Goal: Task Accomplishment & Management: Use online tool/utility

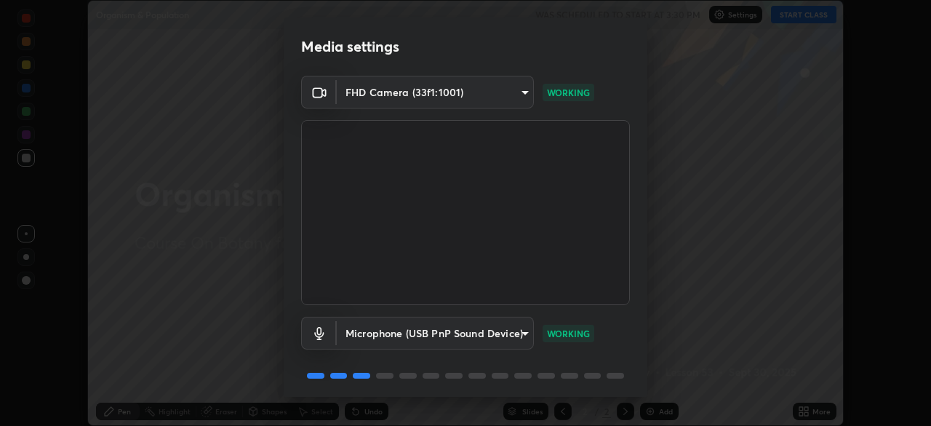
scroll to position [52, 0]
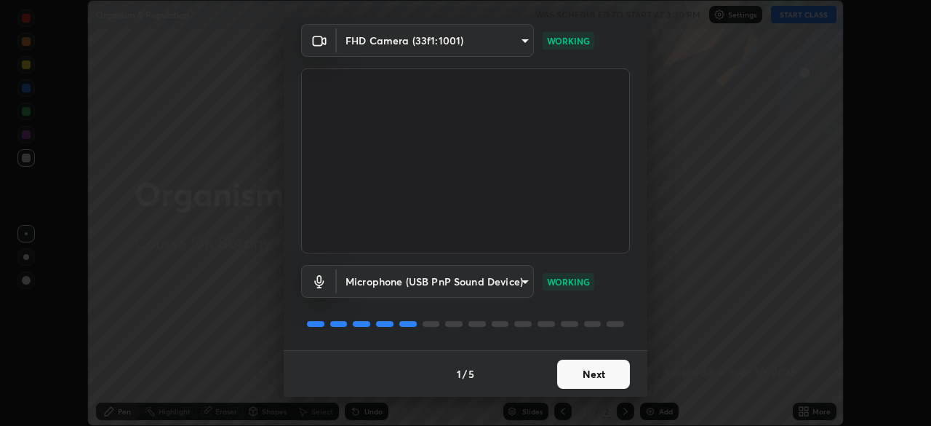
click at [597, 367] on button "Next" at bounding box center [593, 373] width 73 height 29
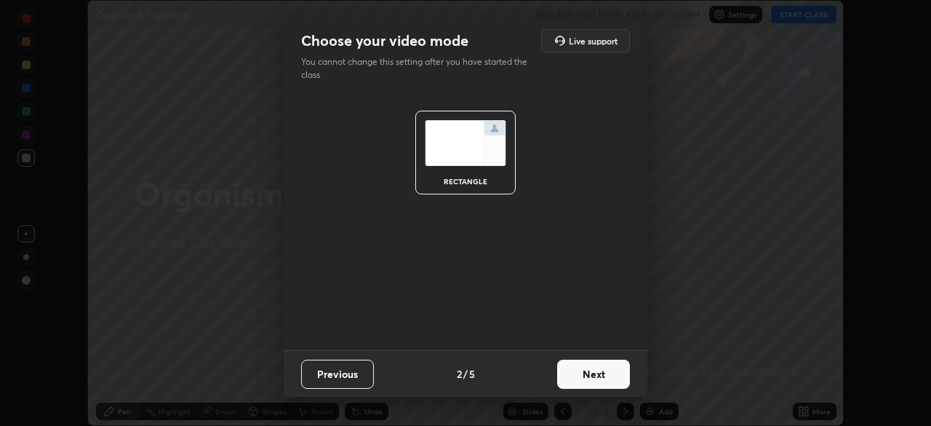
click at [597, 367] on button "Next" at bounding box center [593, 373] width 73 height 29
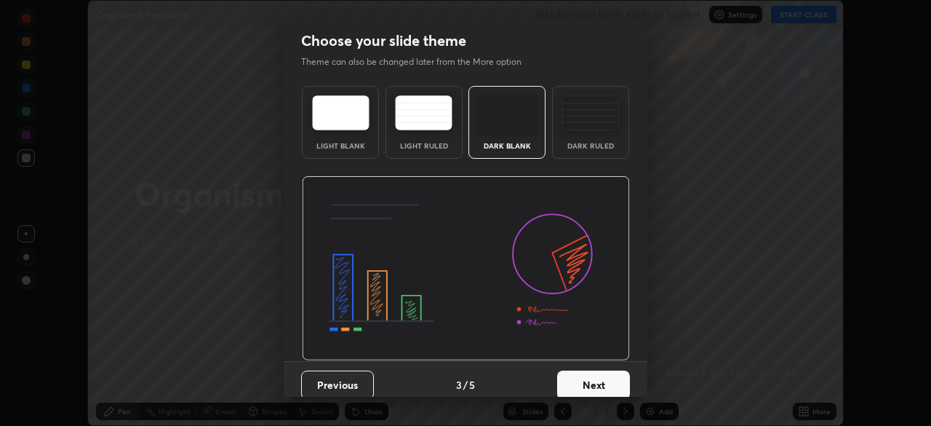
click at [610, 379] on button "Next" at bounding box center [593, 384] width 73 height 29
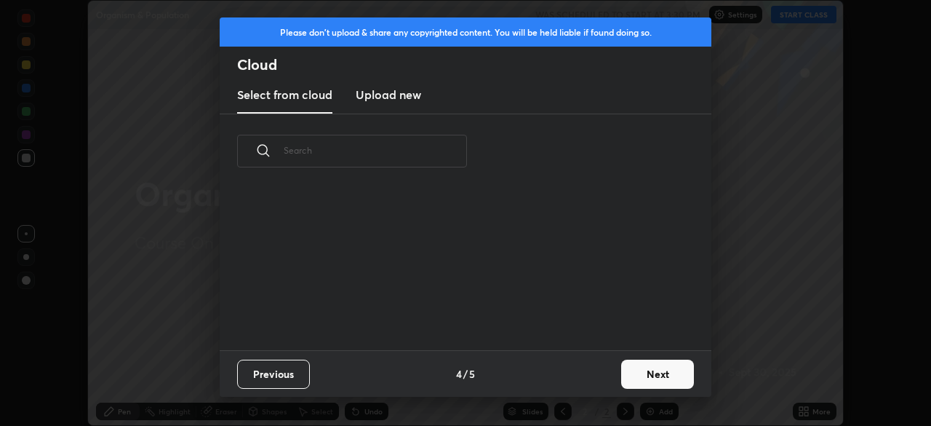
click at [653, 376] on button "Next" at bounding box center [657, 373] width 73 height 29
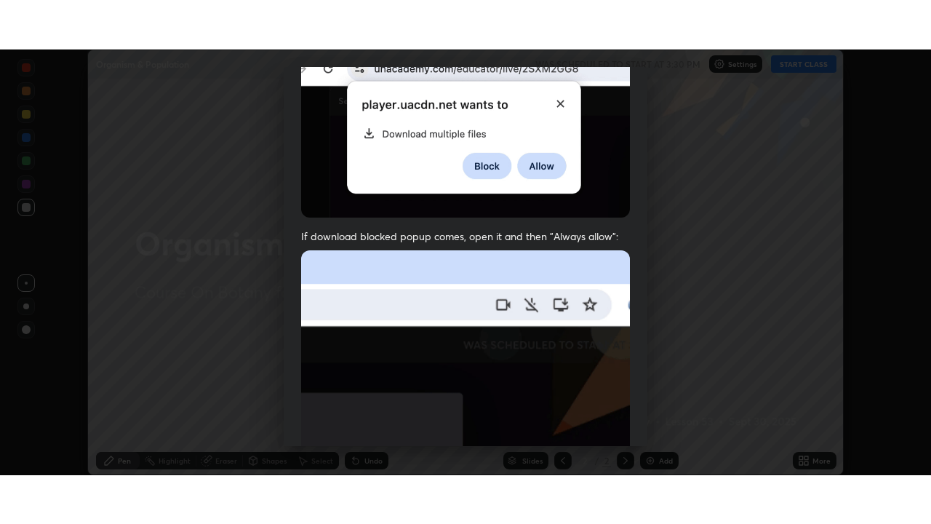
scroll to position [349, 0]
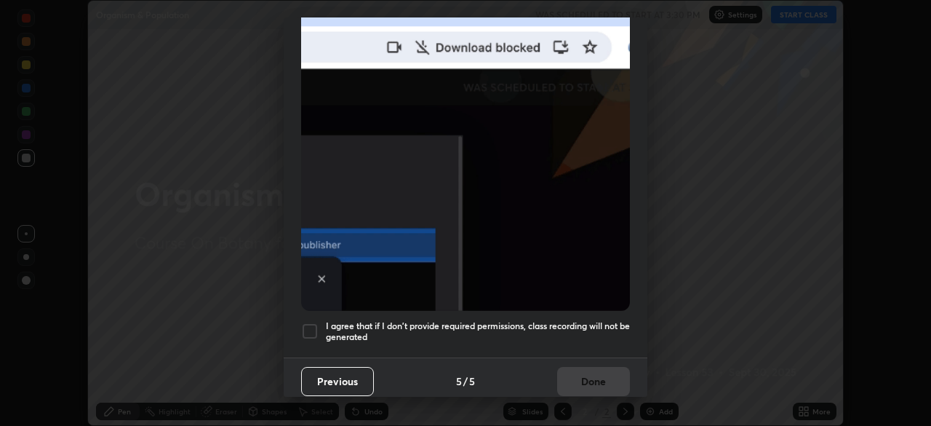
click at [303, 324] on div at bounding box center [309, 330] width 17 height 17
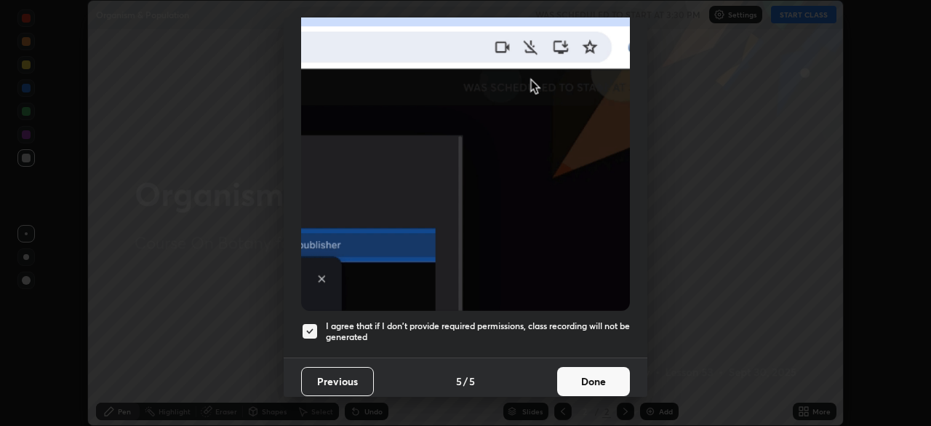
click at [592, 377] on button "Done" at bounding box center [593, 381] width 73 height 29
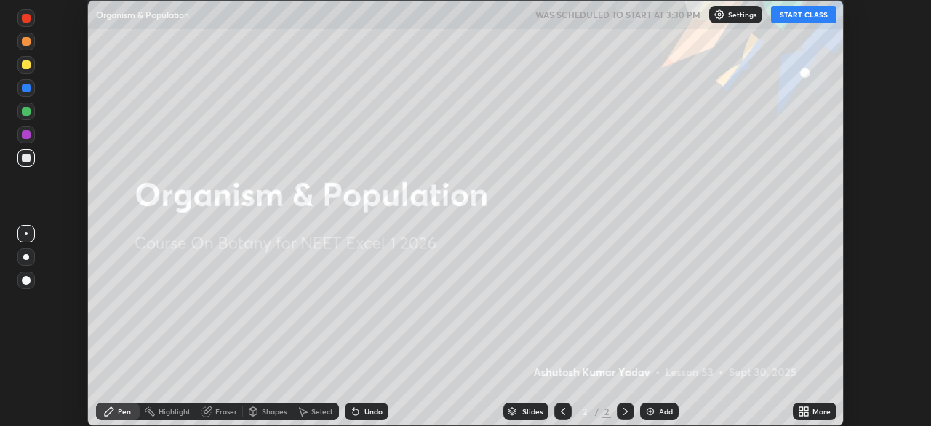
click at [656, 410] on div "Add" at bounding box center [659, 410] width 39 height 17
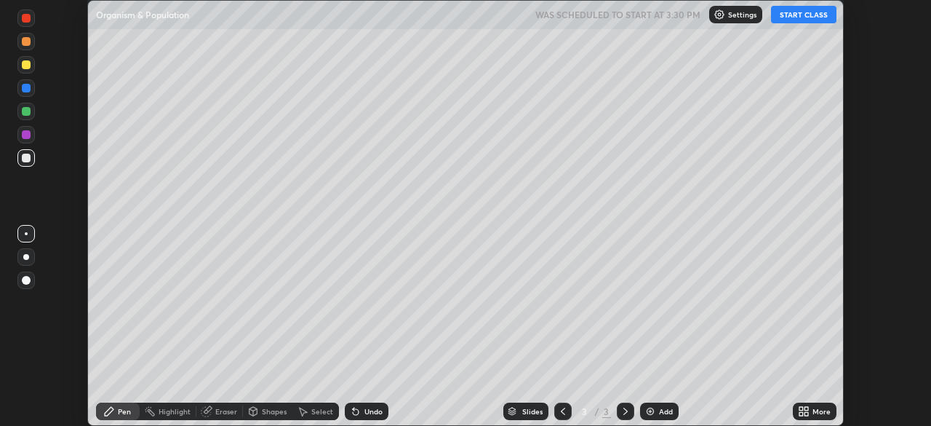
click at [806, 414] on icon at bounding box center [807, 414] width 4 height 4
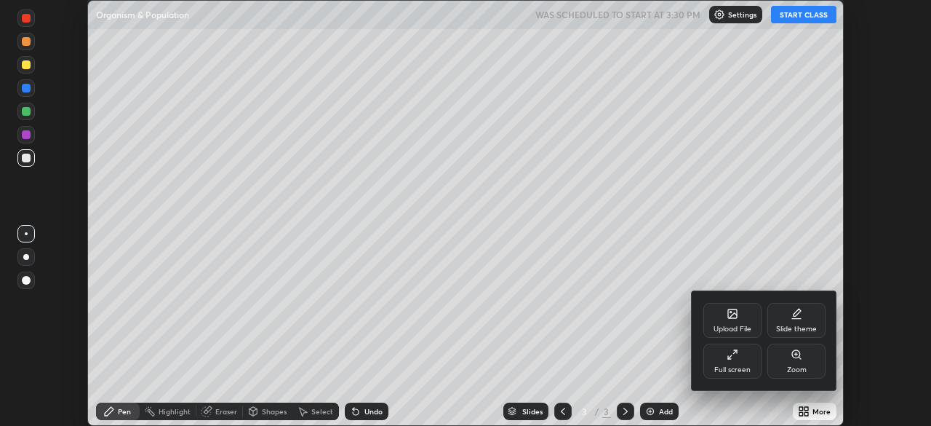
click at [721, 357] on div "Full screen" at bounding box center [733, 360] width 58 height 35
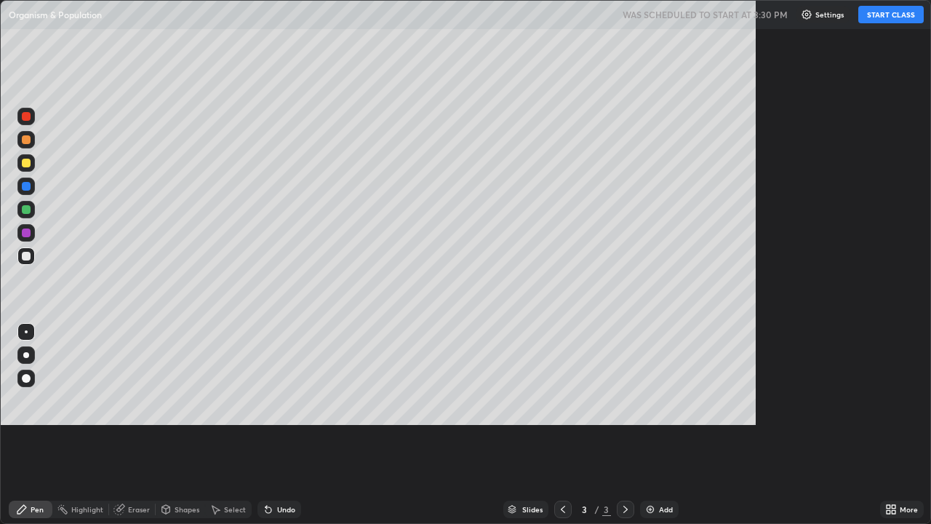
scroll to position [524, 931]
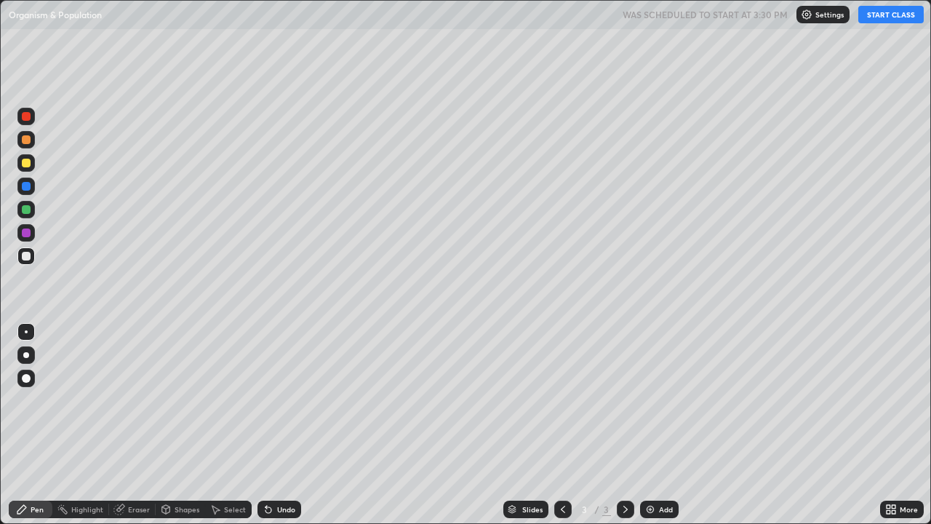
click at [897, 20] on button "START CLASS" at bounding box center [891, 14] width 65 height 17
click at [26, 379] on div at bounding box center [26, 378] width 9 height 9
click at [25, 168] on div at bounding box center [25, 162] width 17 height 17
click at [188, 425] on div "Shapes" at bounding box center [180, 509] width 49 height 17
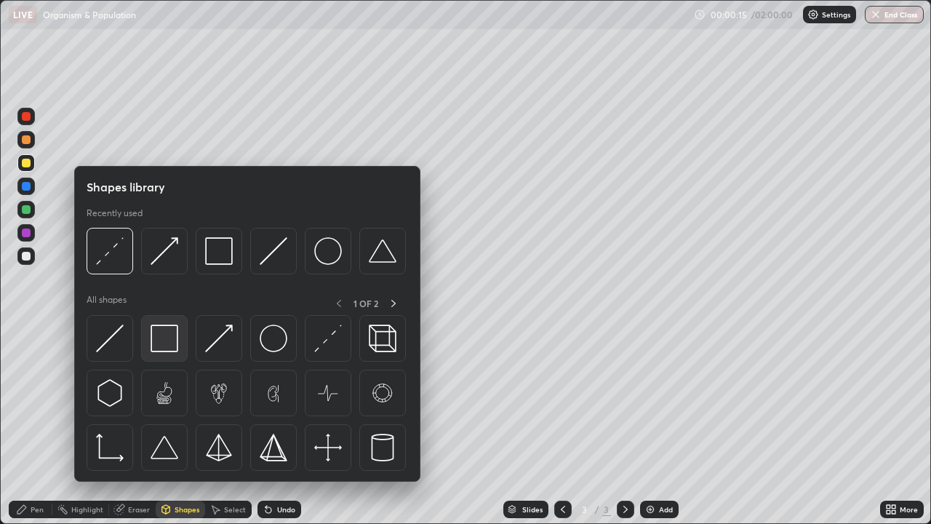
click at [170, 343] on img at bounding box center [165, 339] width 28 height 28
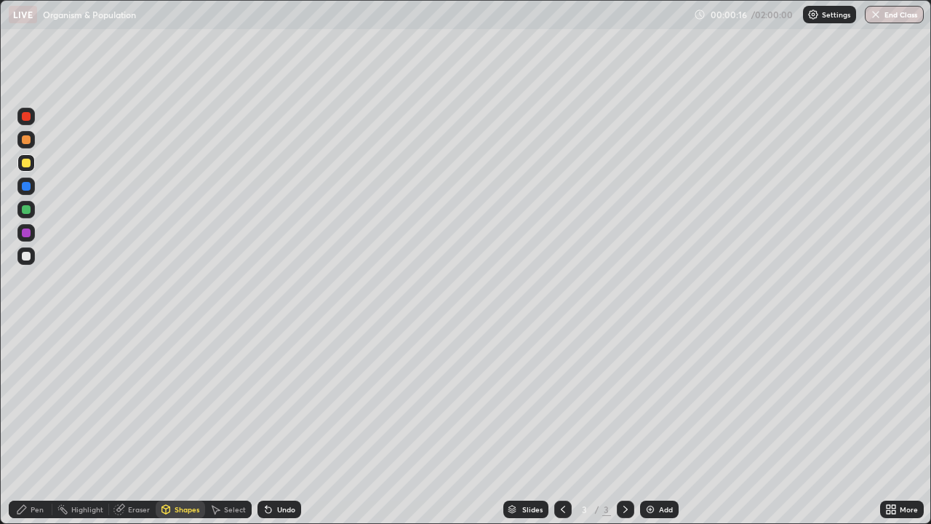
click at [26, 234] on div at bounding box center [26, 232] width 9 height 9
click at [32, 425] on div "Pen" at bounding box center [37, 509] width 13 height 7
click at [25, 252] on div at bounding box center [26, 256] width 9 height 9
click at [29, 141] on div at bounding box center [26, 139] width 9 height 9
click at [26, 355] on div at bounding box center [26, 355] width 6 height 6
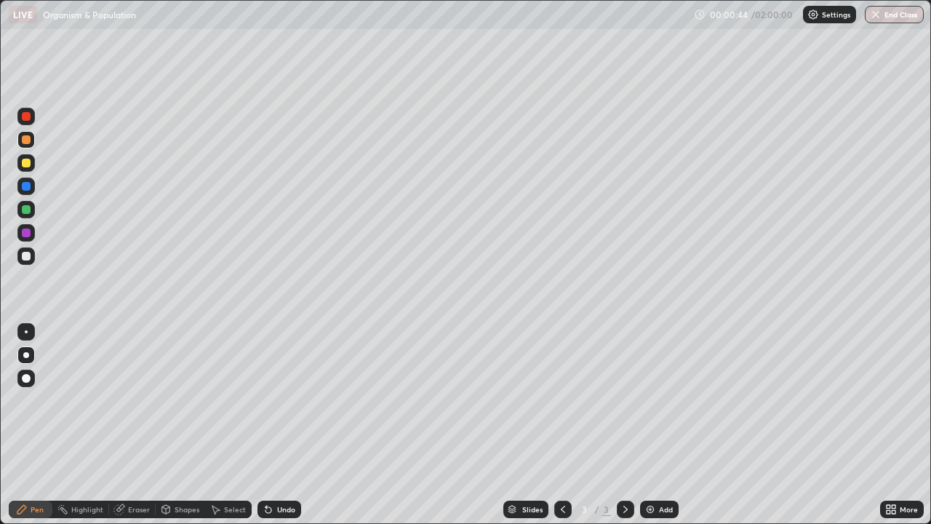
click at [29, 374] on div at bounding box center [25, 378] width 17 height 17
click at [180, 425] on div "Shapes" at bounding box center [187, 509] width 25 height 7
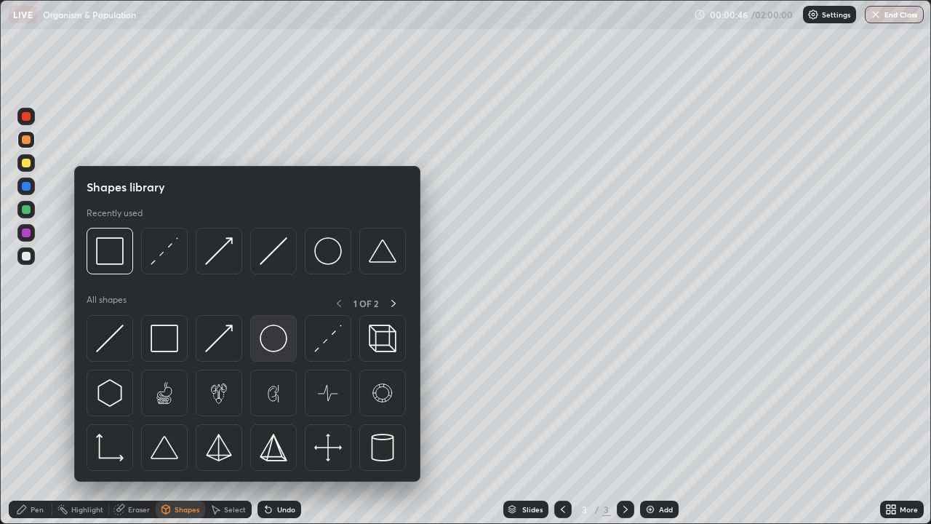
click at [271, 341] on img at bounding box center [274, 339] width 28 height 28
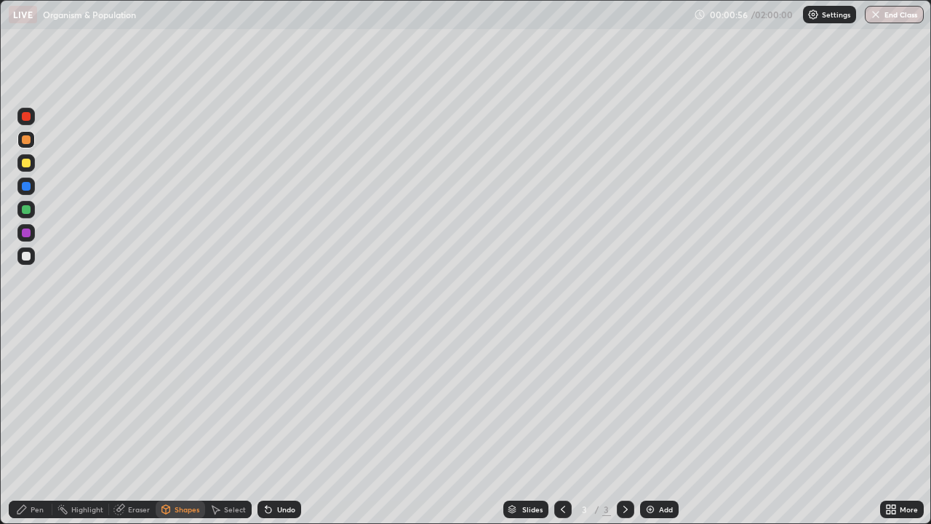
click at [28, 234] on div at bounding box center [26, 232] width 9 height 9
click at [31, 255] on div at bounding box center [25, 255] width 17 height 17
click at [25, 425] on icon at bounding box center [21, 509] width 9 height 9
click at [175, 425] on div "Shapes" at bounding box center [187, 509] width 25 height 7
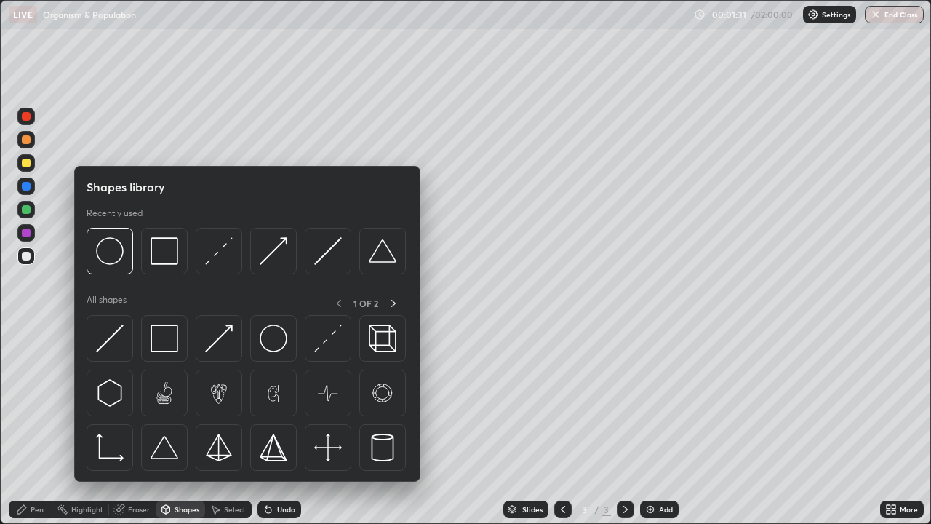
click at [183, 324] on div at bounding box center [164, 338] width 47 height 47
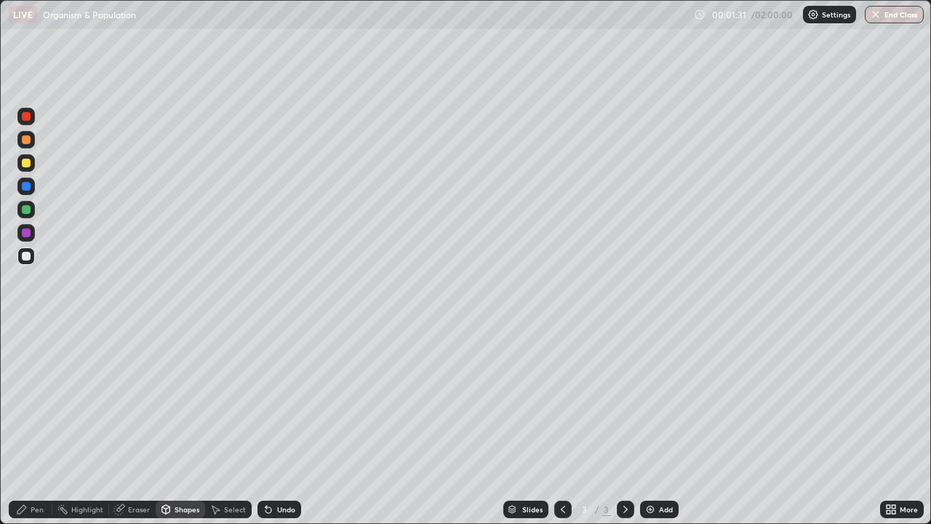
click at [28, 239] on div at bounding box center [25, 232] width 17 height 17
click at [180, 425] on div "Shapes" at bounding box center [187, 509] width 25 height 7
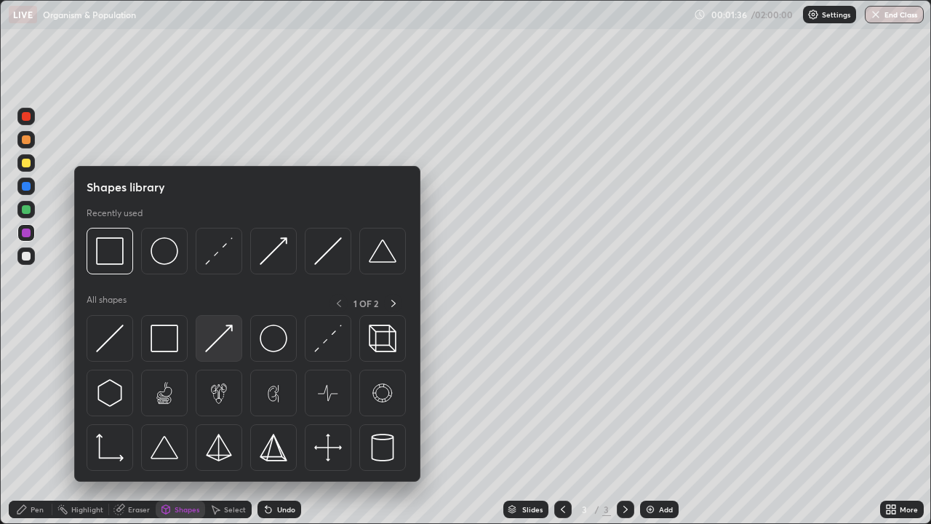
click at [215, 341] on img at bounding box center [219, 339] width 28 height 28
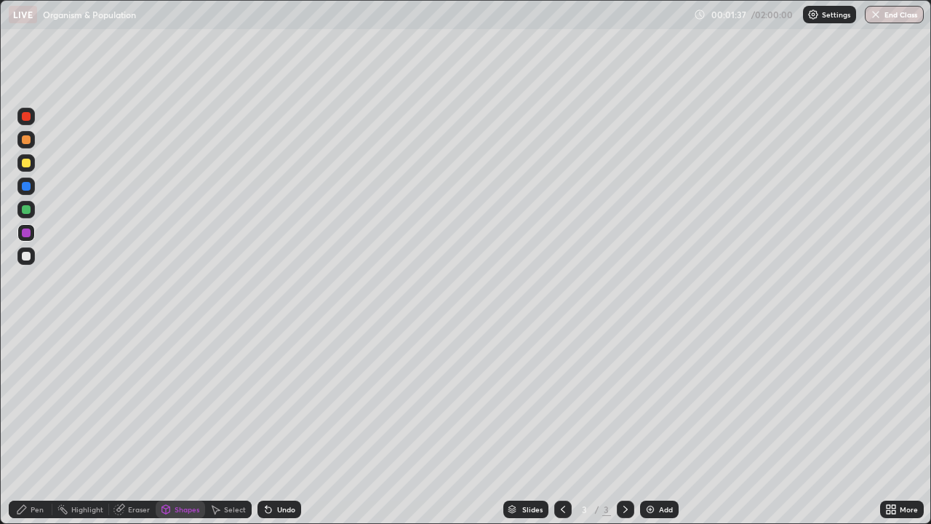
click at [33, 212] on div at bounding box center [25, 209] width 17 height 17
click at [31, 164] on div at bounding box center [25, 162] width 17 height 17
click at [30, 141] on div at bounding box center [26, 139] width 9 height 9
click at [30, 425] on div "Pen" at bounding box center [31, 509] width 44 height 17
click at [26, 167] on div at bounding box center [26, 163] width 9 height 9
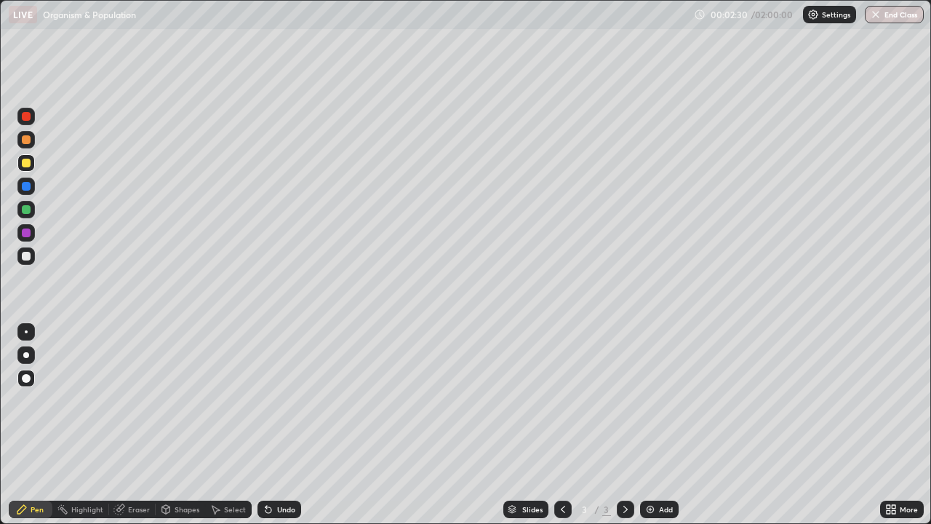
click at [190, 425] on div "Shapes" at bounding box center [187, 509] width 25 height 7
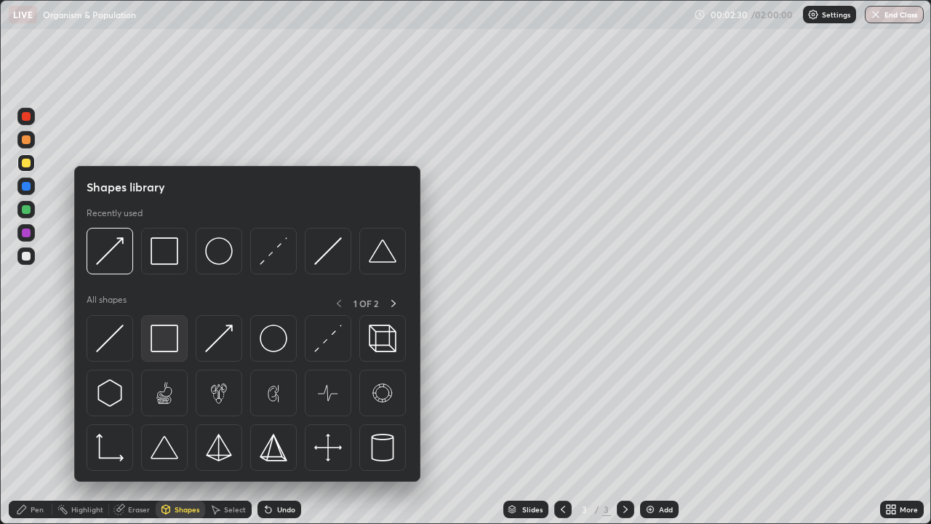
click at [167, 345] on img at bounding box center [165, 339] width 28 height 28
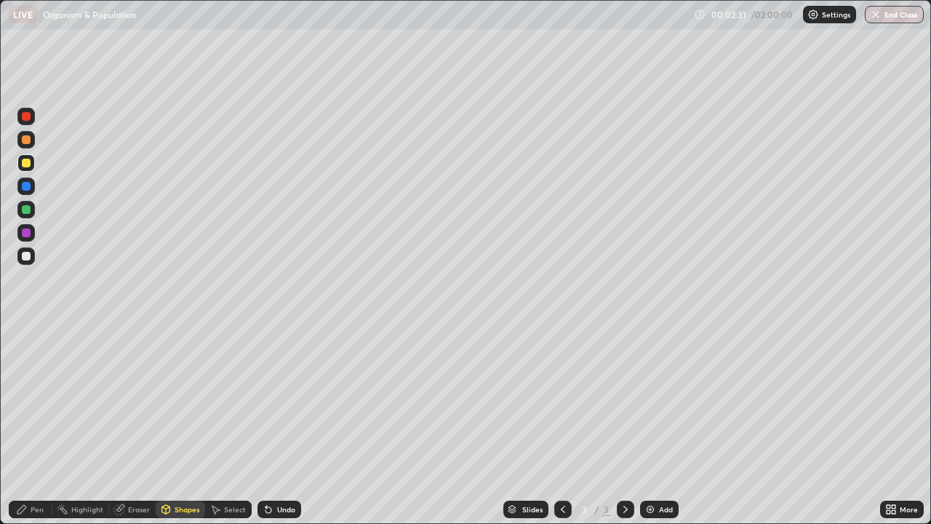
click at [25, 260] on div at bounding box center [26, 256] width 9 height 9
click at [25, 164] on div at bounding box center [26, 163] width 9 height 9
click at [26, 425] on div "Pen" at bounding box center [31, 509] width 44 height 17
click at [180, 425] on div "Shapes" at bounding box center [180, 509] width 49 height 17
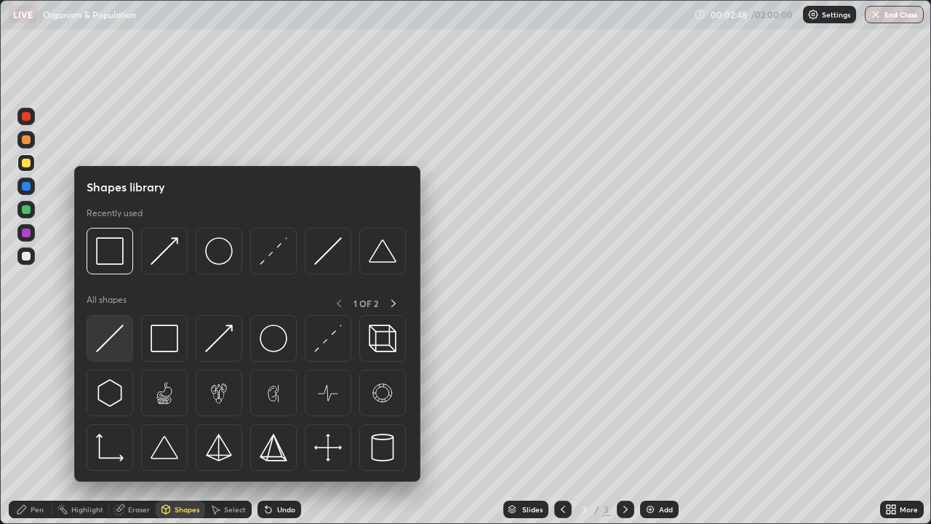
click at [117, 344] on img at bounding box center [110, 339] width 28 height 28
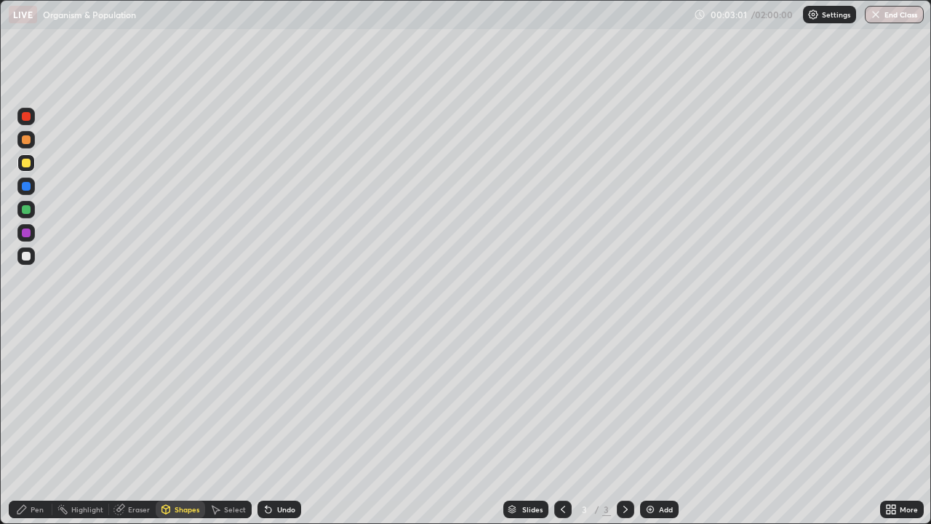
click at [32, 253] on div at bounding box center [25, 255] width 17 height 17
click at [29, 217] on div at bounding box center [25, 209] width 17 height 17
click at [27, 170] on div at bounding box center [25, 162] width 17 height 17
click at [37, 425] on div "Pen" at bounding box center [37, 509] width 13 height 7
click at [28, 361] on div at bounding box center [25, 354] width 17 height 17
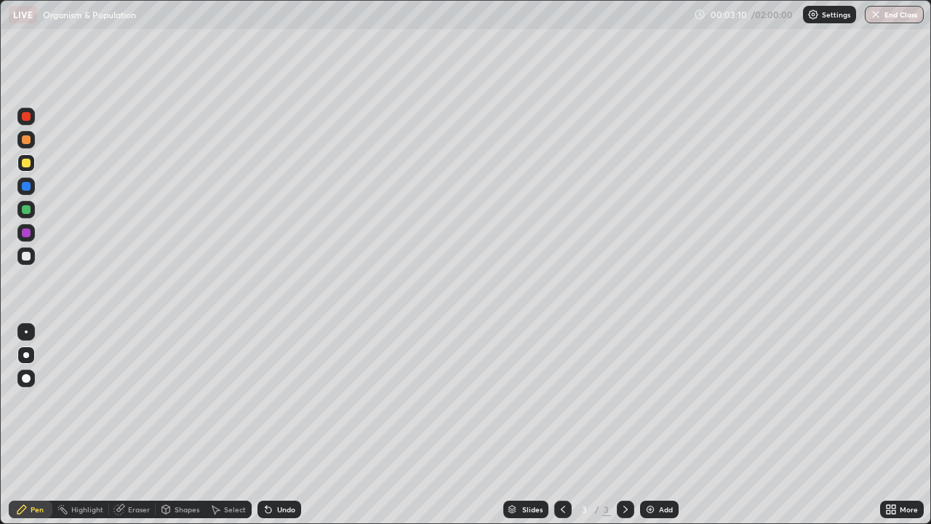
click at [30, 187] on div at bounding box center [26, 186] width 9 height 9
click at [28, 232] on div at bounding box center [26, 232] width 9 height 9
click at [294, 425] on div "Undo" at bounding box center [280, 509] width 44 height 17
click at [290, 425] on div "Undo" at bounding box center [280, 509] width 44 height 17
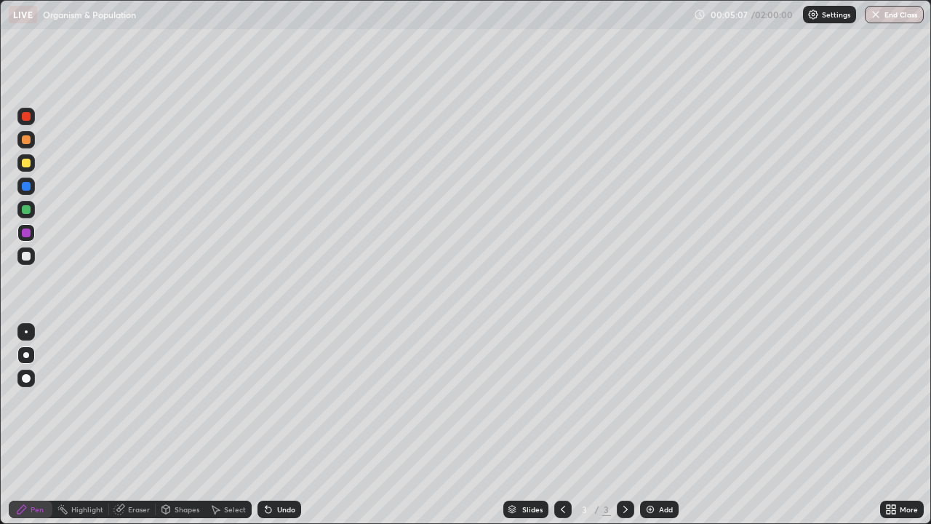
click at [290, 425] on div "Undo" at bounding box center [280, 509] width 44 height 17
click at [288, 425] on div "Undo" at bounding box center [280, 509] width 44 height 17
click at [285, 425] on div "Undo" at bounding box center [280, 509] width 44 height 17
click at [286, 425] on div "Undo" at bounding box center [286, 509] width 18 height 7
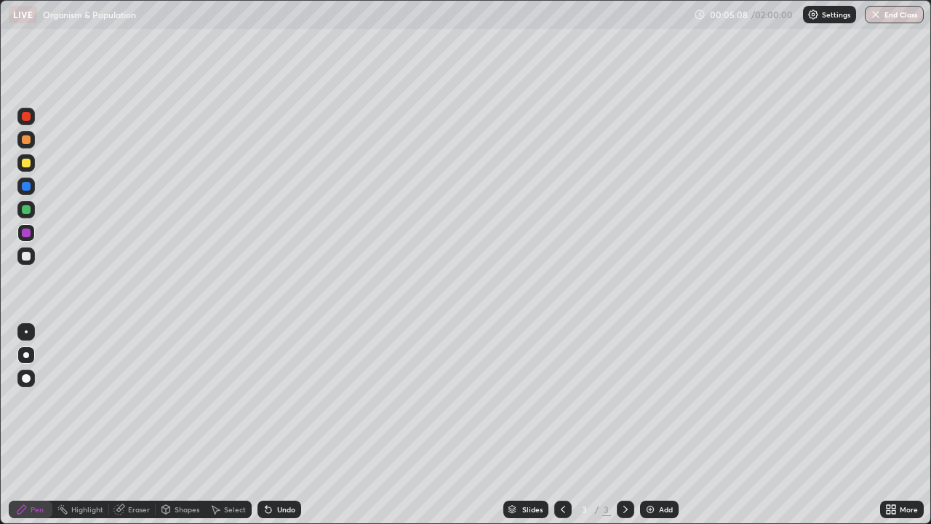
click at [290, 425] on div "Undo" at bounding box center [286, 509] width 18 height 7
click at [291, 425] on div "Undo" at bounding box center [286, 509] width 18 height 7
click at [27, 163] on div at bounding box center [26, 163] width 9 height 9
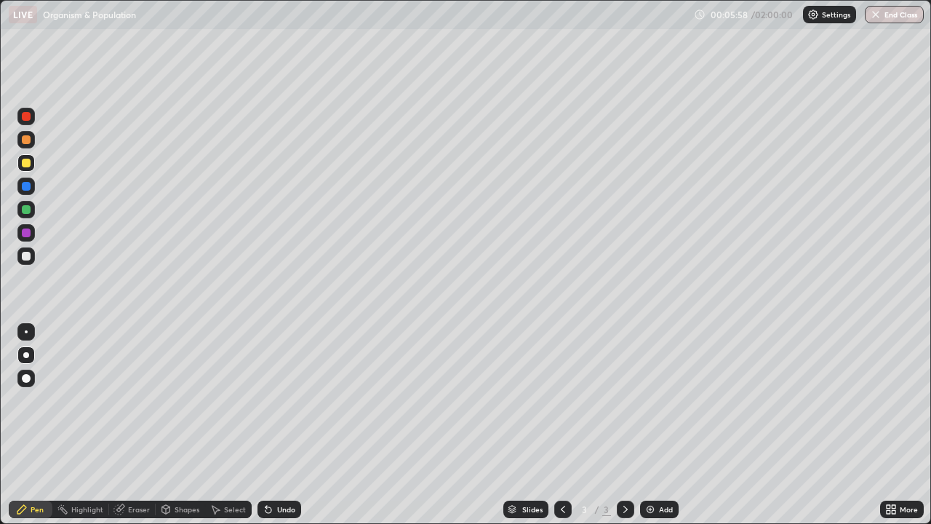
click at [26, 355] on div at bounding box center [26, 355] width 6 height 6
click at [661, 425] on div "Add" at bounding box center [666, 509] width 14 height 7
click at [29, 257] on div at bounding box center [26, 256] width 9 height 9
click at [170, 425] on icon at bounding box center [166, 510] width 12 height 12
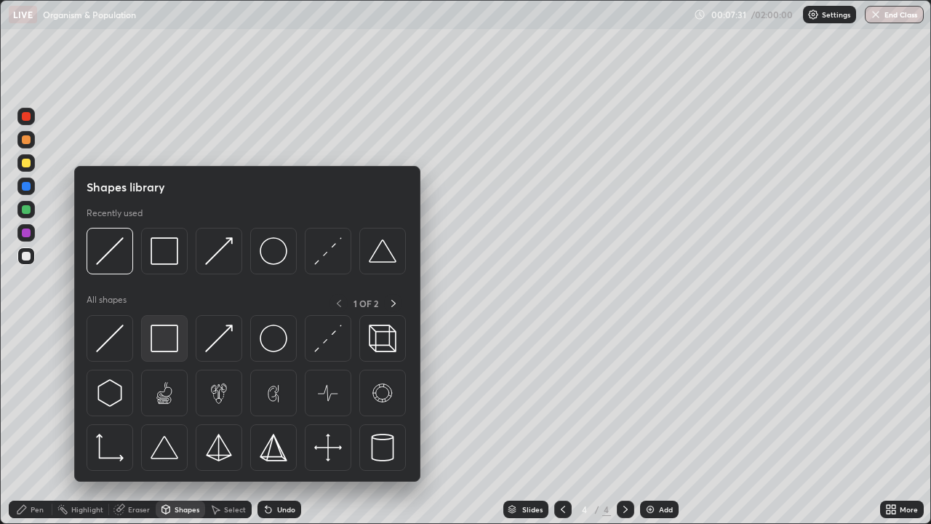
click at [170, 338] on img at bounding box center [165, 339] width 28 height 28
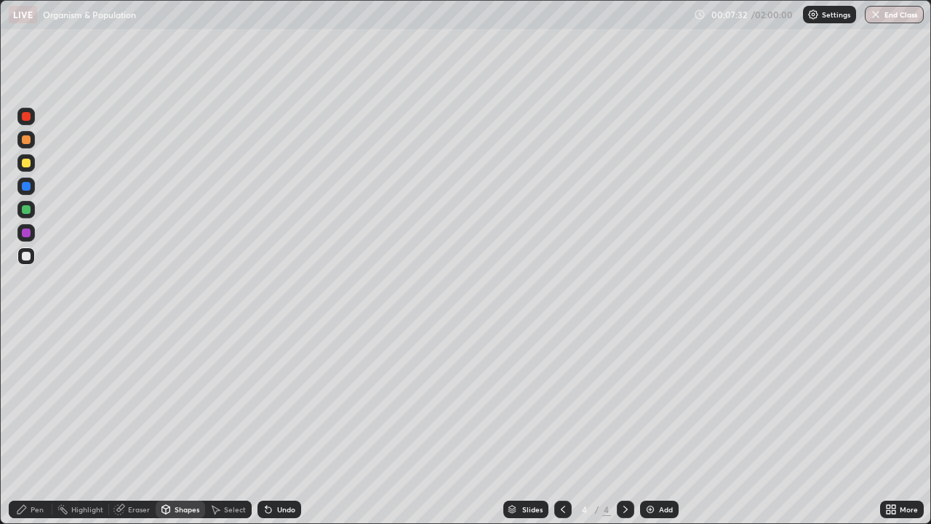
click at [25, 188] on div at bounding box center [26, 186] width 9 height 9
click at [28, 143] on div at bounding box center [26, 139] width 9 height 9
click at [37, 425] on div "Pen" at bounding box center [37, 509] width 13 height 7
click at [30, 257] on div at bounding box center [26, 256] width 9 height 9
click at [160, 425] on icon at bounding box center [166, 510] width 12 height 12
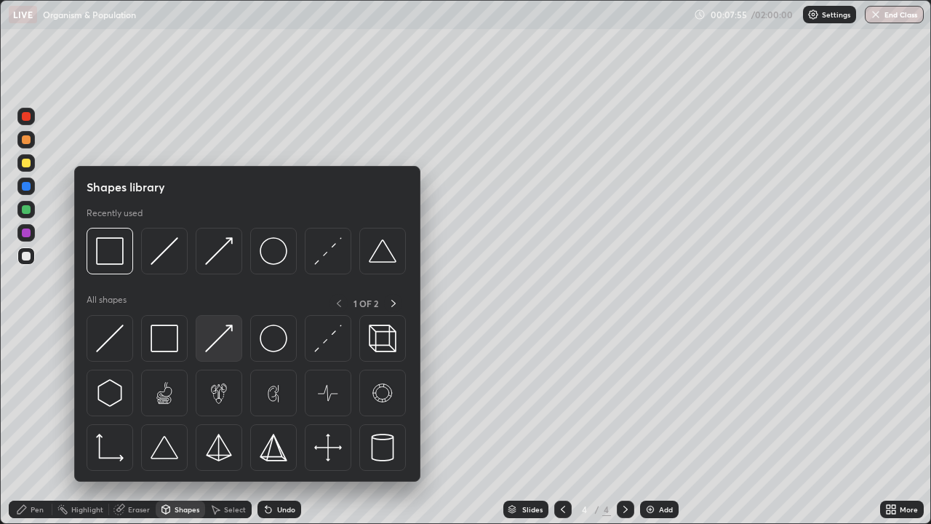
click at [218, 329] on img at bounding box center [219, 339] width 28 height 28
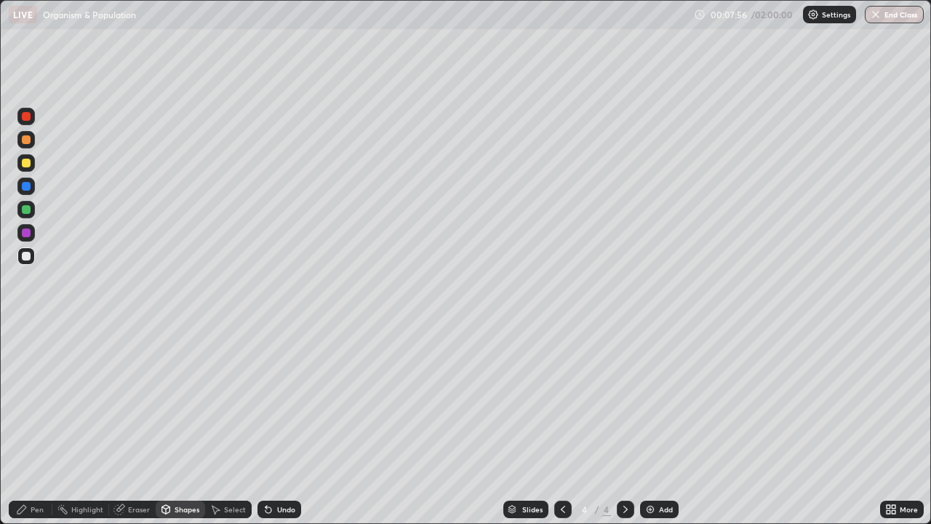
click at [27, 186] on div at bounding box center [26, 186] width 9 height 9
click at [32, 146] on div at bounding box center [25, 139] width 17 height 17
click at [41, 425] on div "Pen" at bounding box center [37, 509] width 13 height 7
click at [30, 255] on div at bounding box center [26, 256] width 9 height 9
click at [27, 140] on div at bounding box center [26, 139] width 9 height 9
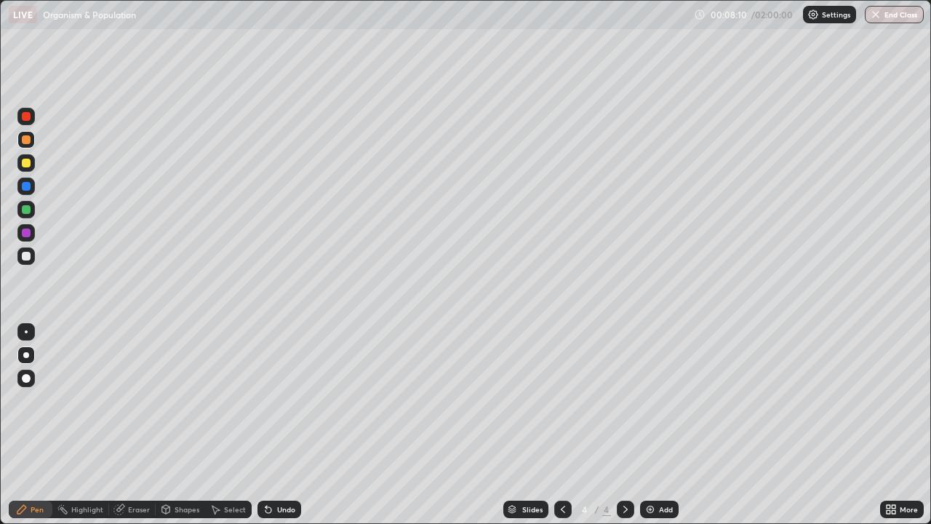
click at [41, 425] on div "Pen" at bounding box center [37, 509] width 13 height 7
click at [27, 260] on div at bounding box center [26, 256] width 9 height 9
click at [28, 166] on div at bounding box center [26, 163] width 9 height 9
click at [24, 187] on div at bounding box center [26, 186] width 9 height 9
click at [27, 162] on div at bounding box center [26, 163] width 9 height 9
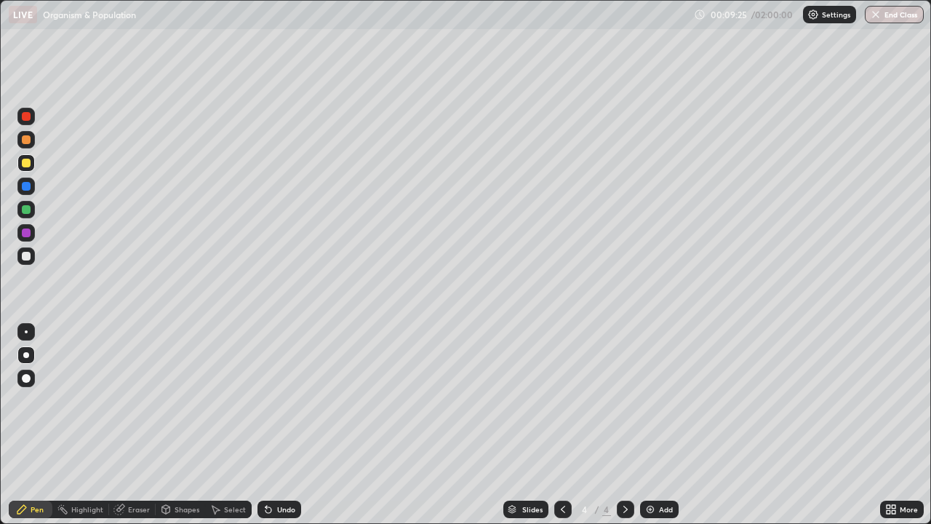
click at [25, 191] on div at bounding box center [25, 186] width 17 height 17
click at [27, 141] on div at bounding box center [26, 139] width 9 height 9
click at [277, 425] on div "Undo" at bounding box center [286, 509] width 18 height 7
click at [293, 425] on div "Undo" at bounding box center [280, 509] width 44 height 17
click at [282, 425] on div "Undo" at bounding box center [280, 509] width 44 height 17
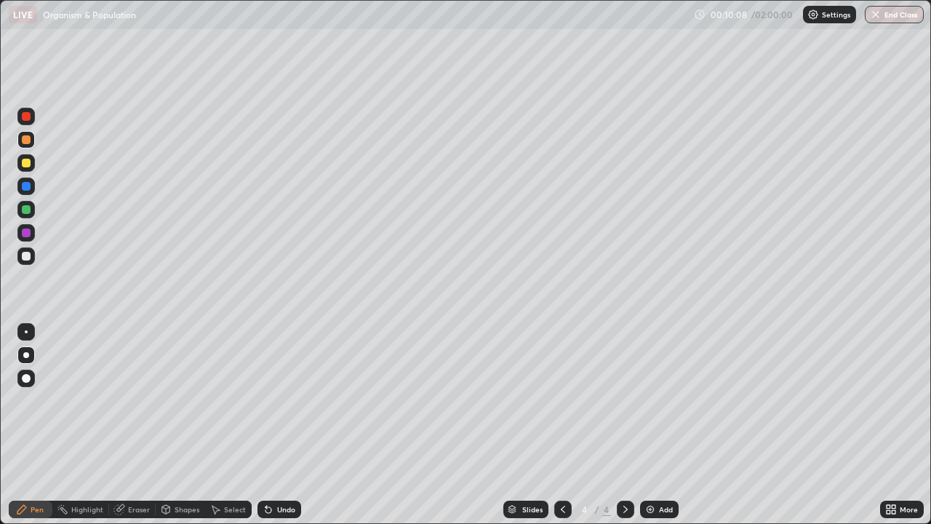
click at [186, 425] on div "Shapes" at bounding box center [180, 509] width 49 height 17
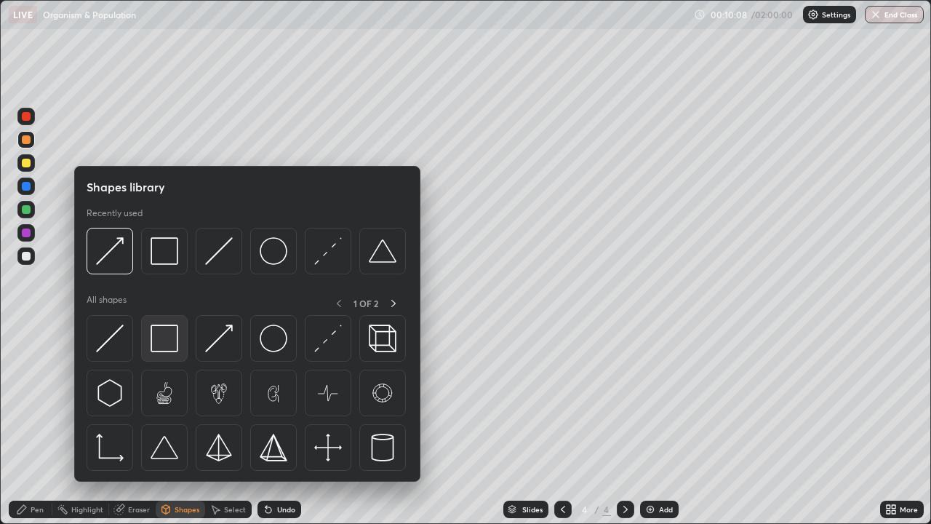
click at [170, 343] on img at bounding box center [165, 339] width 28 height 28
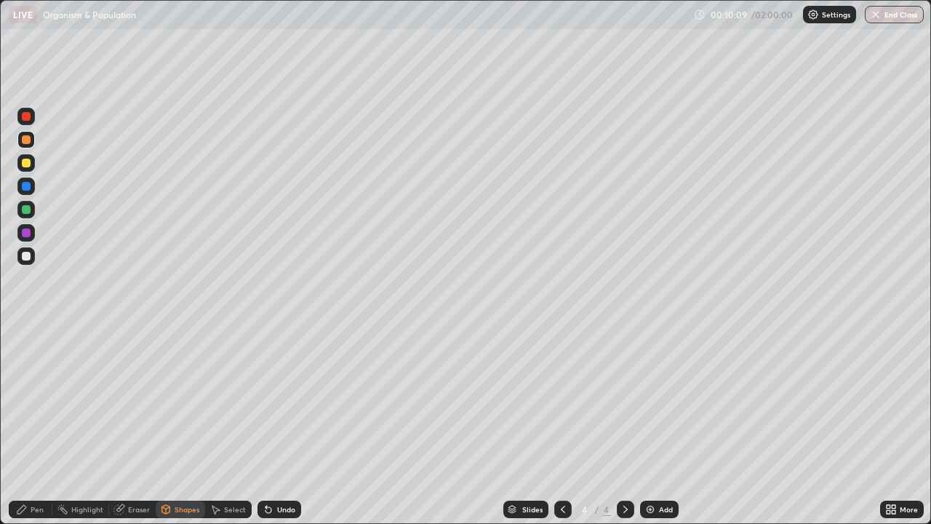
click at [25, 262] on div at bounding box center [25, 255] width 17 height 17
click at [31, 425] on div "Pen" at bounding box center [31, 509] width 44 height 17
click at [28, 165] on div at bounding box center [26, 163] width 9 height 9
click at [19, 258] on div at bounding box center [25, 255] width 17 height 17
click at [23, 189] on div at bounding box center [26, 186] width 9 height 9
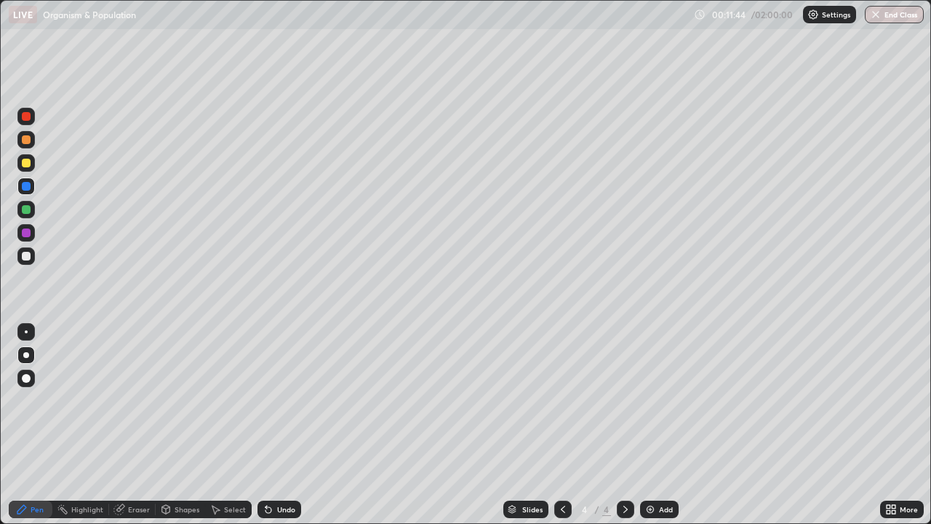
click at [23, 166] on div at bounding box center [26, 163] width 9 height 9
click at [27, 140] on div at bounding box center [26, 139] width 9 height 9
click at [28, 164] on div at bounding box center [26, 163] width 9 height 9
click at [662, 425] on div "Add" at bounding box center [666, 509] width 14 height 7
click at [26, 143] on div at bounding box center [26, 139] width 9 height 9
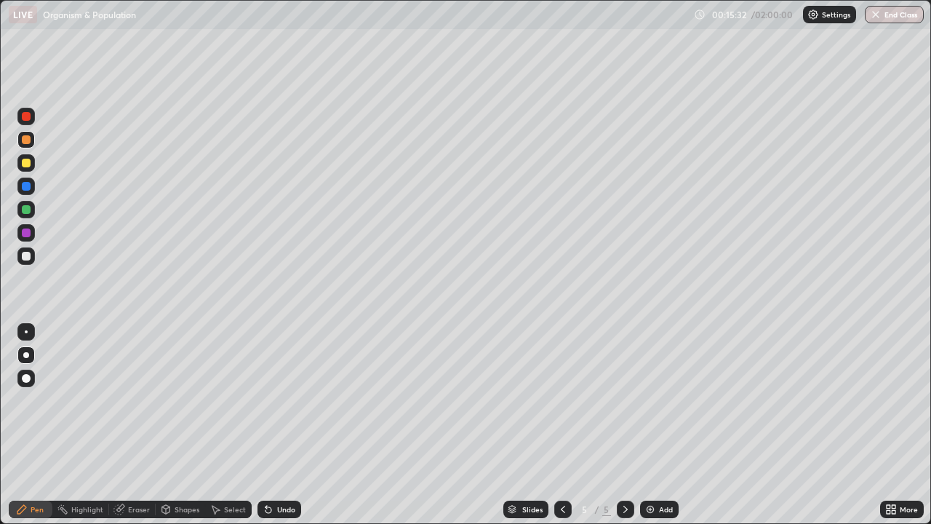
click at [189, 425] on div "Shapes" at bounding box center [187, 509] width 25 height 7
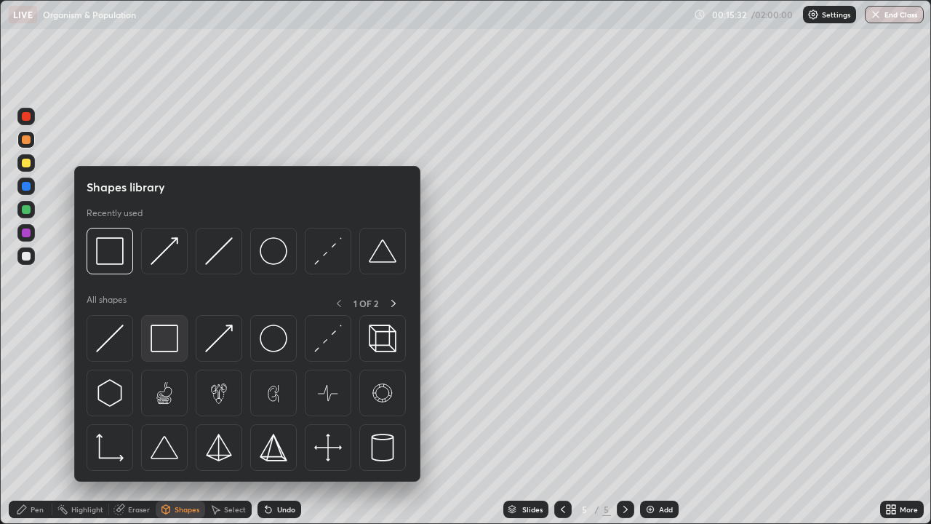
click at [167, 338] on img at bounding box center [165, 339] width 28 height 28
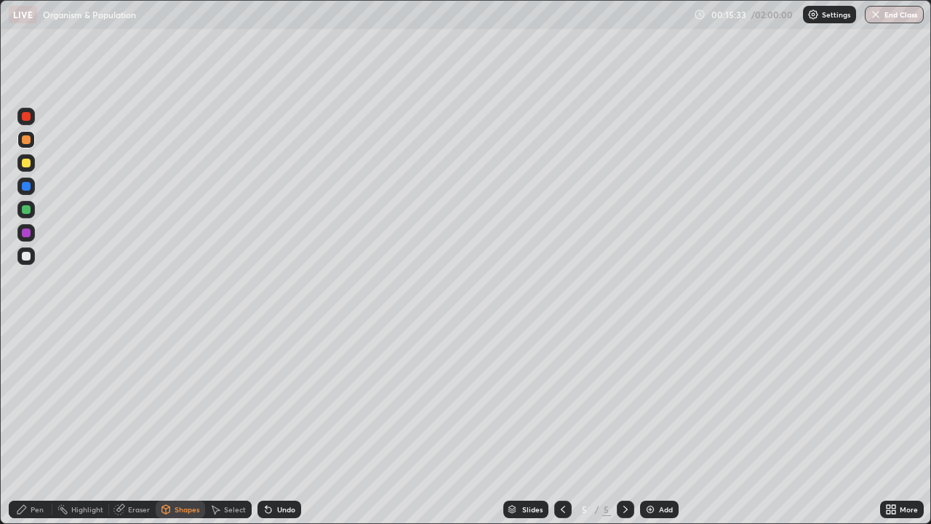
click at [24, 258] on div at bounding box center [26, 256] width 9 height 9
click at [37, 425] on div "Pen" at bounding box center [37, 509] width 13 height 7
click at [25, 213] on div at bounding box center [26, 209] width 9 height 9
click at [28, 161] on div at bounding box center [26, 163] width 9 height 9
click at [186, 425] on div "Shapes" at bounding box center [187, 509] width 25 height 7
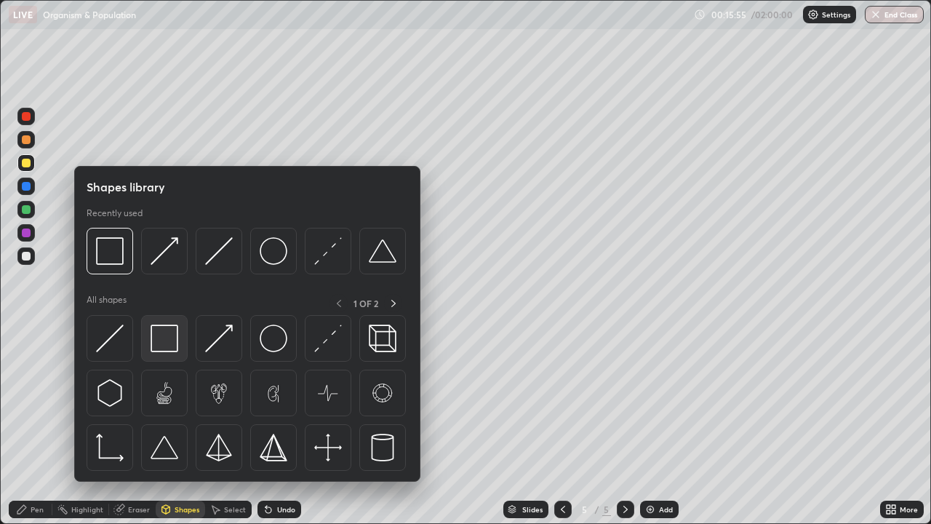
click at [170, 337] on img at bounding box center [165, 339] width 28 height 28
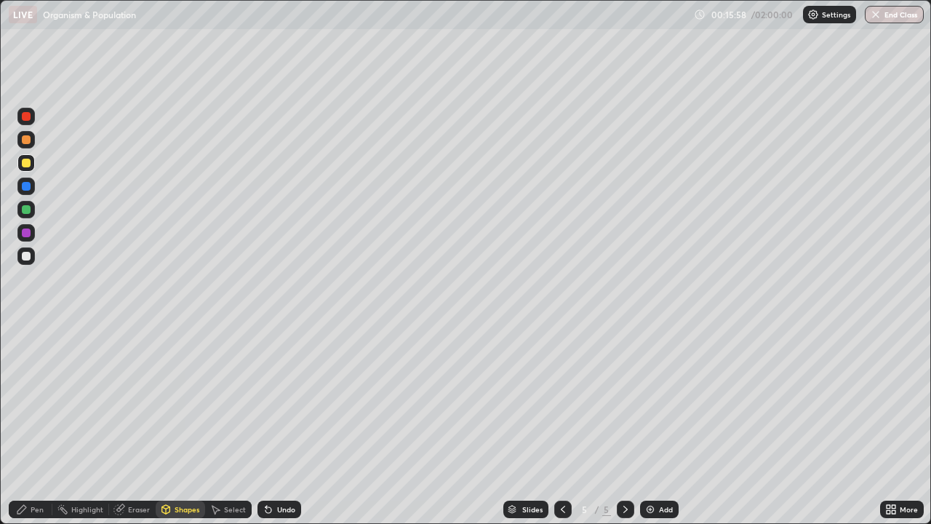
click at [26, 425] on icon at bounding box center [22, 510] width 12 height 12
click at [26, 255] on div at bounding box center [26, 256] width 9 height 9
click at [562, 425] on icon at bounding box center [563, 510] width 12 height 12
click at [39, 425] on div "Pen" at bounding box center [31, 509] width 44 height 17
click at [624, 425] on icon at bounding box center [626, 510] width 12 height 12
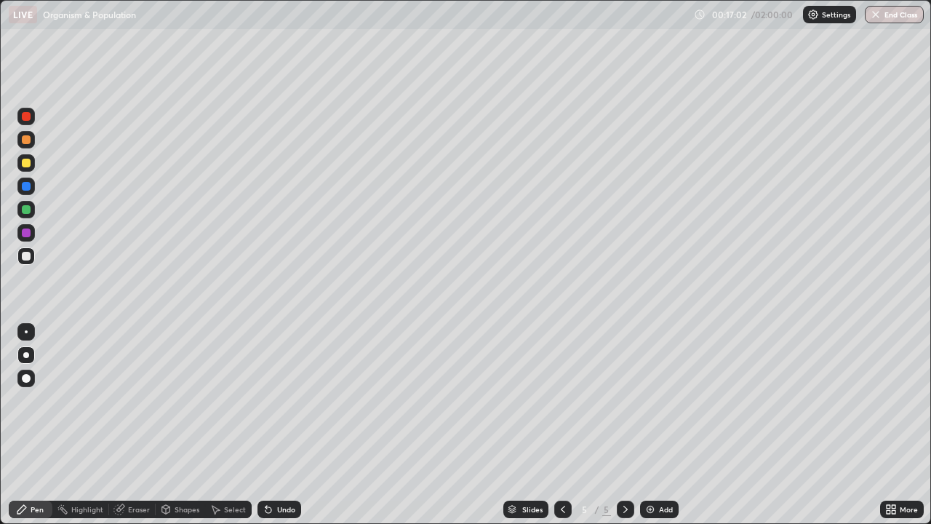
click at [25, 167] on div at bounding box center [26, 163] width 9 height 9
click at [26, 257] on div at bounding box center [26, 256] width 9 height 9
click at [285, 425] on div "Undo" at bounding box center [286, 509] width 18 height 7
click at [29, 166] on div at bounding box center [26, 163] width 9 height 9
click at [137, 425] on div "Eraser" at bounding box center [139, 509] width 22 height 7
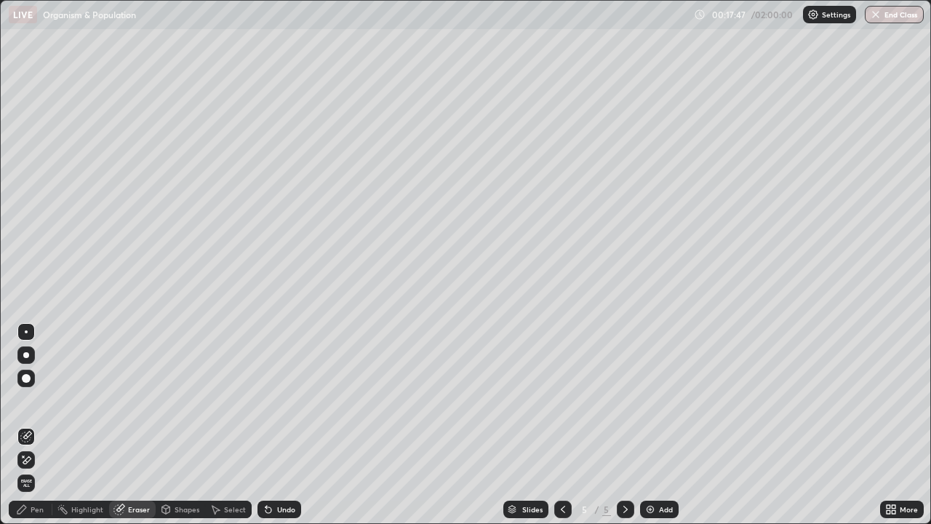
click at [30, 425] on icon at bounding box center [26, 460] width 12 height 12
click at [26, 425] on icon at bounding box center [22, 510] width 12 height 12
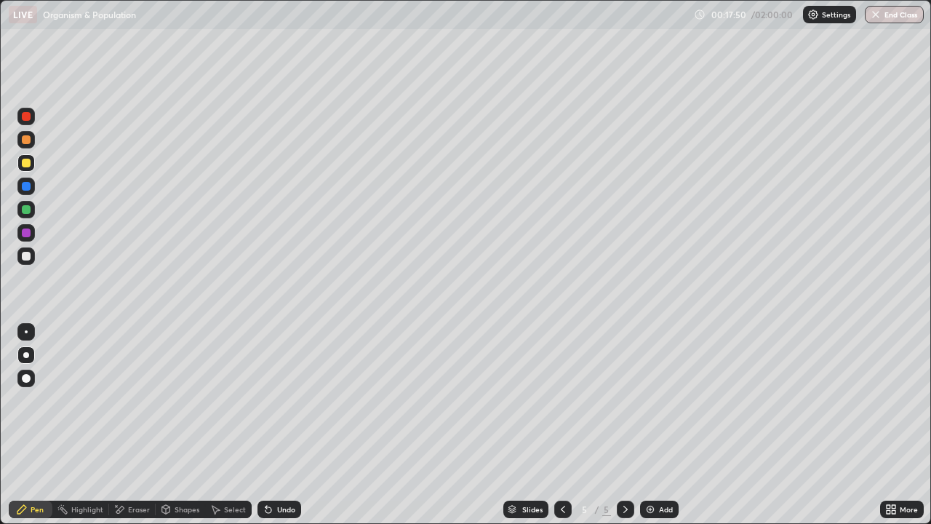
click at [29, 260] on div at bounding box center [25, 255] width 17 height 17
click at [29, 169] on div at bounding box center [25, 162] width 17 height 17
click at [24, 192] on div at bounding box center [25, 186] width 17 height 17
click at [27, 188] on div at bounding box center [26, 186] width 9 height 9
click at [28, 356] on div at bounding box center [26, 355] width 6 height 6
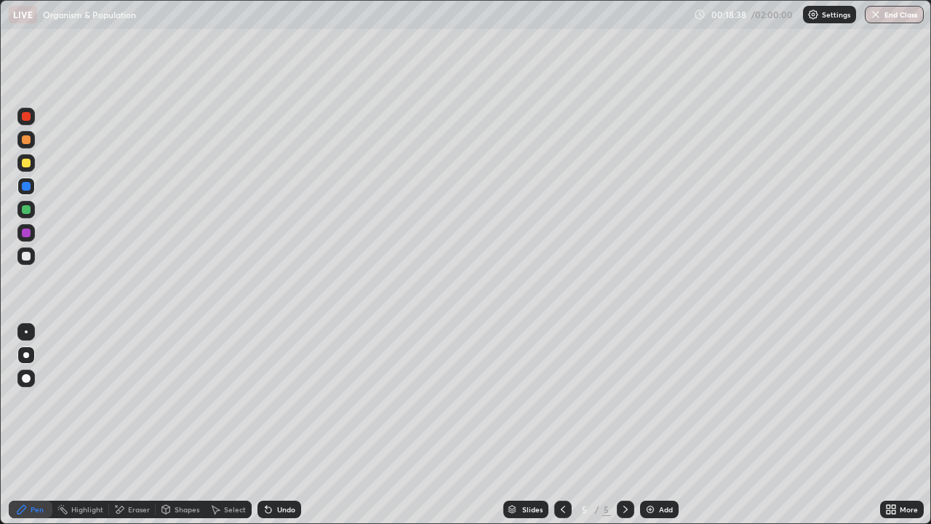
click at [28, 236] on div at bounding box center [26, 232] width 9 height 9
click at [28, 169] on div at bounding box center [25, 162] width 17 height 17
click at [32, 170] on div at bounding box center [25, 162] width 17 height 17
click at [28, 207] on div at bounding box center [26, 209] width 9 height 9
click at [659, 425] on div "Add" at bounding box center [666, 509] width 14 height 7
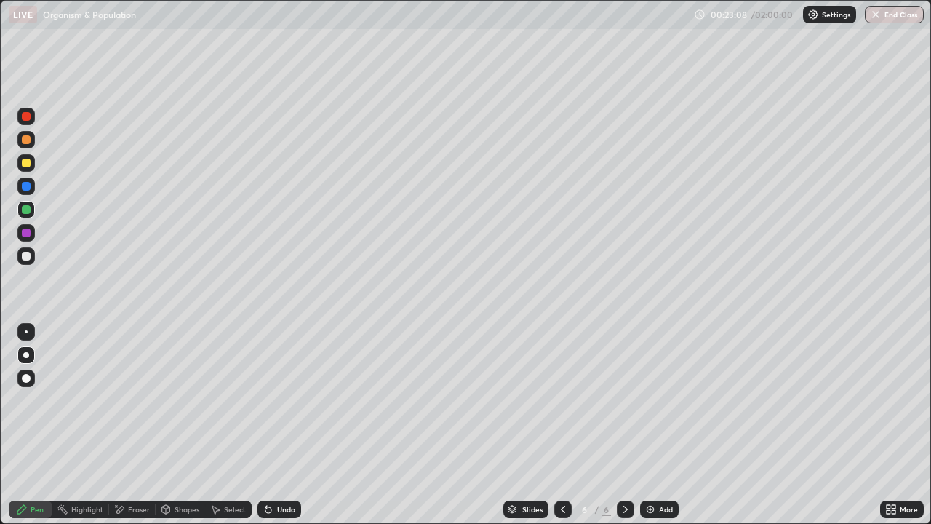
click at [28, 259] on div at bounding box center [26, 256] width 9 height 9
click at [194, 425] on div "Shapes" at bounding box center [187, 509] width 25 height 7
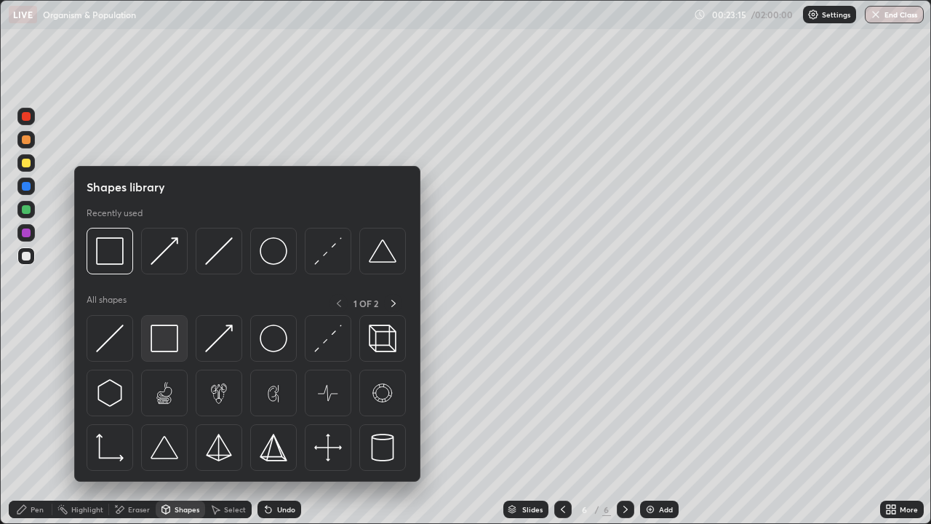
click at [170, 331] on img at bounding box center [165, 339] width 28 height 28
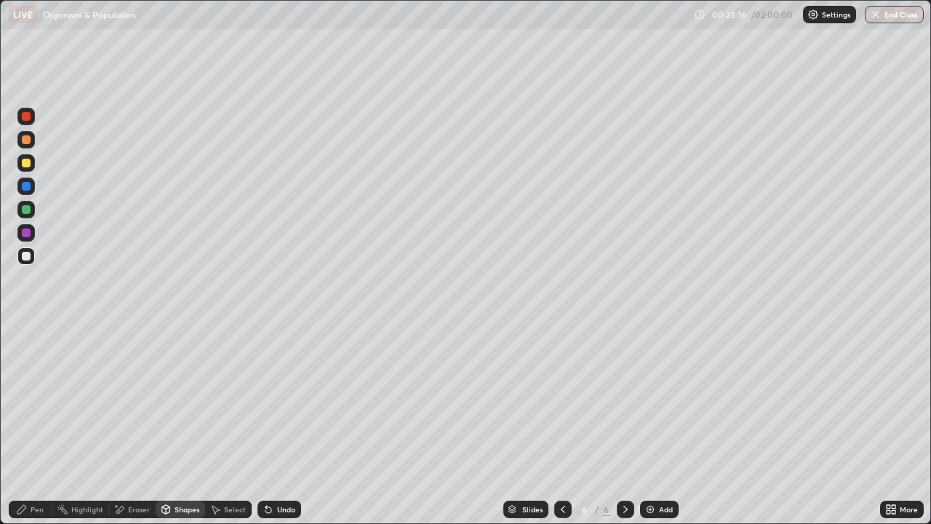
click at [26, 188] on div at bounding box center [26, 186] width 9 height 9
click at [28, 164] on div at bounding box center [26, 163] width 9 height 9
click at [41, 425] on div "Pen" at bounding box center [37, 509] width 13 height 7
click at [26, 258] on div at bounding box center [26, 256] width 9 height 9
click at [26, 164] on div at bounding box center [26, 163] width 9 height 9
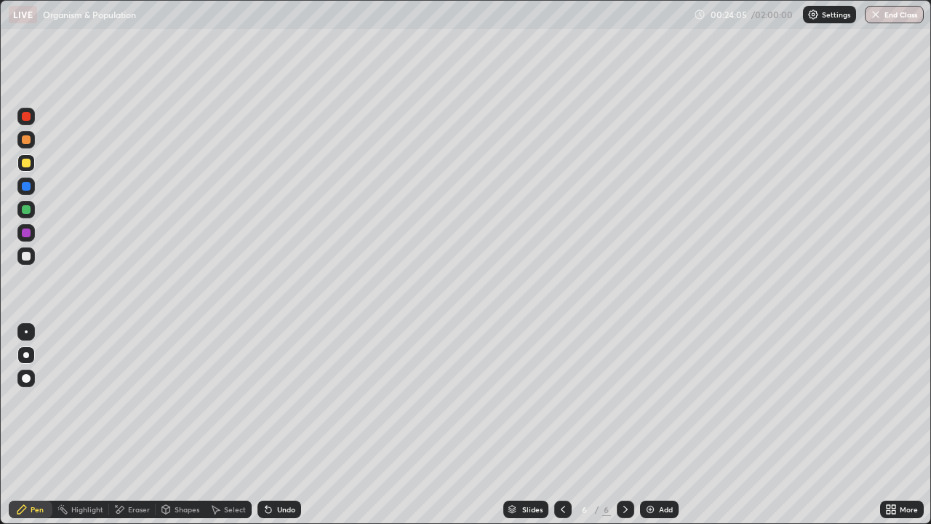
click at [175, 425] on div "Shapes" at bounding box center [187, 509] width 25 height 7
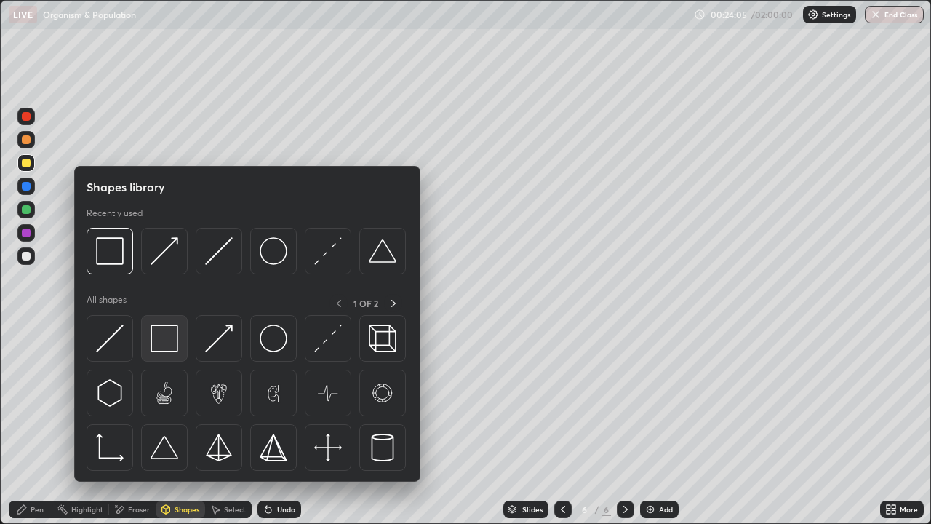
click at [175, 346] on img at bounding box center [165, 339] width 28 height 28
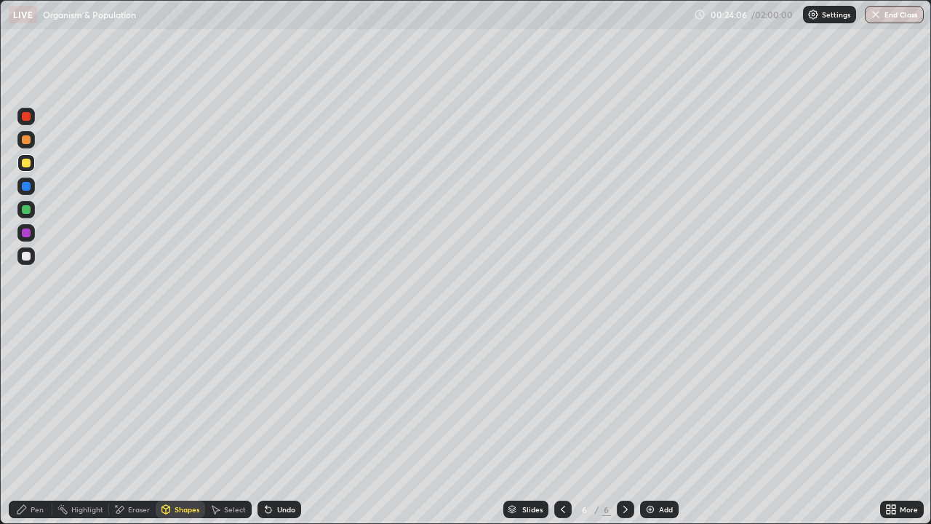
click at [26, 234] on div at bounding box center [26, 232] width 9 height 9
click at [177, 425] on div "Shapes" at bounding box center [180, 509] width 49 height 17
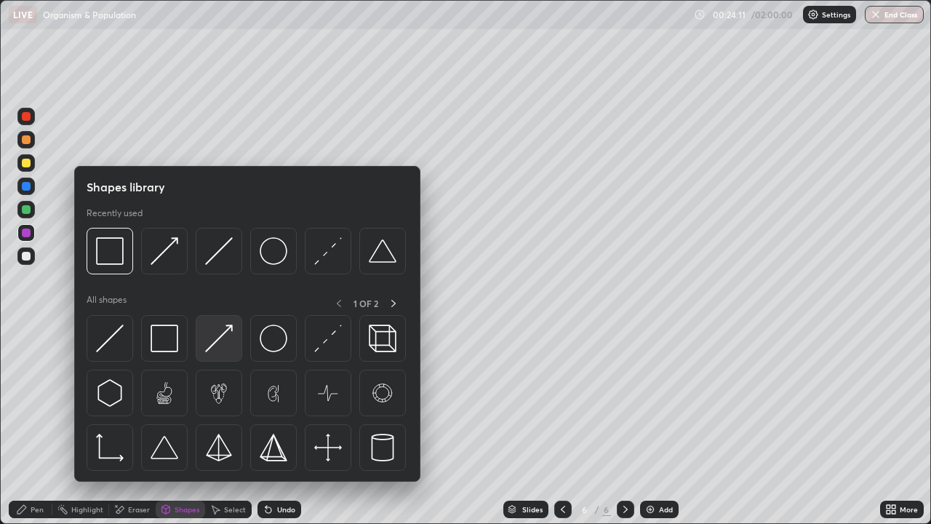
click at [213, 341] on img at bounding box center [219, 339] width 28 height 28
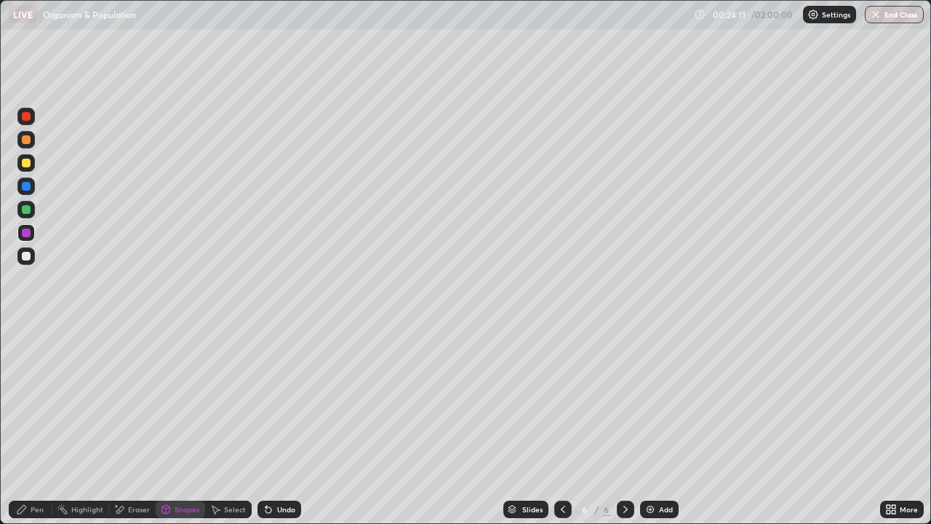
click at [25, 211] on div at bounding box center [26, 209] width 9 height 9
click at [43, 425] on div "Pen" at bounding box center [37, 509] width 13 height 7
click at [26, 257] on div at bounding box center [26, 256] width 9 height 9
click at [271, 425] on icon at bounding box center [269, 510] width 12 height 12
click at [266, 425] on icon at bounding box center [266, 506] width 1 height 1
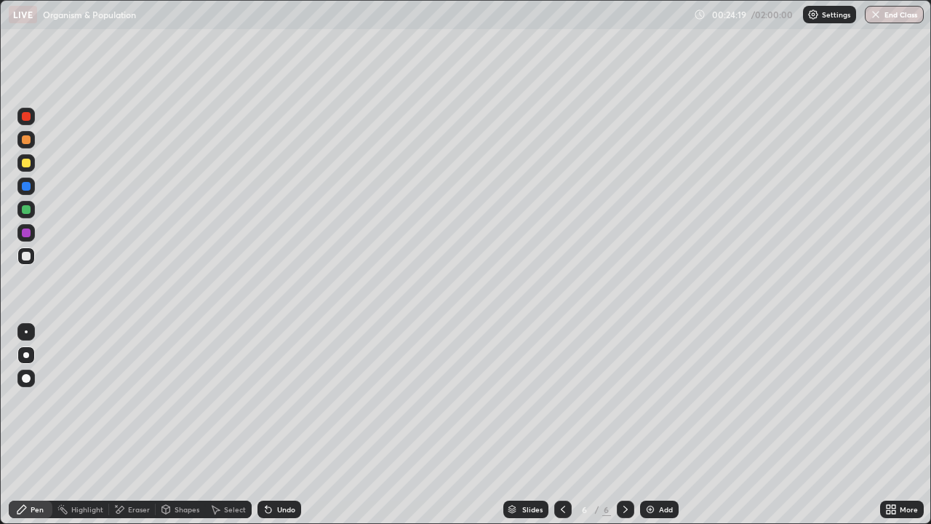
click at [266, 425] on icon at bounding box center [266, 506] width 1 height 1
click at [271, 425] on div "Undo" at bounding box center [280, 509] width 44 height 17
click at [274, 425] on div "Undo" at bounding box center [280, 509] width 44 height 17
click at [26, 164] on div at bounding box center [26, 163] width 9 height 9
click at [23, 259] on div at bounding box center [26, 256] width 9 height 9
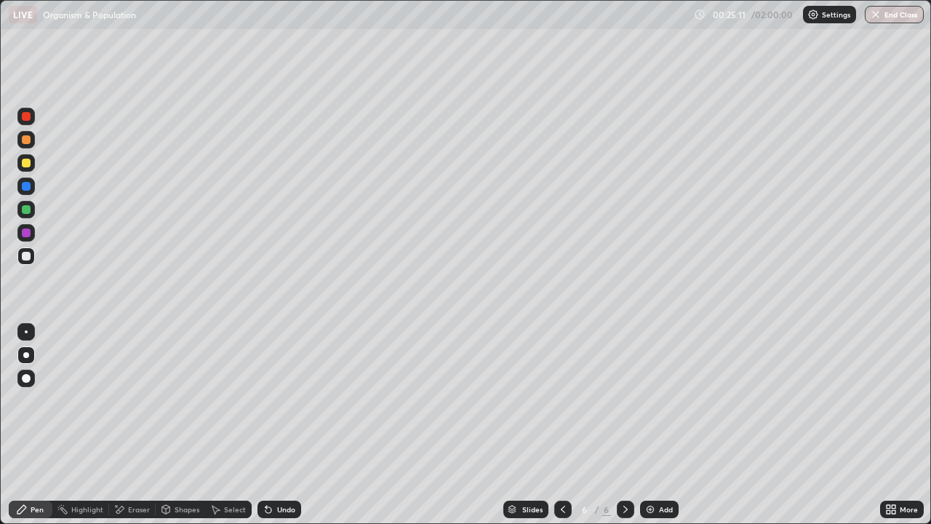
click at [28, 165] on div at bounding box center [26, 163] width 9 height 9
click at [28, 234] on div at bounding box center [26, 232] width 9 height 9
click at [24, 253] on div at bounding box center [26, 256] width 9 height 9
click at [175, 425] on div "Shapes" at bounding box center [187, 509] width 25 height 7
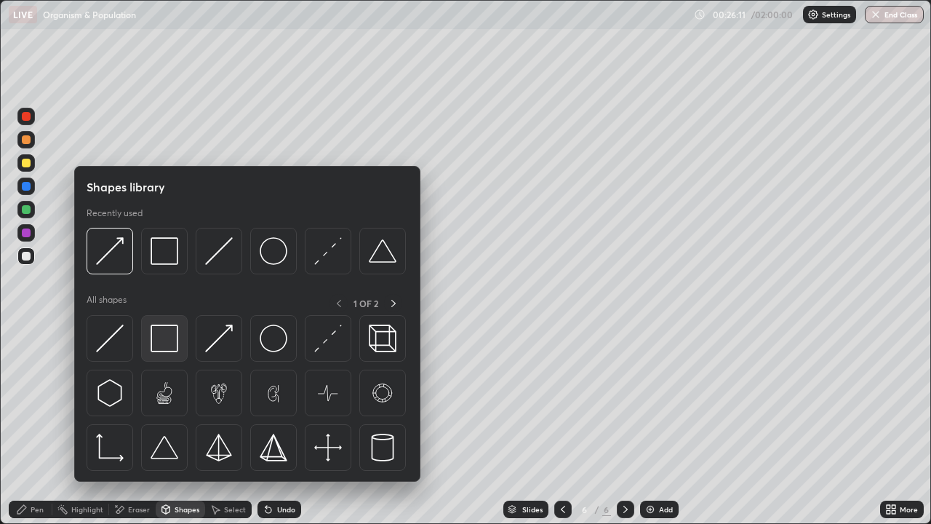
click at [163, 346] on img at bounding box center [165, 339] width 28 height 28
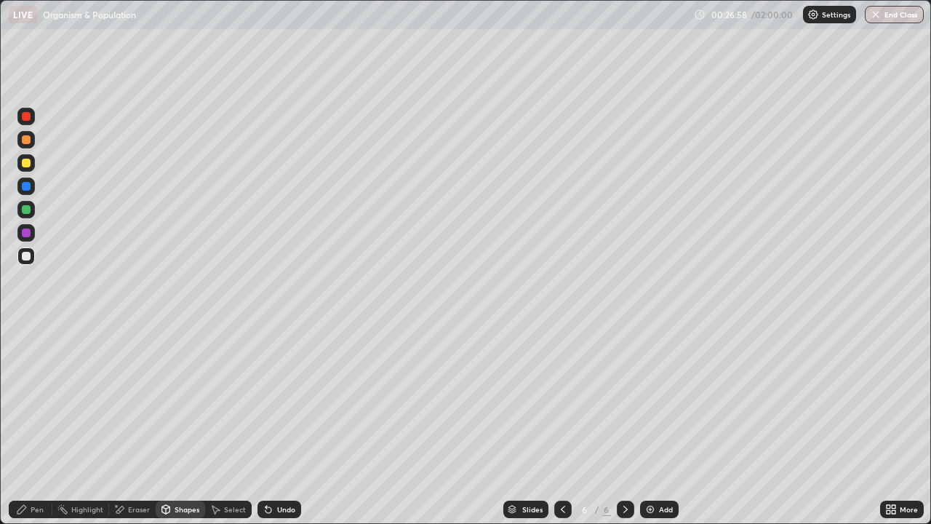
click at [40, 425] on div "Pen" at bounding box center [31, 509] width 44 height 17
click at [25, 164] on div at bounding box center [26, 163] width 9 height 9
click at [27, 139] on div at bounding box center [26, 139] width 9 height 9
click at [26, 255] on div at bounding box center [26, 256] width 9 height 9
click at [26, 164] on div at bounding box center [26, 163] width 9 height 9
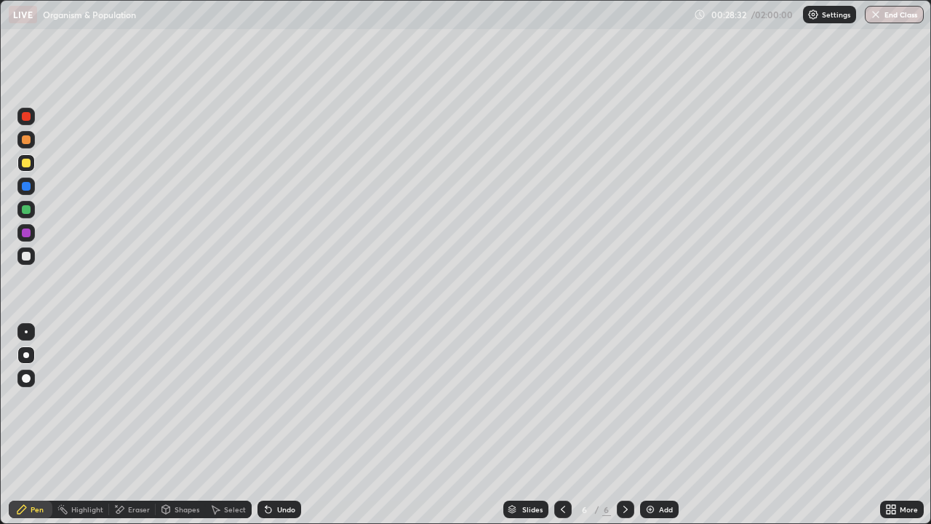
click at [26, 187] on div at bounding box center [26, 186] width 9 height 9
click at [664, 425] on div "Add" at bounding box center [666, 509] width 14 height 7
click at [25, 166] on div at bounding box center [26, 163] width 9 height 9
click at [26, 377] on div at bounding box center [26, 378] width 9 height 9
click at [189, 425] on div "Shapes" at bounding box center [187, 509] width 25 height 7
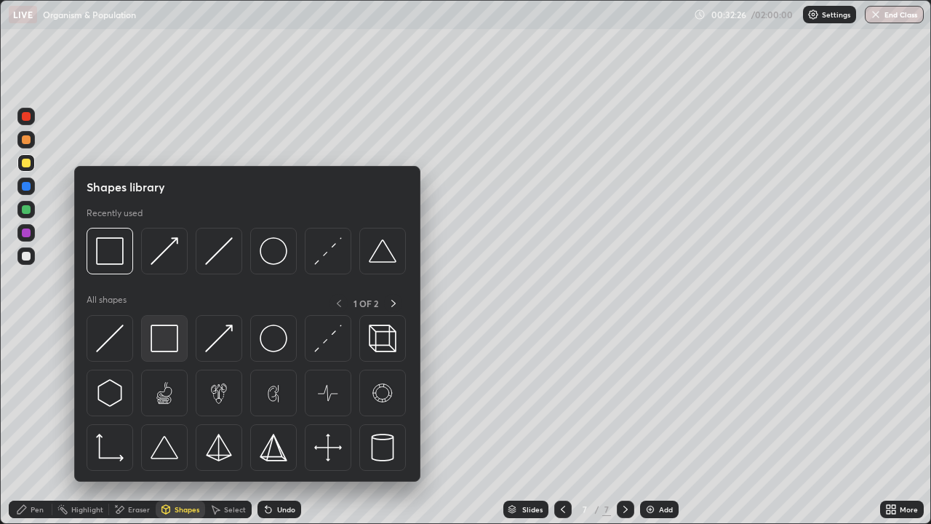
click at [167, 340] on img at bounding box center [165, 339] width 28 height 28
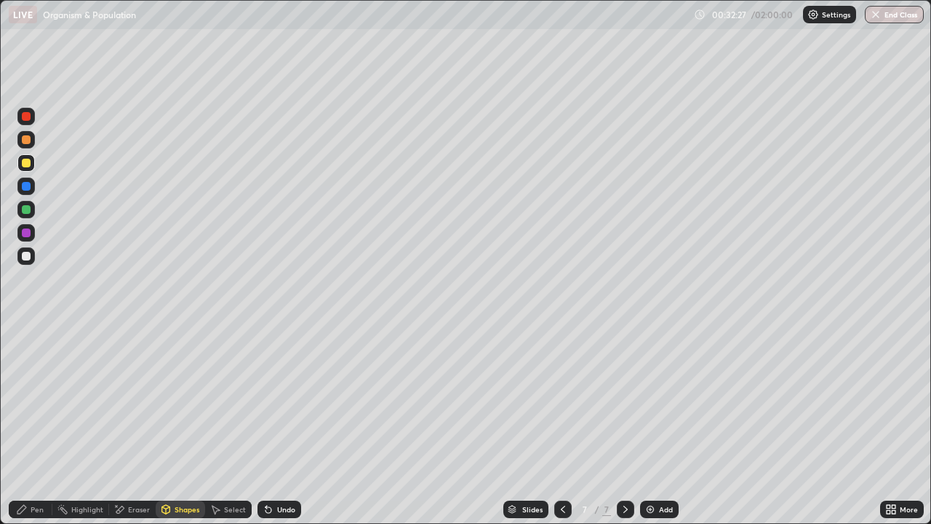
click at [27, 233] on div at bounding box center [26, 232] width 9 height 9
click at [25, 261] on div at bounding box center [25, 255] width 17 height 17
click at [36, 425] on div "Pen" at bounding box center [37, 509] width 13 height 7
click at [27, 238] on div at bounding box center [25, 232] width 17 height 17
click at [28, 259] on div at bounding box center [26, 256] width 9 height 9
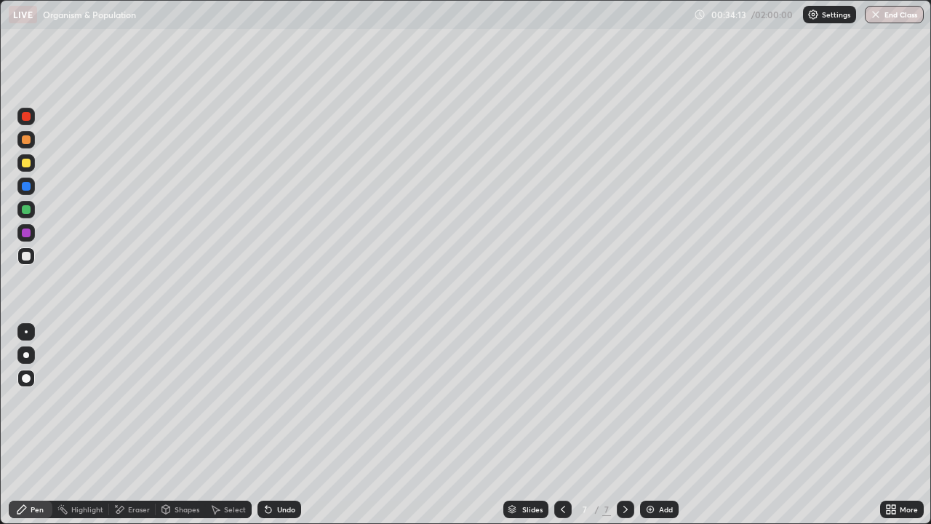
click at [277, 425] on div "Undo" at bounding box center [286, 509] width 18 height 7
click at [186, 425] on div "Shapes" at bounding box center [180, 509] width 49 height 17
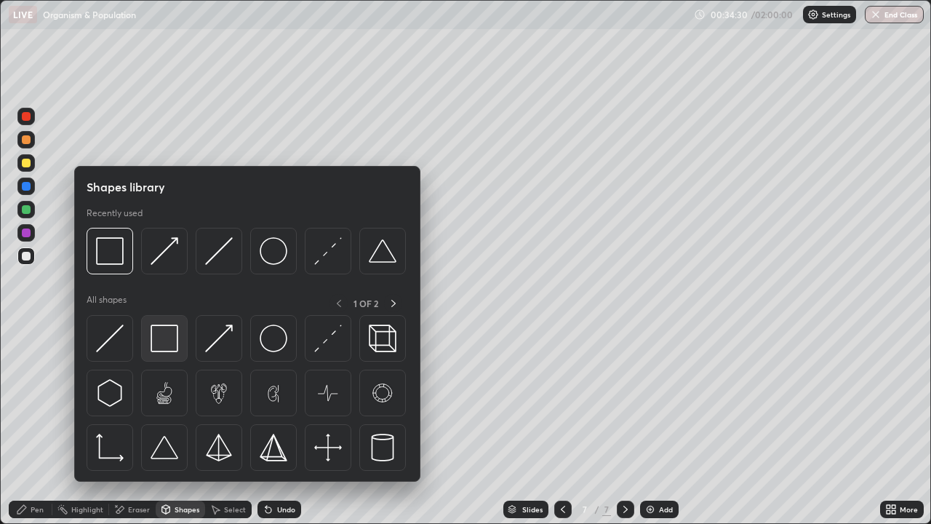
click at [167, 336] on img at bounding box center [165, 339] width 28 height 28
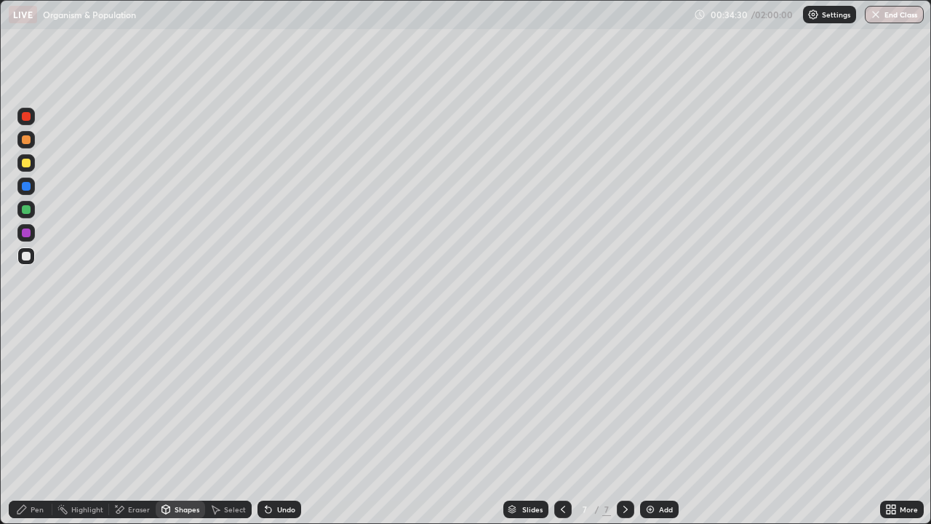
click at [27, 180] on div at bounding box center [25, 186] width 17 height 17
click at [28, 425] on div "Pen" at bounding box center [31, 509] width 44 height 17
click at [22, 142] on div at bounding box center [26, 139] width 9 height 9
click at [183, 425] on div "Shapes" at bounding box center [180, 509] width 49 height 17
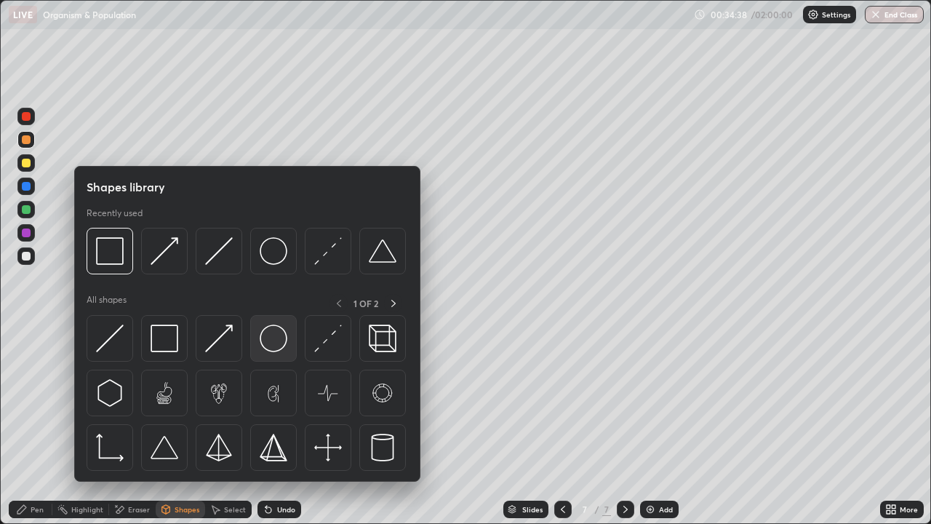
click at [274, 337] on img at bounding box center [274, 339] width 28 height 28
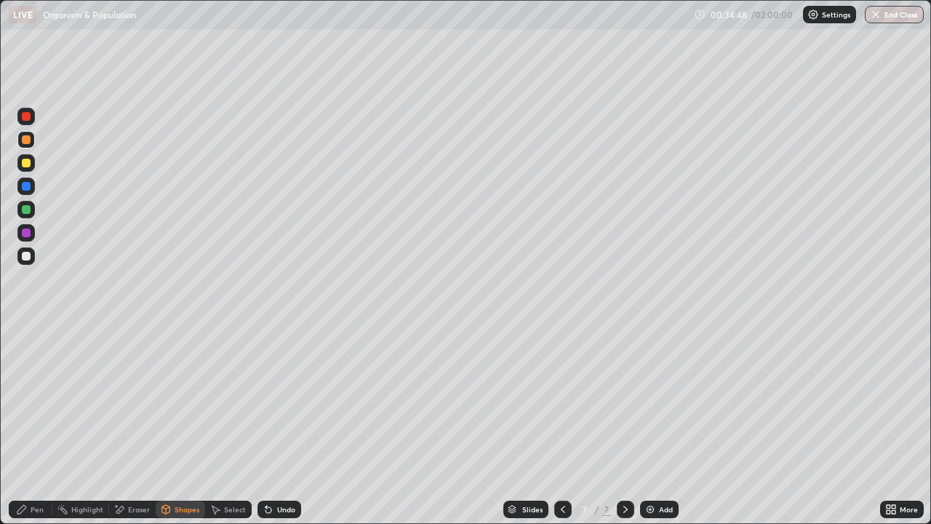
click at [32, 425] on div "Pen" at bounding box center [37, 509] width 13 height 7
click at [23, 159] on div at bounding box center [26, 163] width 9 height 9
click at [28, 263] on div at bounding box center [25, 255] width 17 height 17
click at [26, 355] on div at bounding box center [26, 355] width 6 height 6
click at [29, 212] on div at bounding box center [26, 209] width 9 height 9
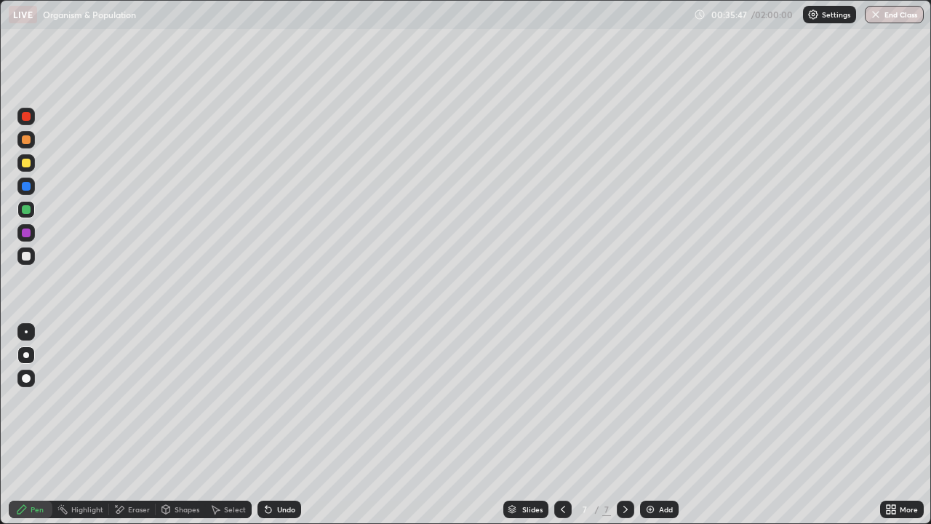
click at [27, 165] on div at bounding box center [26, 163] width 9 height 9
click at [189, 425] on div "Shapes" at bounding box center [187, 509] width 25 height 7
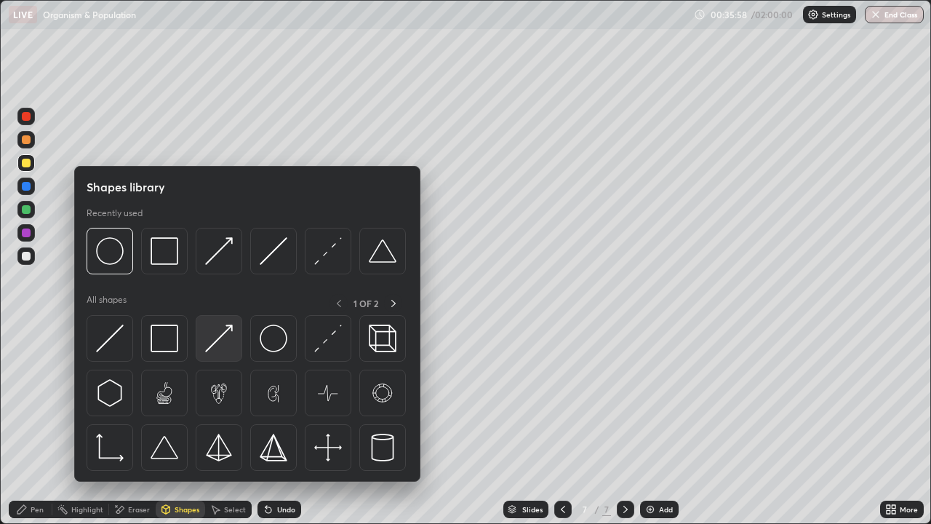
click at [215, 341] on img at bounding box center [219, 339] width 28 height 28
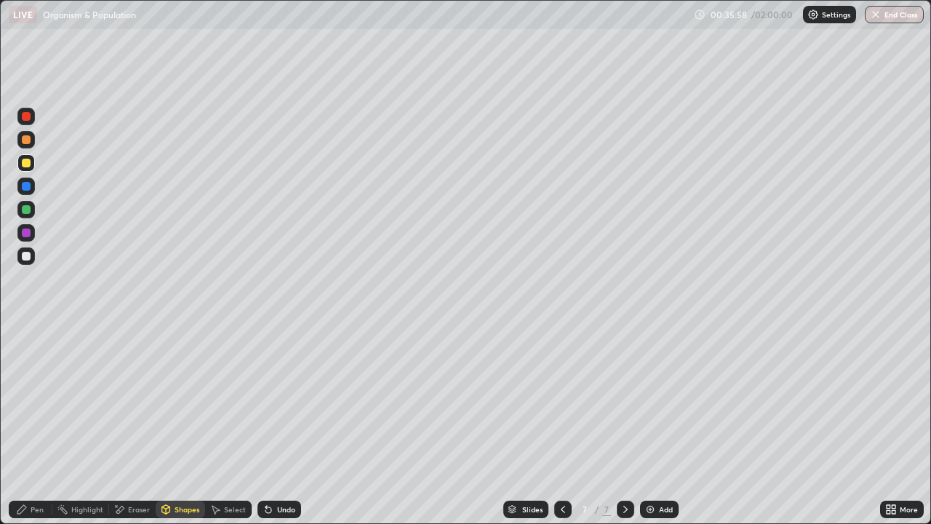
click at [27, 260] on div at bounding box center [26, 256] width 9 height 9
click at [25, 204] on div at bounding box center [25, 209] width 17 height 17
click at [33, 425] on div "Pen" at bounding box center [37, 509] width 13 height 7
click at [25, 256] on div at bounding box center [26, 256] width 9 height 9
click at [664, 425] on div "Add" at bounding box center [666, 509] width 14 height 7
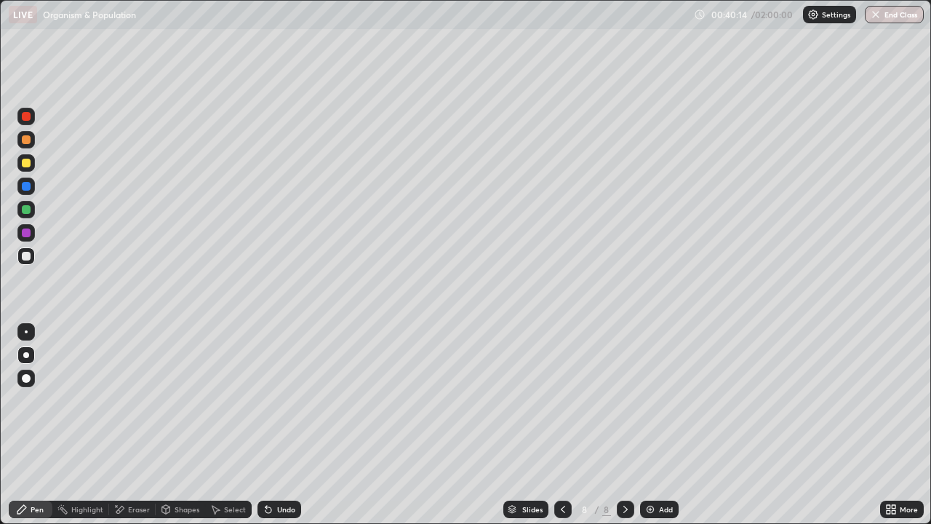
click at [28, 164] on div at bounding box center [26, 163] width 9 height 9
click at [36, 425] on div "Pen" at bounding box center [37, 509] width 13 height 7
click at [29, 140] on div at bounding box center [26, 139] width 9 height 9
click at [30, 160] on div at bounding box center [25, 162] width 17 height 17
click at [185, 425] on div "Shapes" at bounding box center [187, 509] width 25 height 7
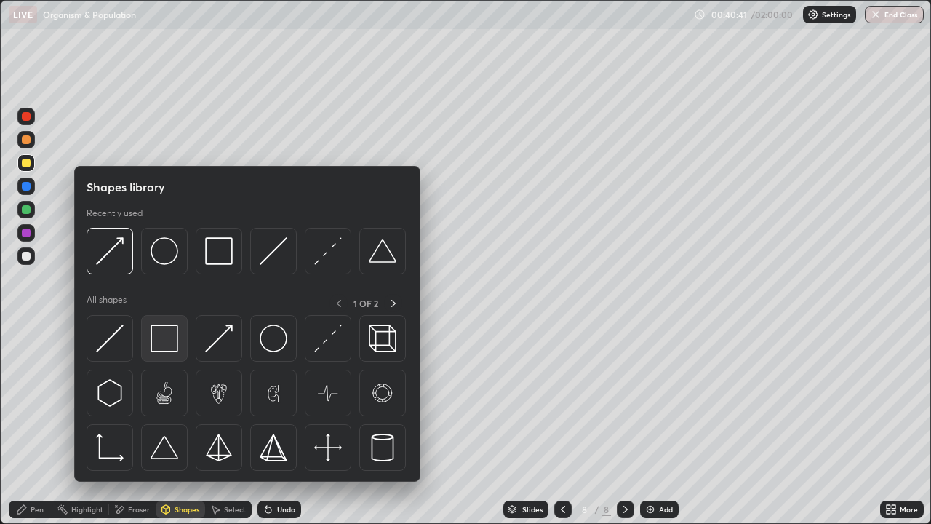
click at [172, 340] on img at bounding box center [165, 339] width 28 height 28
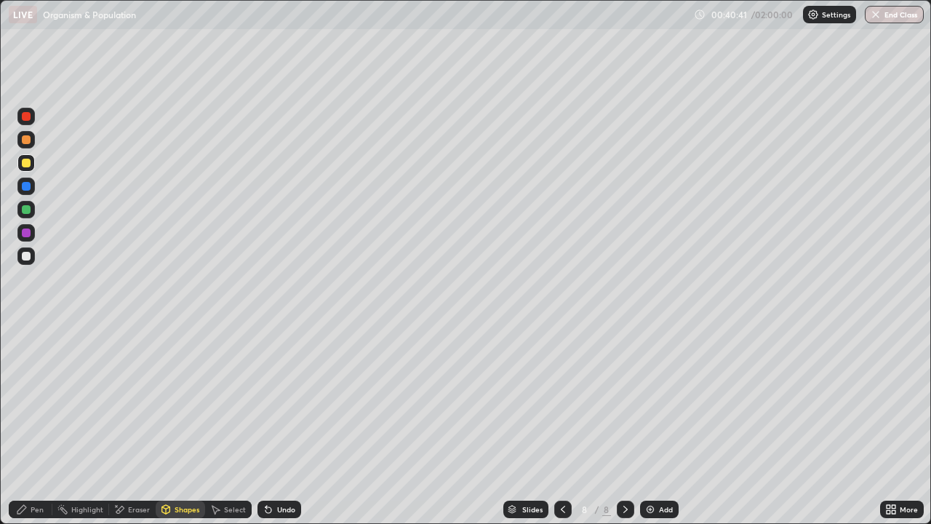
click at [31, 255] on div at bounding box center [25, 255] width 17 height 17
click at [277, 425] on div "Undo" at bounding box center [286, 509] width 18 height 7
click at [37, 425] on div "Pen" at bounding box center [37, 509] width 13 height 7
click at [26, 260] on div at bounding box center [26, 256] width 9 height 9
click at [191, 425] on div "Shapes" at bounding box center [187, 509] width 25 height 7
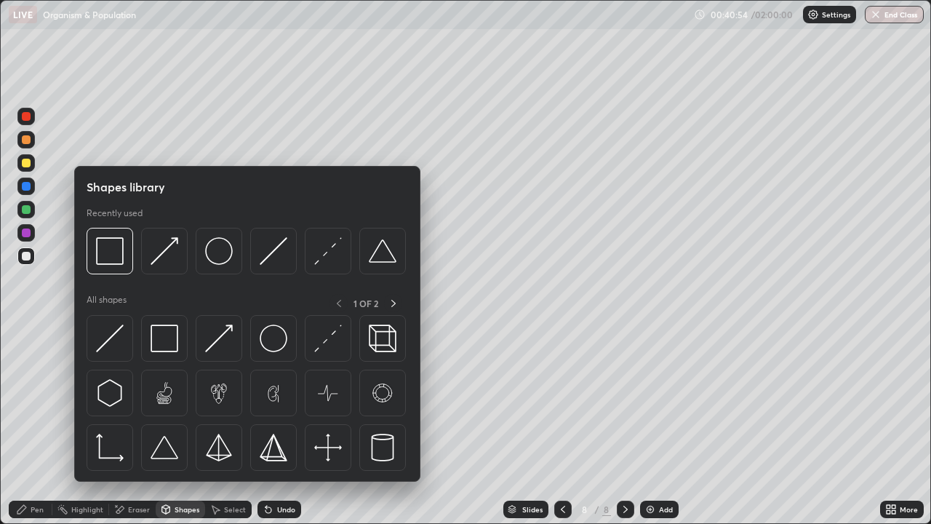
click at [26, 167] on div at bounding box center [26, 163] width 9 height 9
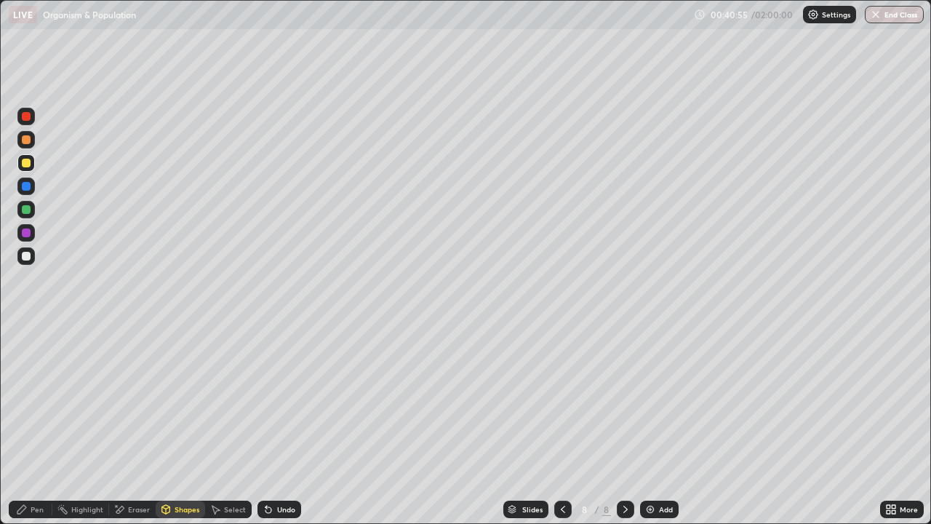
click at [28, 142] on div at bounding box center [26, 139] width 9 height 9
click at [43, 425] on div "Pen" at bounding box center [37, 509] width 13 height 7
click at [28, 165] on div at bounding box center [26, 163] width 9 height 9
click at [185, 425] on div "Shapes" at bounding box center [187, 509] width 25 height 7
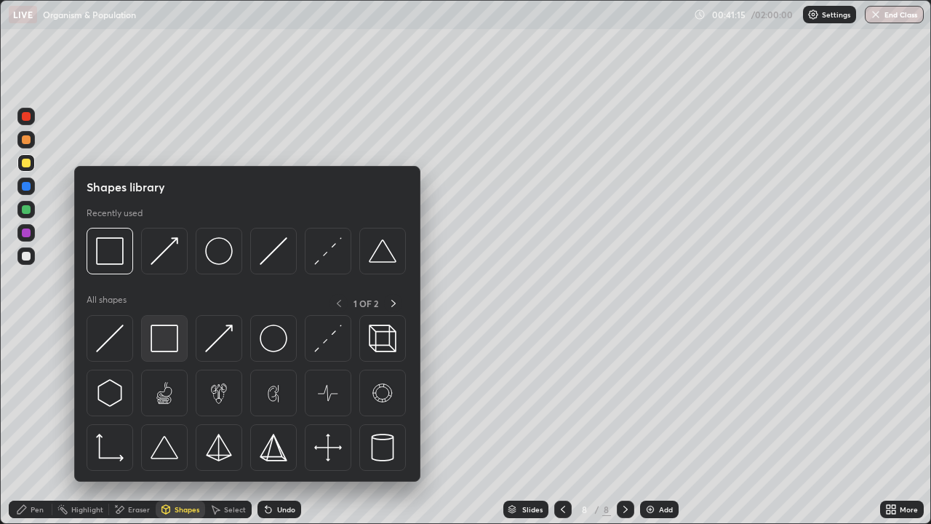
click at [175, 333] on img at bounding box center [165, 339] width 28 height 28
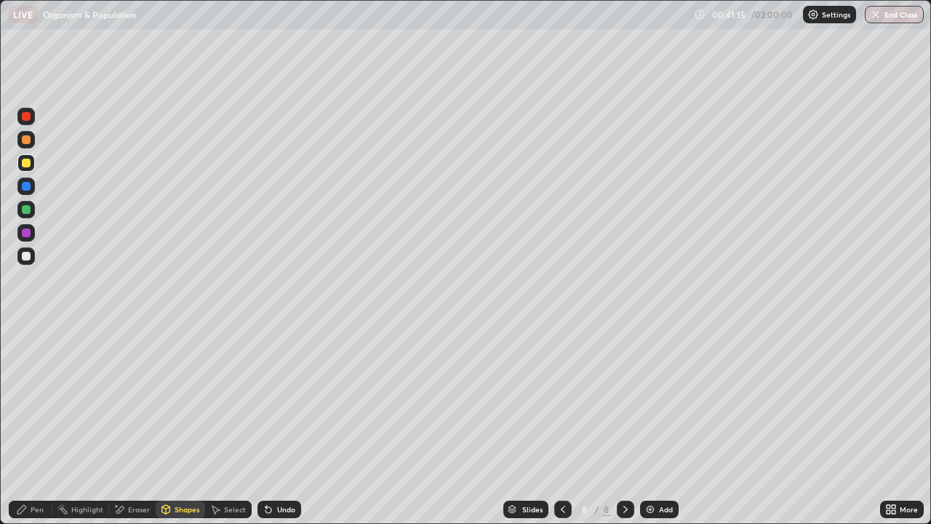
click at [27, 259] on div at bounding box center [26, 256] width 9 height 9
click at [36, 425] on div "Pen" at bounding box center [31, 509] width 44 height 17
click at [24, 162] on div at bounding box center [26, 163] width 9 height 9
click at [28, 143] on div at bounding box center [26, 139] width 9 height 9
click at [27, 261] on div at bounding box center [25, 255] width 17 height 17
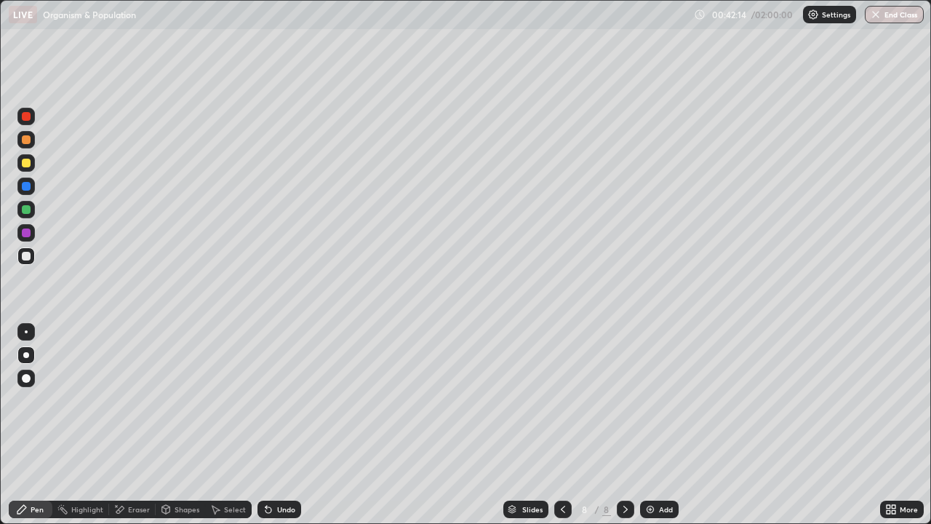
click at [25, 164] on div at bounding box center [26, 163] width 9 height 9
click at [177, 425] on div "Shapes" at bounding box center [187, 509] width 25 height 7
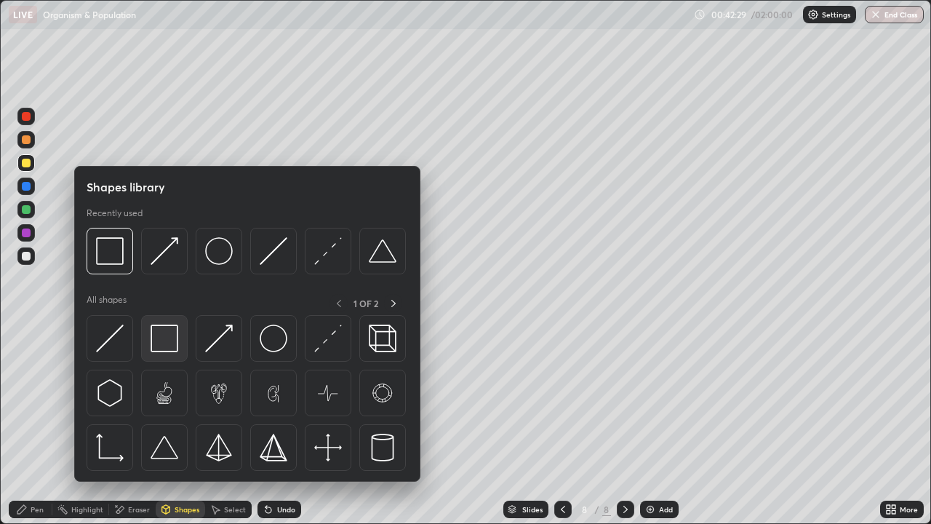
click at [169, 339] on img at bounding box center [165, 339] width 28 height 28
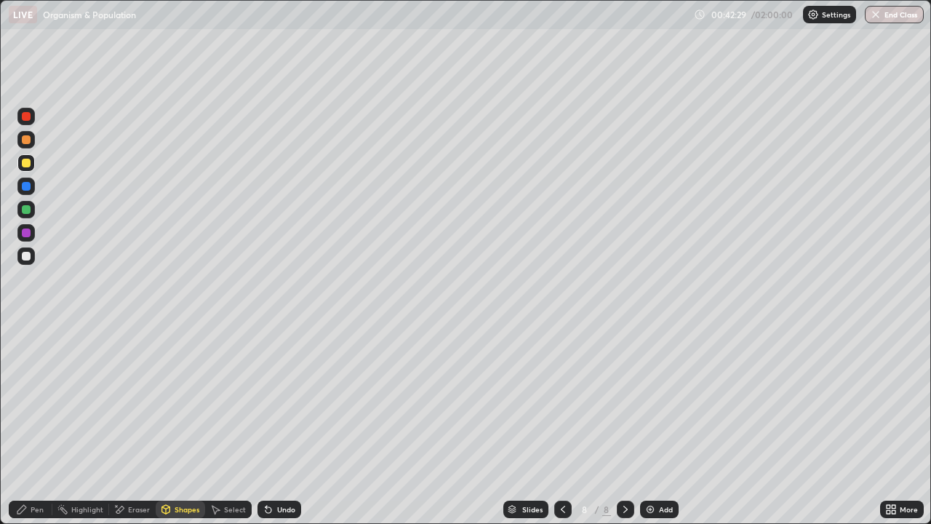
click at [25, 263] on div at bounding box center [25, 255] width 17 height 17
click at [32, 425] on div "Pen" at bounding box center [37, 509] width 13 height 7
click at [29, 226] on div at bounding box center [25, 232] width 17 height 17
click at [24, 164] on div at bounding box center [26, 163] width 9 height 9
click at [28, 216] on div at bounding box center [25, 209] width 17 height 17
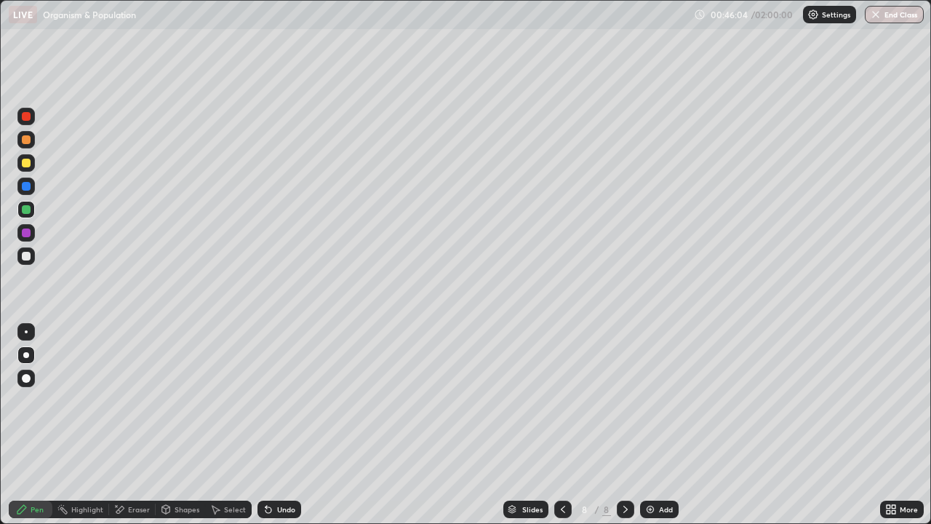
click at [31, 262] on div at bounding box center [25, 255] width 17 height 17
click at [135, 425] on div "Eraser" at bounding box center [139, 509] width 22 height 7
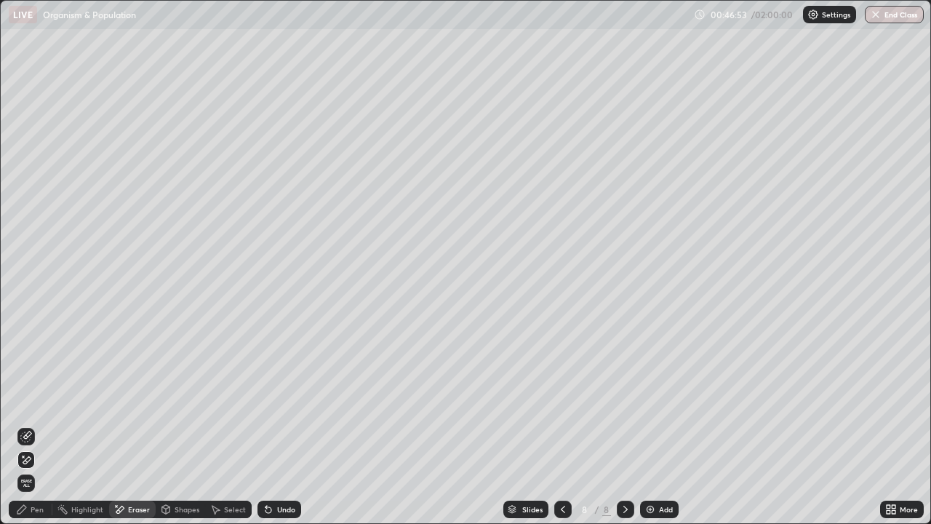
click at [31, 425] on icon at bounding box center [26, 437] width 12 height 12
click at [33, 425] on div "Pen" at bounding box center [37, 509] width 13 height 7
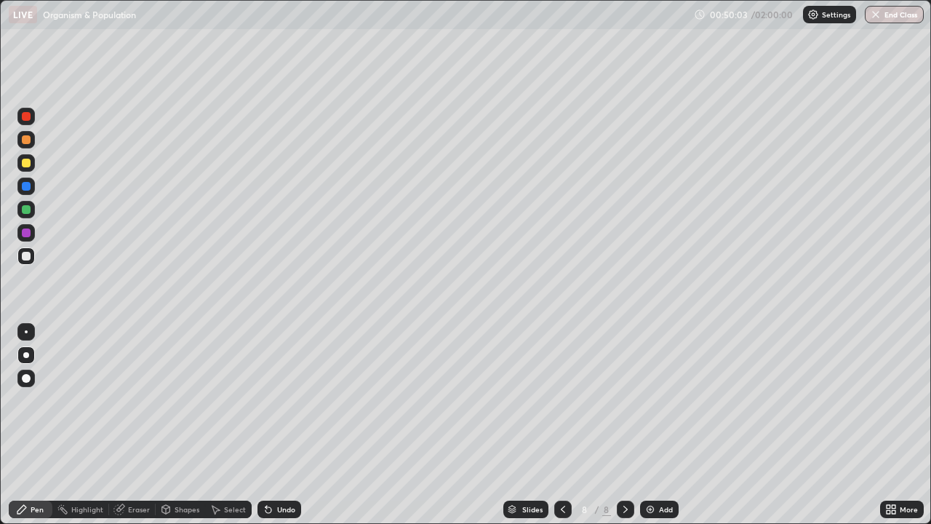
click at [24, 258] on div at bounding box center [26, 256] width 9 height 9
click at [23, 425] on div "Pen" at bounding box center [31, 509] width 44 height 17
click at [656, 425] on div "Add" at bounding box center [659, 509] width 39 height 17
click at [26, 140] on div at bounding box center [26, 139] width 9 height 9
click at [191, 425] on div "Shapes" at bounding box center [180, 509] width 49 height 17
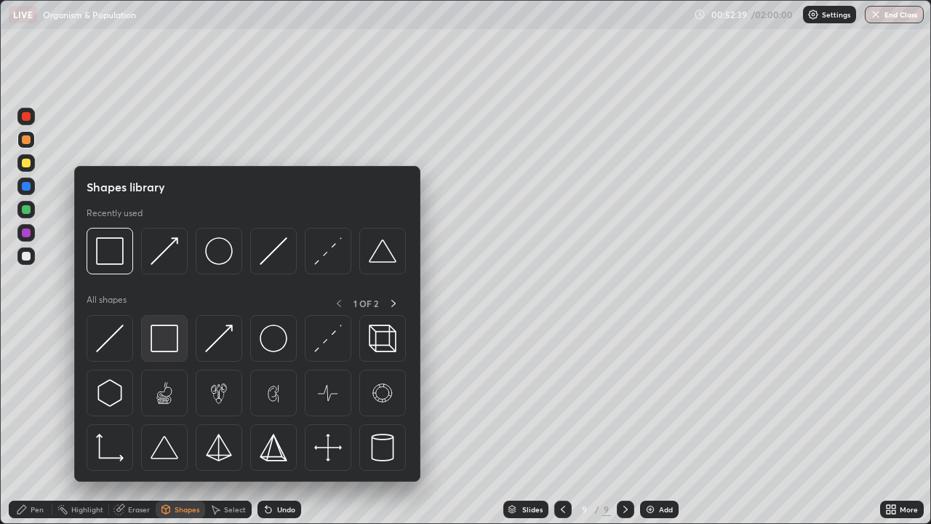
click at [171, 346] on img at bounding box center [165, 339] width 28 height 28
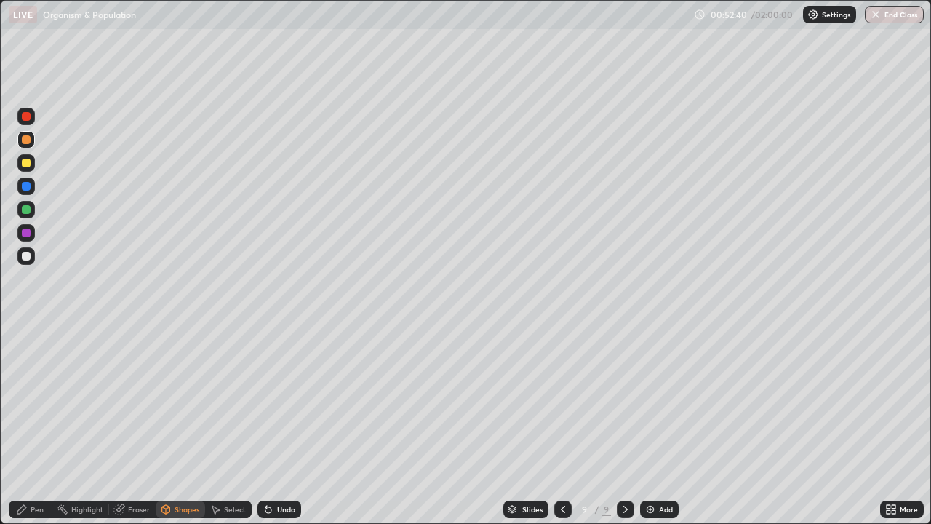
click at [27, 257] on div at bounding box center [26, 256] width 9 height 9
click at [26, 162] on div at bounding box center [26, 163] width 9 height 9
click at [28, 425] on div "Pen" at bounding box center [31, 509] width 44 height 17
click at [30, 141] on div at bounding box center [26, 139] width 9 height 9
click at [185, 425] on div "Shapes" at bounding box center [187, 509] width 25 height 7
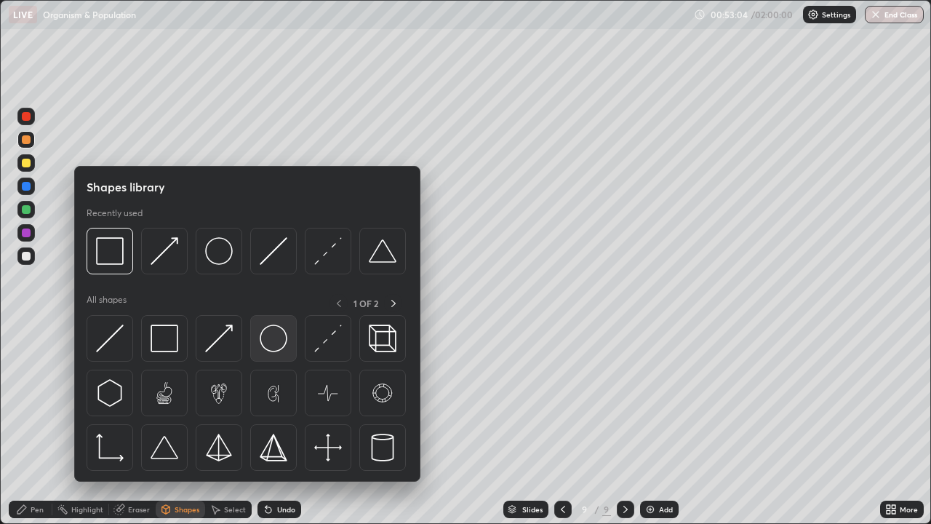
click at [279, 346] on img at bounding box center [274, 339] width 28 height 28
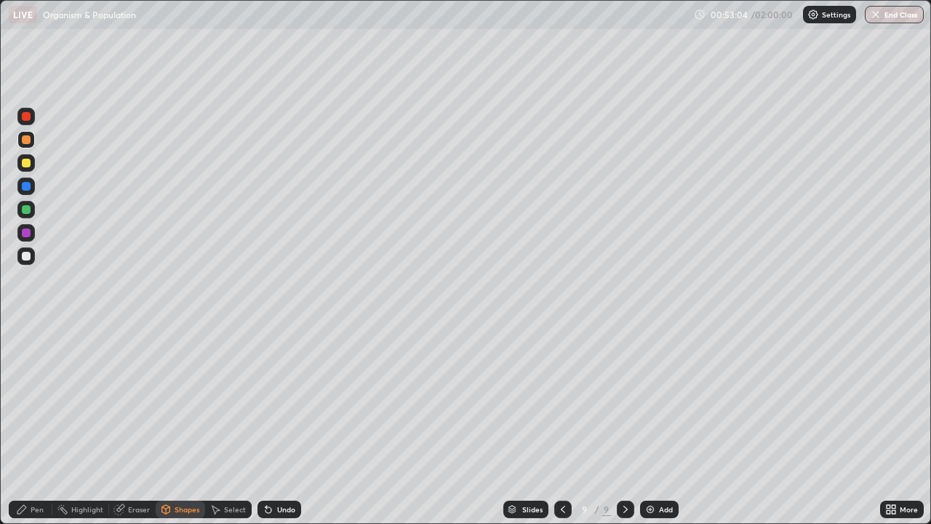
click at [24, 261] on div at bounding box center [25, 255] width 17 height 17
click at [35, 425] on div "Pen" at bounding box center [31, 509] width 44 height 17
click at [27, 137] on div at bounding box center [26, 139] width 9 height 9
click at [26, 234] on div at bounding box center [26, 232] width 9 height 9
click at [28, 255] on div at bounding box center [26, 256] width 9 height 9
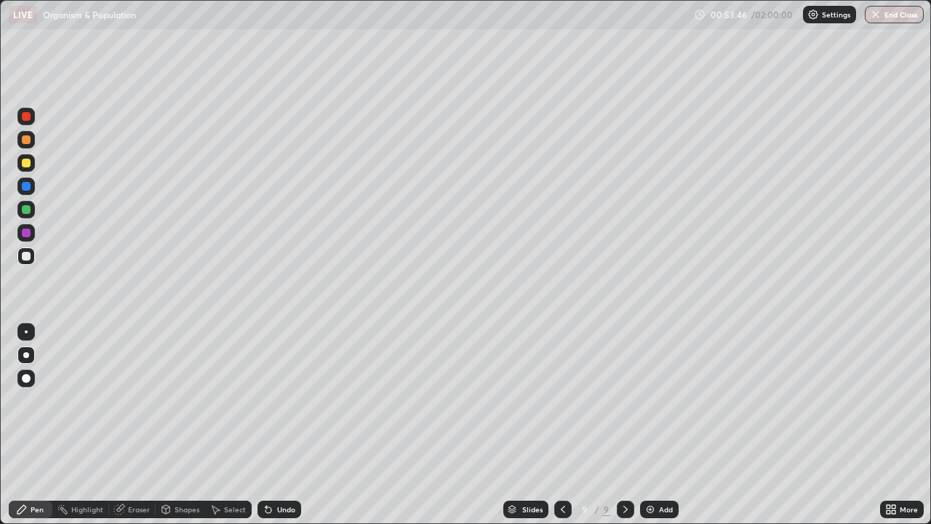
click at [279, 425] on div "Undo" at bounding box center [280, 509] width 44 height 17
click at [27, 159] on div at bounding box center [26, 163] width 9 height 9
click at [29, 258] on div at bounding box center [26, 256] width 9 height 9
click at [173, 425] on div "Shapes" at bounding box center [180, 509] width 49 height 17
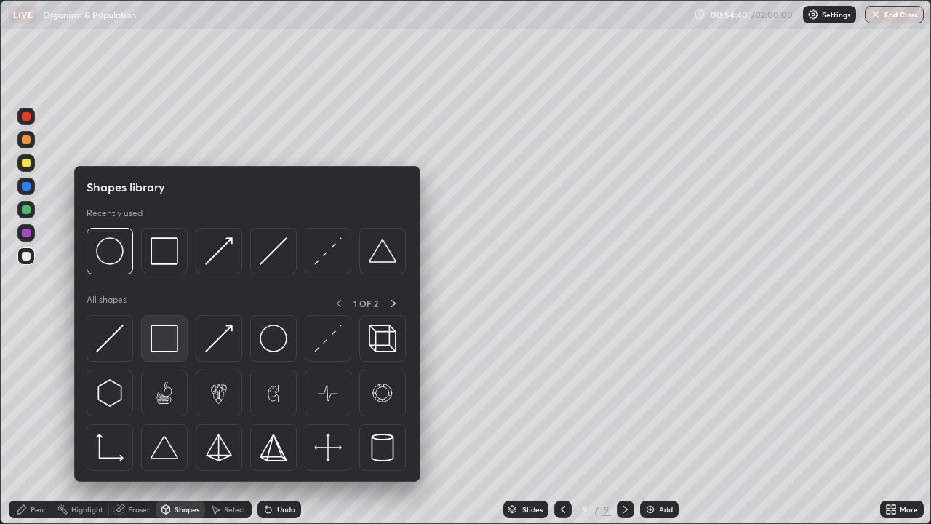
click at [169, 341] on img at bounding box center [165, 339] width 28 height 28
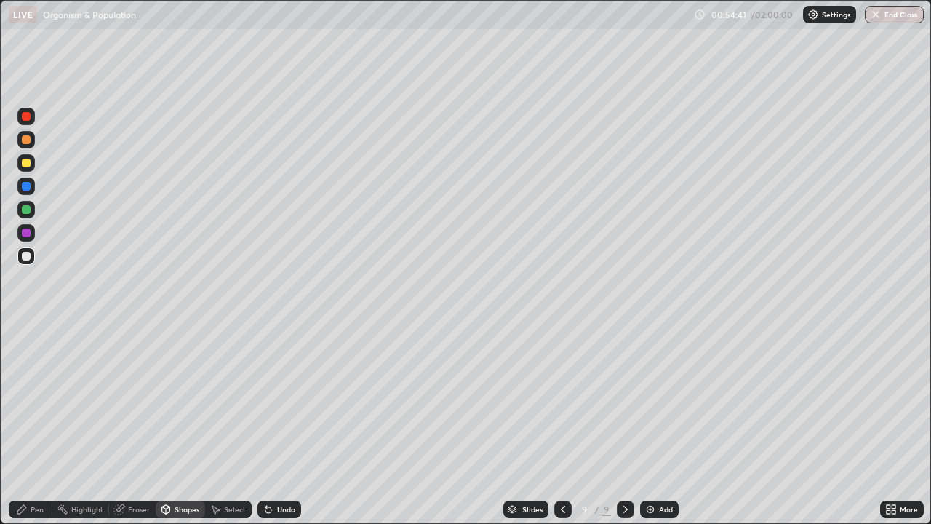
click at [25, 228] on div at bounding box center [26, 232] width 9 height 9
click at [26, 164] on div at bounding box center [26, 163] width 9 height 9
click at [36, 425] on div "Pen" at bounding box center [37, 509] width 13 height 7
click at [285, 425] on div "Undo" at bounding box center [286, 509] width 18 height 7
click at [281, 425] on div "Undo" at bounding box center [280, 509] width 44 height 17
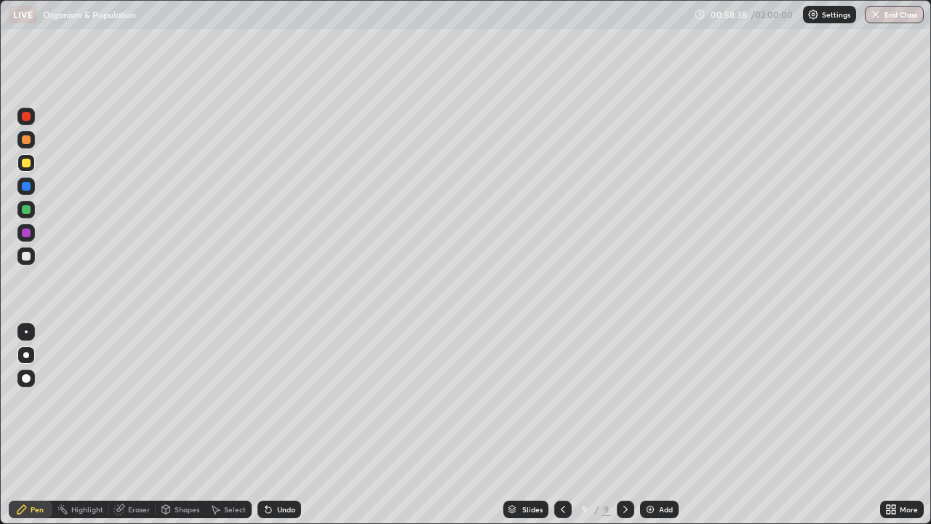
click at [283, 425] on div "Undo" at bounding box center [286, 509] width 18 height 7
click at [285, 425] on div "Undo" at bounding box center [280, 509] width 44 height 17
click at [287, 425] on div "Undo" at bounding box center [280, 509] width 44 height 17
click at [187, 425] on div "Shapes" at bounding box center [187, 509] width 25 height 7
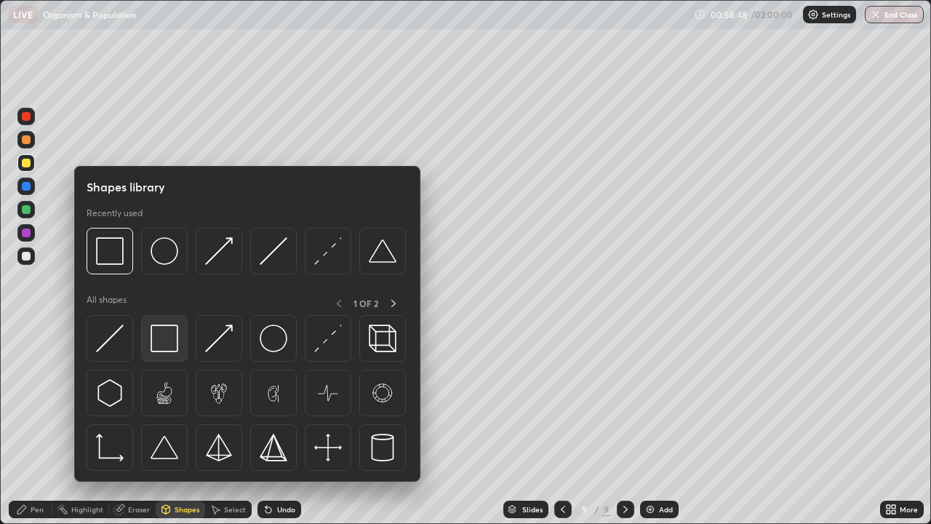
click at [175, 341] on img at bounding box center [165, 339] width 28 height 28
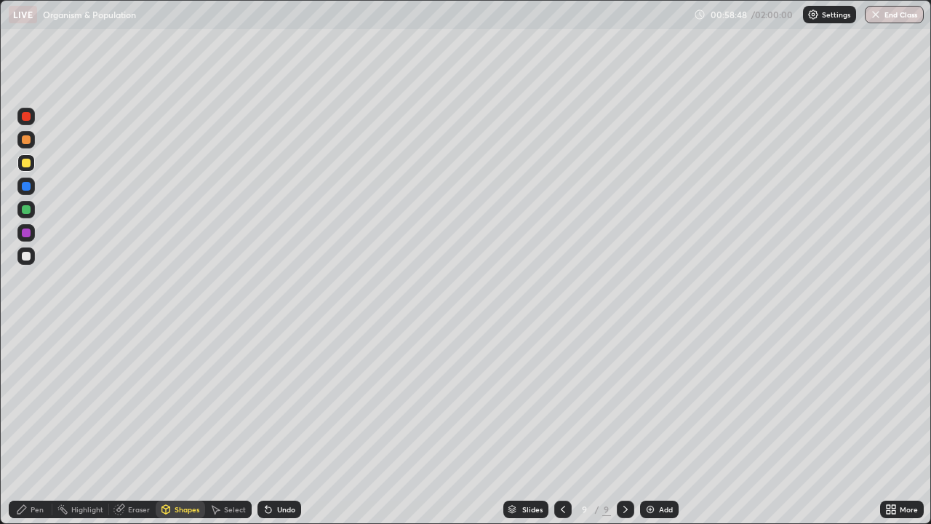
click at [23, 207] on div at bounding box center [26, 209] width 9 height 9
click at [33, 425] on div "Pen" at bounding box center [37, 509] width 13 height 7
click at [33, 256] on div at bounding box center [25, 255] width 17 height 17
click at [186, 425] on div "Shapes" at bounding box center [187, 509] width 25 height 7
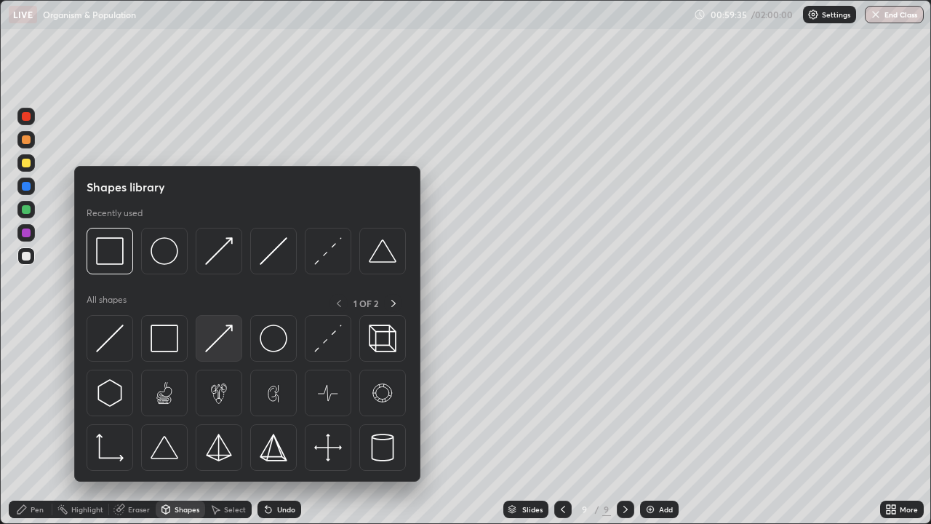
click at [221, 338] on img at bounding box center [219, 339] width 28 height 28
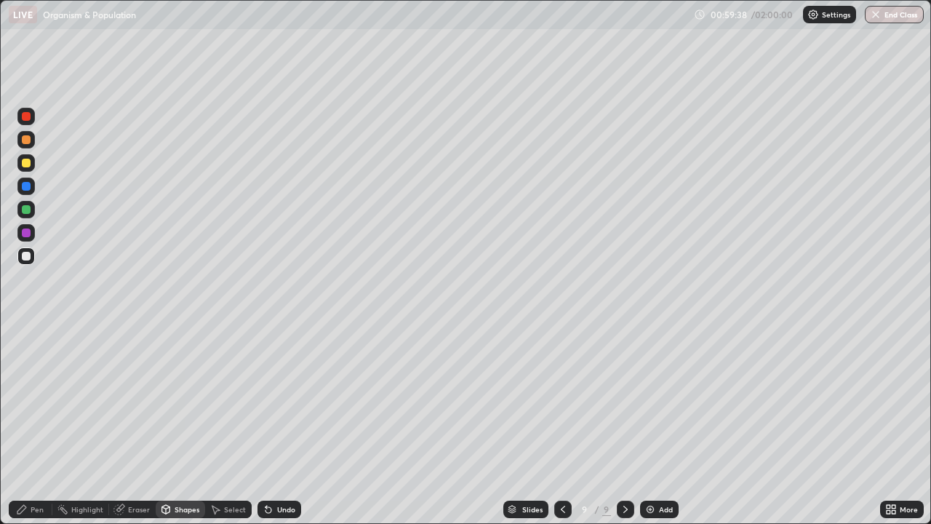
click at [27, 163] on div at bounding box center [26, 163] width 9 height 9
click at [31, 425] on div "Pen" at bounding box center [31, 509] width 44 height 17
click at [25, 260] on div at bounding box center [26, 256] width 9 height 9
click at [29, 164] on div at bounding box center [26, 163] width 9 height 9
click at [23, 425] on div "Pen" at bounding box center [31, 509] width 44 height 17
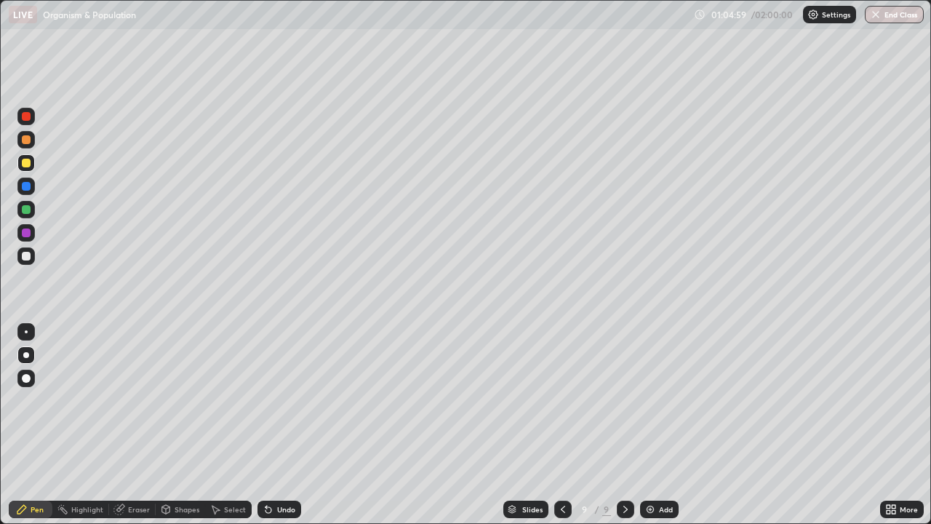
click at [23, 156] on div at bounding box center [25, 162] width 17 height 17
click at [660, 425] on div "Add" at bounding box center [659, 509] width 39 height 17
click at [25, 258] on div at bounding box center [26, 256] width 9 height 9
click at [185, 425] on div "Shapes" at bounding box center [187, 509] width 25 height 7
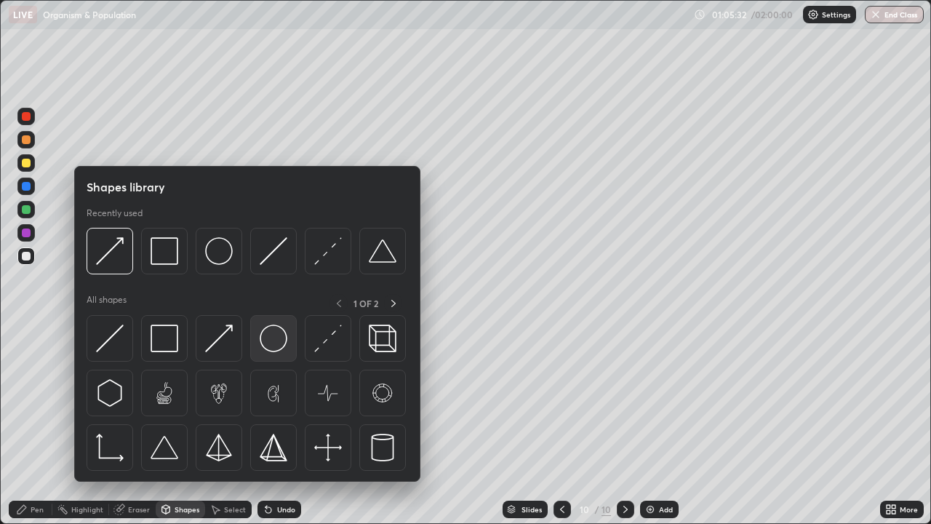
click at [273, 349] on img at bounding box center [274, 339] width 28 height 28
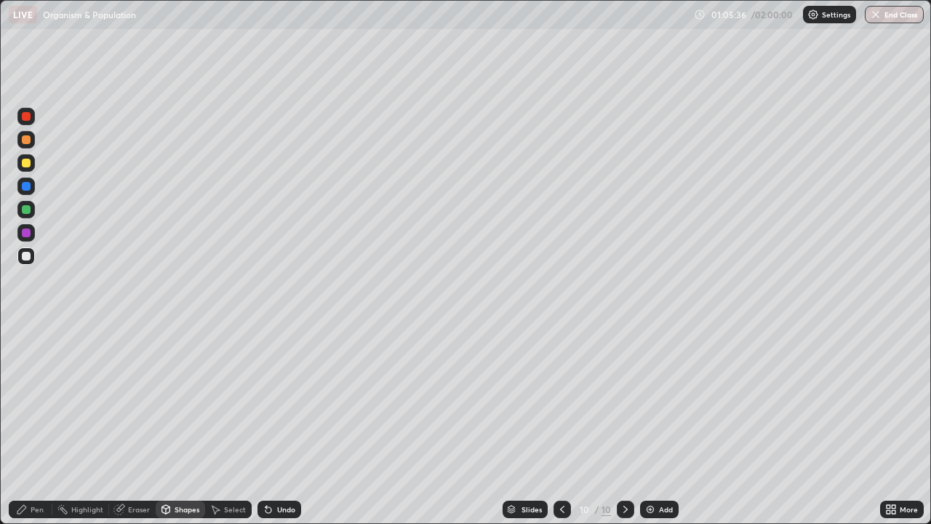
click at [39, 425] on div "Pen" at bounding box center [31, 509] width 44 height 17
click at [27, 216] on div at bounding box center [25, 209] width 17 height 17
click at [263, 425] on div "Undo" at bounding box center [280, 509] width 44 height 17
click at [19, 164] on div at bounding box center [25, 162] width 17 height 17
click at [273, 425] on div "Undo" at bounding box center [280, 509] width 44 height 17
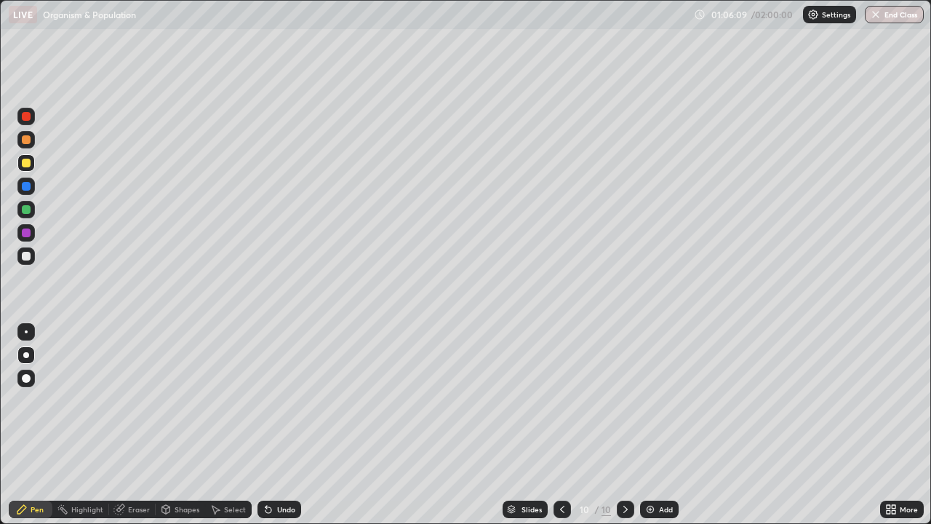
click at [272, 425] on div "Undo" at bounding box center [280, 509] width 44 height 17
click at [27, 258] on div at bounding box center [26, 256] width 9 height 9
click at [27, 233] on div at bounding box center [26, 232] width 9 height 9
click at [24, 258] on div at bounding box center [26, 256] width 9 height 9
click at [26, 232] on div at bounding box center [26, 232] width 9 height 9
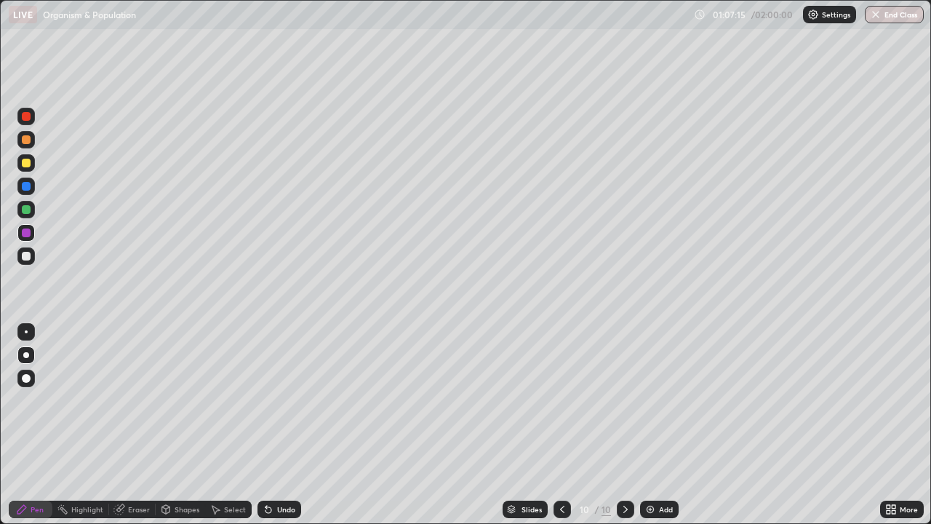
click at [282, 425] on div "Undo" at bounding box center [280, 509] width 44 height 17
click at [28, 255] on div at bounding box center [26, 256] width 9 height 9
click at [32, 169] on div at bounding box center [25, 162] width 17 height 17
click at [28, 262] on div at bounding box center [25, 255] width 17 height 17
click at [282, 425] on div "Undo" at bounding box center [286, 509] width 18 height 7
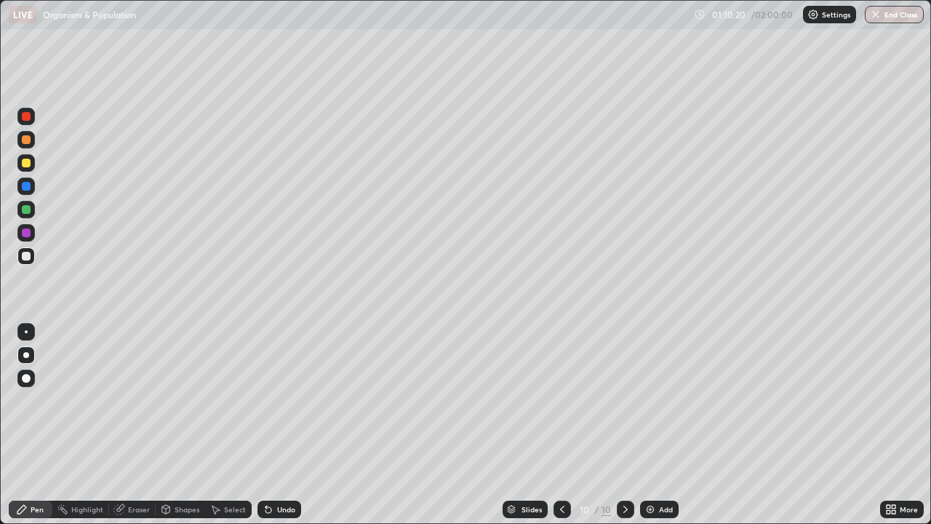
click at [295, 425] on div "Undo" at bounding box center [280, 509] width 44 height 17
click at [655, 425] on div "Add" at bounding box center [659, 509] width 39 height 17
click at [27, 163] on div at bounding box center [26, 163] width 9 height 9
click at [32, 425] on div "Pen" at bounding box center [31, 509] width 44 height 17
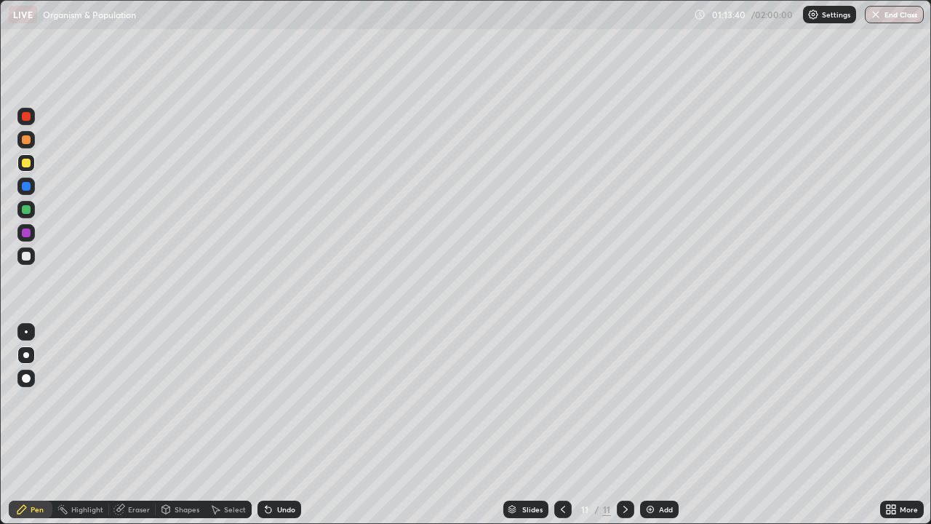
click at [26, 258] on div at bounding box center [26, 256] width 9 height 9
click at [28, 165] on div at bounding box center [26, 163] width 9 height 9
click at [28, 258] on div at bounding box center [26, 256] width 9 height 9
click at [29, 234] on div at bounding box center [26, 232] width 9 height 9
click at [26, 255] on div at bounding box center [26, 256] width 9 height 9
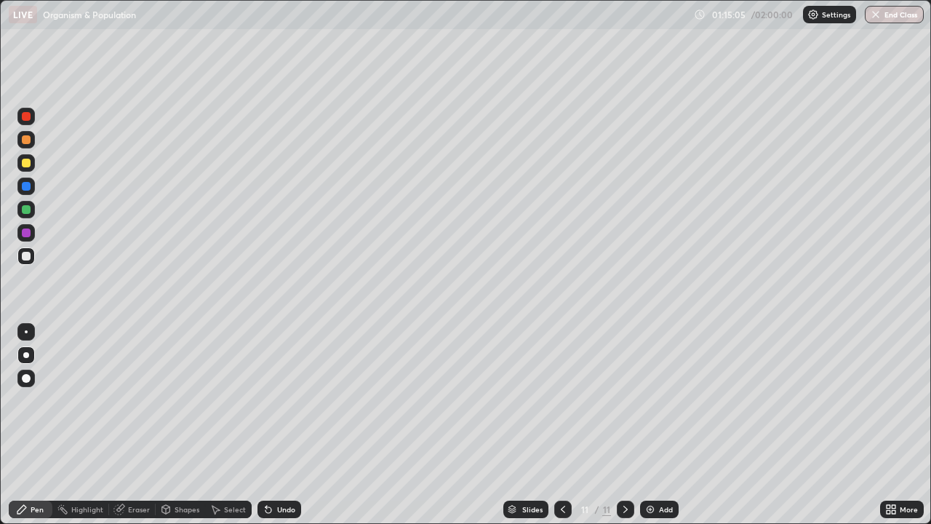
click at [28, 212] on div at bounding box center [26, 209] width 9 height 9
click at [26, 234] on div at bounding box center [26, 232] width 9 height 9
click at [34, 168] on div at bounding box center [25, 162] width 17 height 17
click at [185, 425] on div "Shapes" at bounding box center [187, 509] width 25 height 7
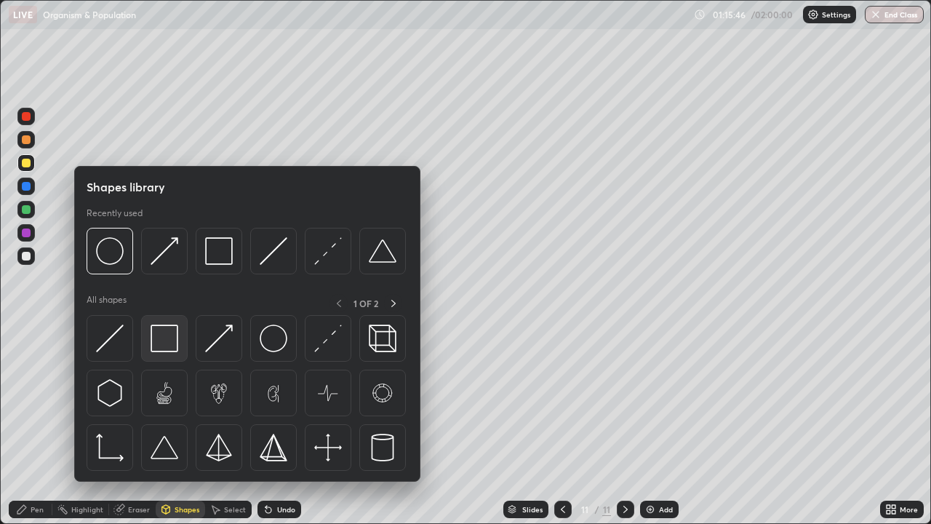
click at [170, 343] on img at bounding box center [165, 339] width 28 height 28
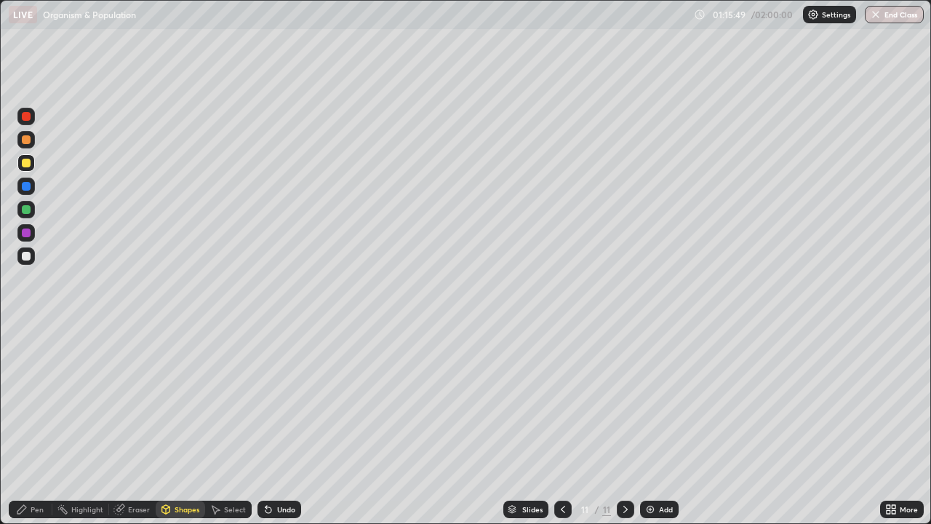
click at [36, 425] on div "Pen" at bounding box center [31, 509] width 44 height 17
click at [25, 261] on div at bounding box center [25, 255] width 17 height 17
click at [172, 425] on div "Shapes" at bounding box center [180, 509] width 49 height 17
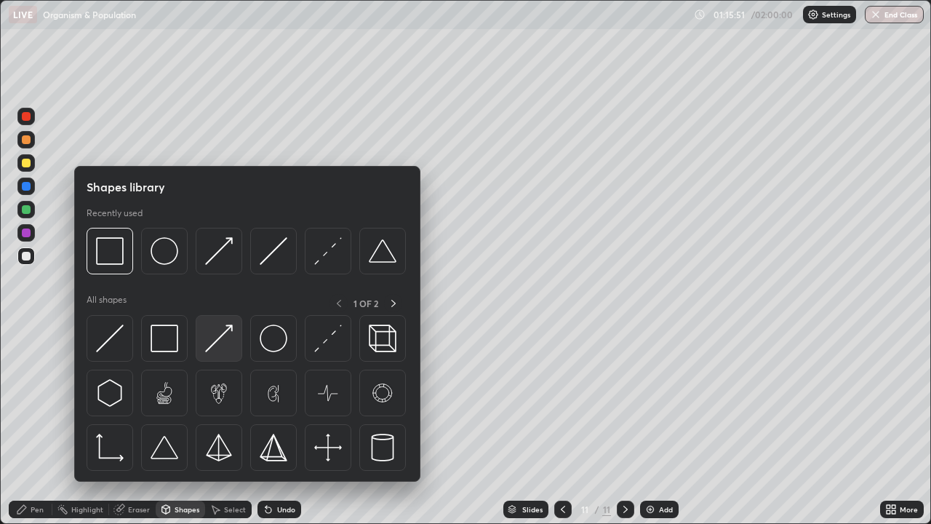
click at [215, 356] on div at bounding box center [219, 338] width 47 height 47
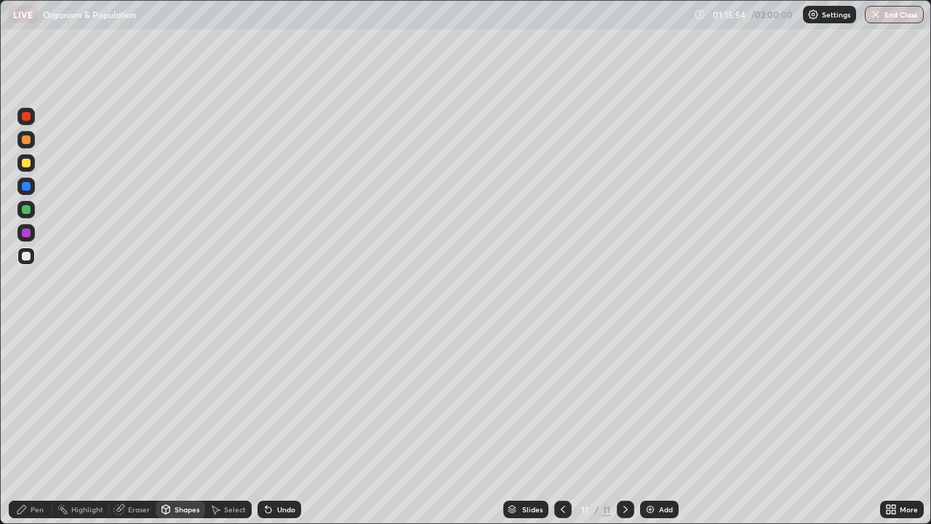
click at [33, 425] on div "Pen" at bounding box center [37, 509] width 13 height 7
click at [28, 164] on div at bounding box center [26, 163] width 9 height 9
click at [26, 261] on div at bounding box center [25, 255] width 17 height 17
click at [278, 425] on div "Undo" at bounding box center [280, 509] width 44 height 17
click at [272, 425] on icon at bounding box center [269, 510] width 12 height 12
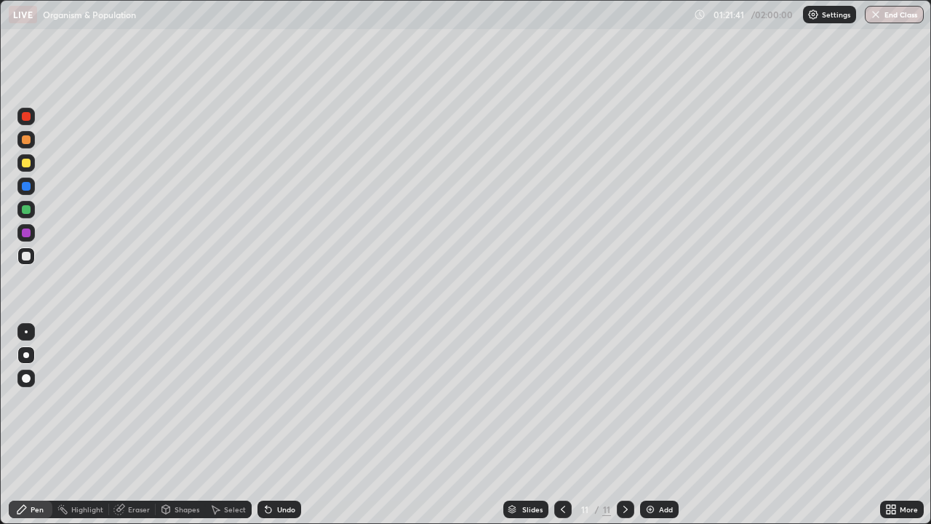
click at [653, 425] on div "Add" at bounding box center [659, 509] width 39 height 17
click at [28, 165] on div at bounding box center [26, 163] width 9 height 9
click at [185, 425] on div "Shapes" at bounding box center [180, 509] width 49 height 17
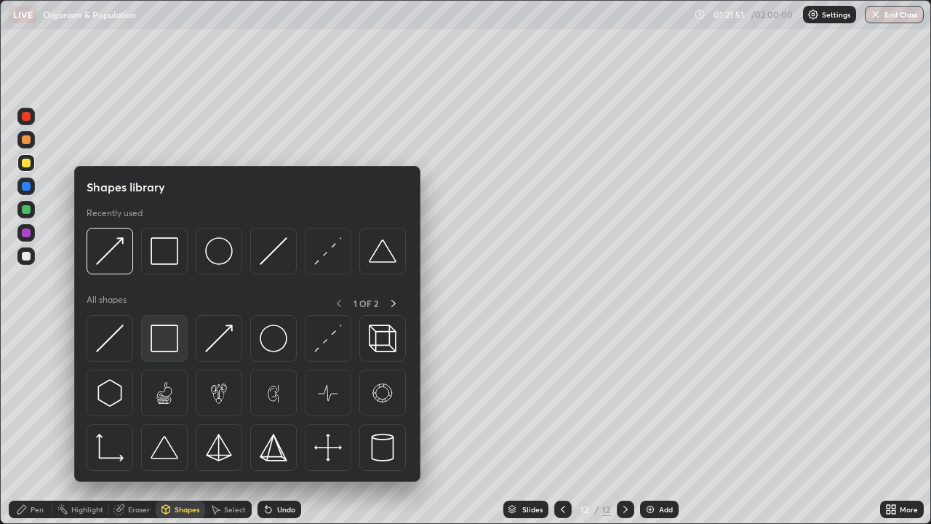
click at [164, 343] on img at bounding box center [165, 339] width 28 height 28
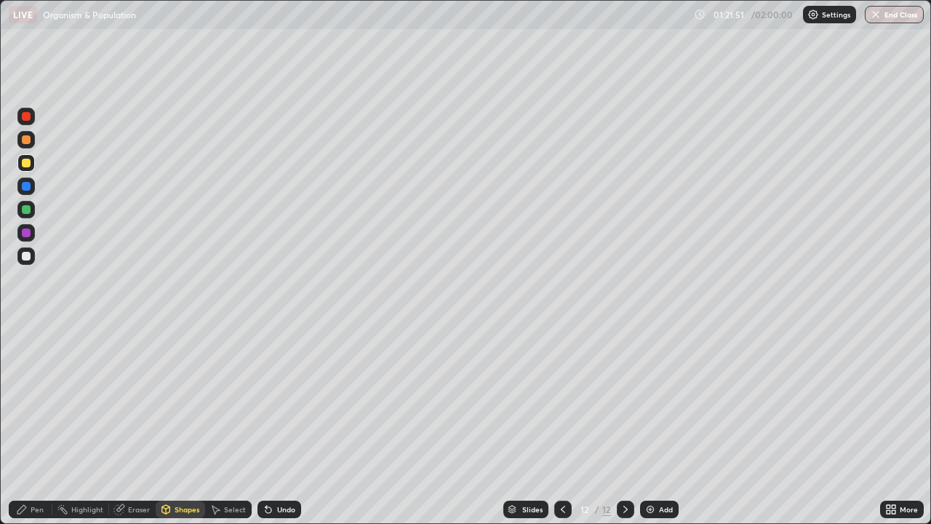
click at [29, 255] on div at bounding box center [26, 256] width 9 height 9
click at [25, 166] on div at bounding box center [26, 163] width 9 height 9
click at [33, 425] on div "Pen" at bounding box center [37, 509] width 13 height 7
click at [28, 253] on div at bounding box center [26, 256] width 9 height 9
click at [28, 258] on div at bounding box center [26, 256] width 9 height 9
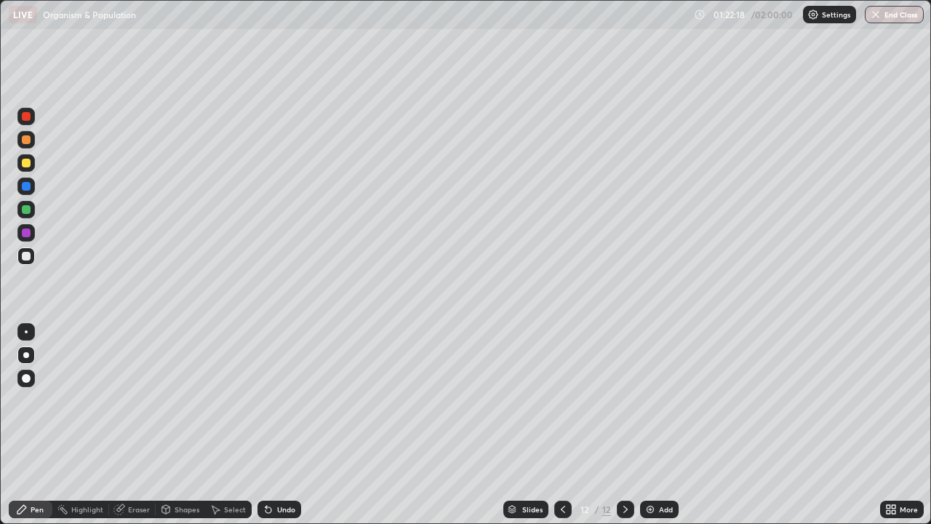
click at [29, 213] on div at bounding box center [26, 209] width 9 height 9
click at [164, 425] on icon at bounding box center [166, 508] width 8 height 2
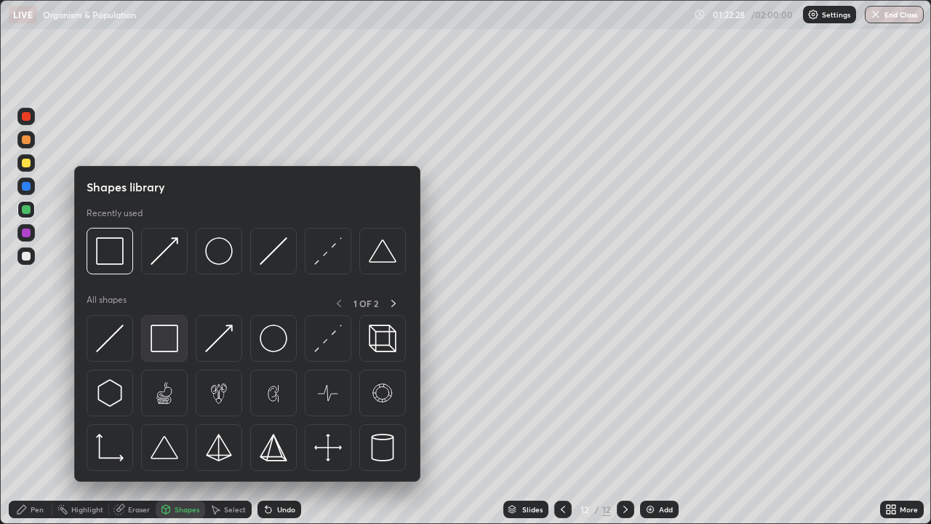
click at [167, 346] on img at bounding box center [165, 339] width 28 height 28
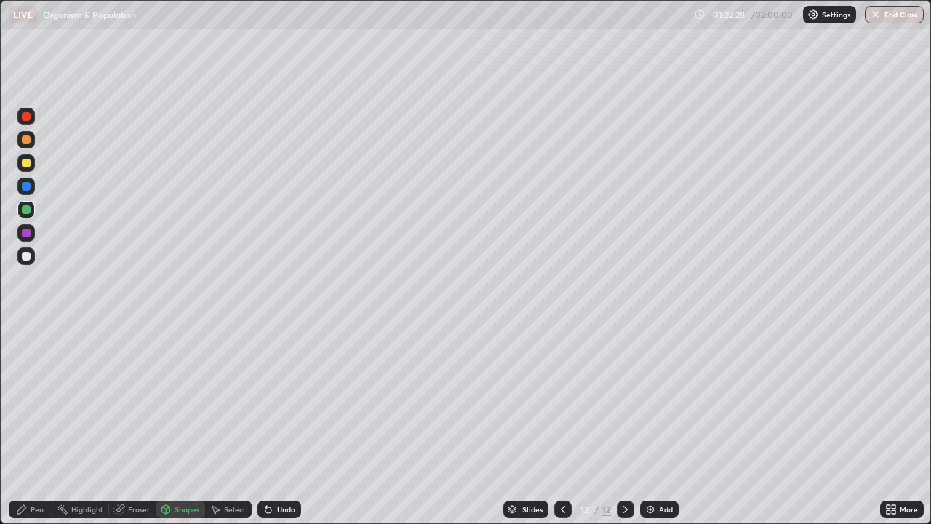
click at [23, 257] on div at bounding box center [26, 256] width 9 height 9
click at [177, 425] on div "Shapes" at bounding box center [187, 509] width 25 height 7
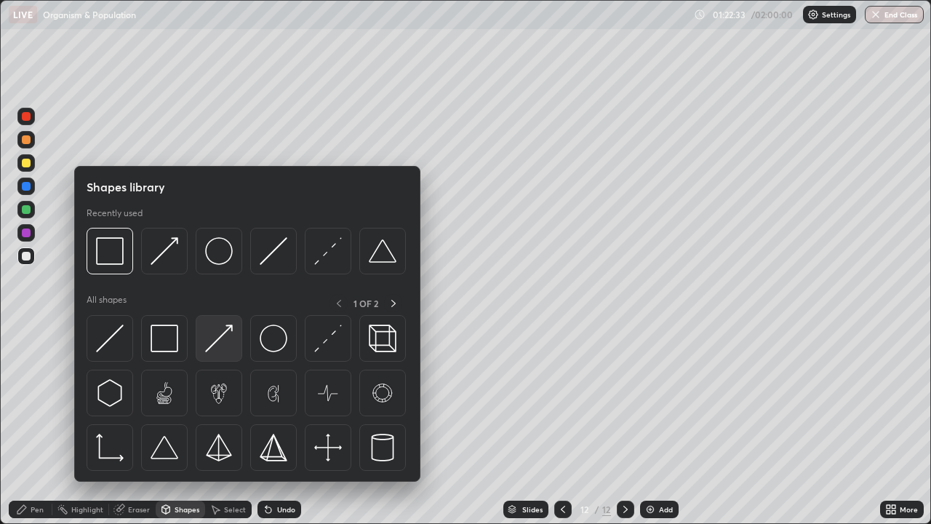
click at [210, 342] on img at bounding box center [219, 339] width 28 height 28
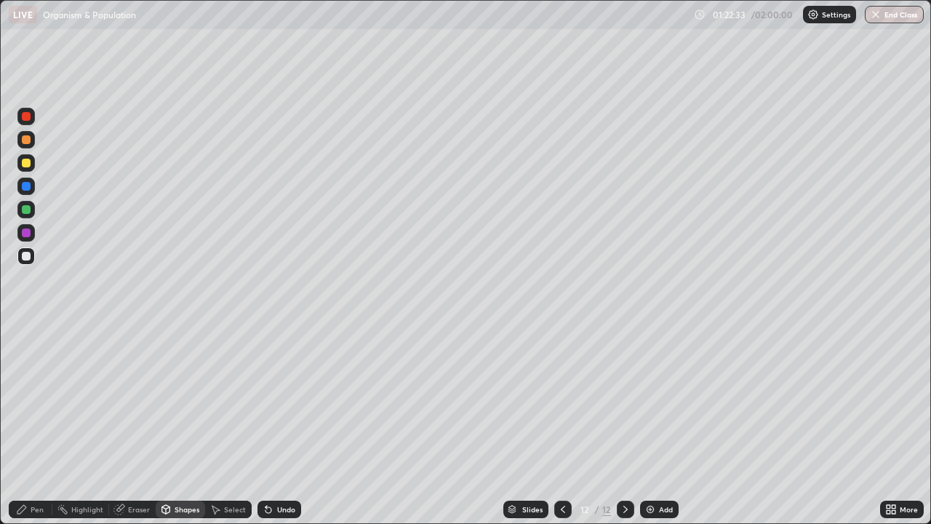
click at [25, 234] on div at bounding box center [26, 232] width 9 height 9
click at [41, 425] on div "Pen" at bounding box center [37, 509] width 13 height 7
click at [27, 162] on div at bounding box center [26, 163] width 9 height 9
click at [28, 262] on div at bounding box center [25, 255] width 17 height 17
click at [28, 147] on div at bounding box center [25, 139] width 17 height 17
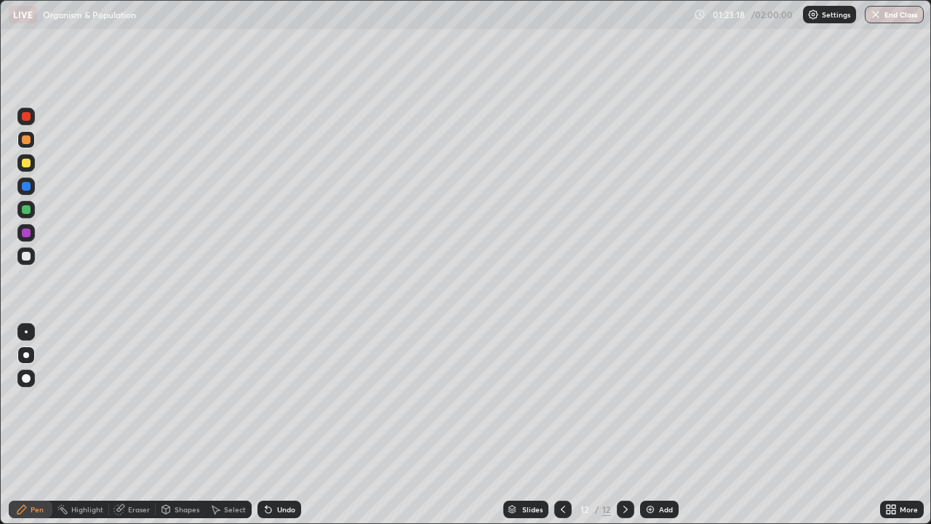
click at [178, 425] on div "Shapes" at bounding box center [187, 509] width 25 height 7
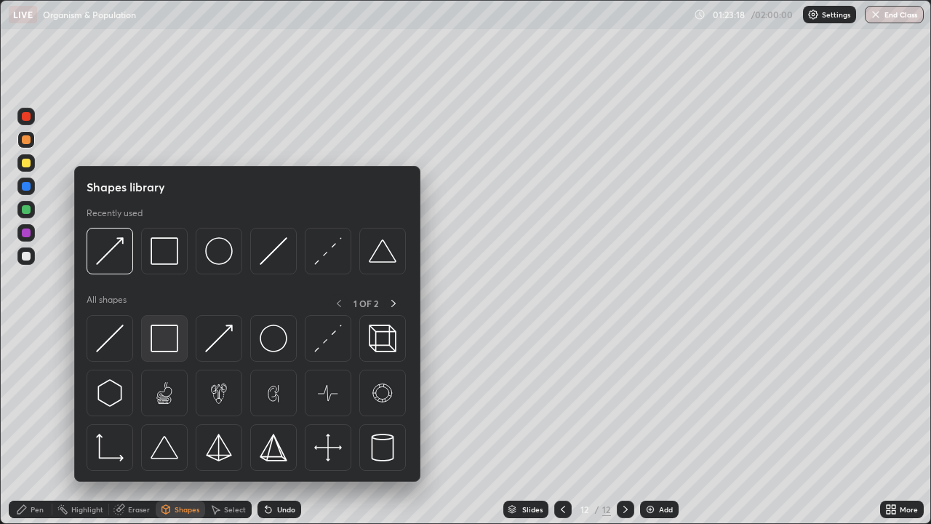
click at [172, 335] on img at bounding box center [165, 339] width 28 height 28
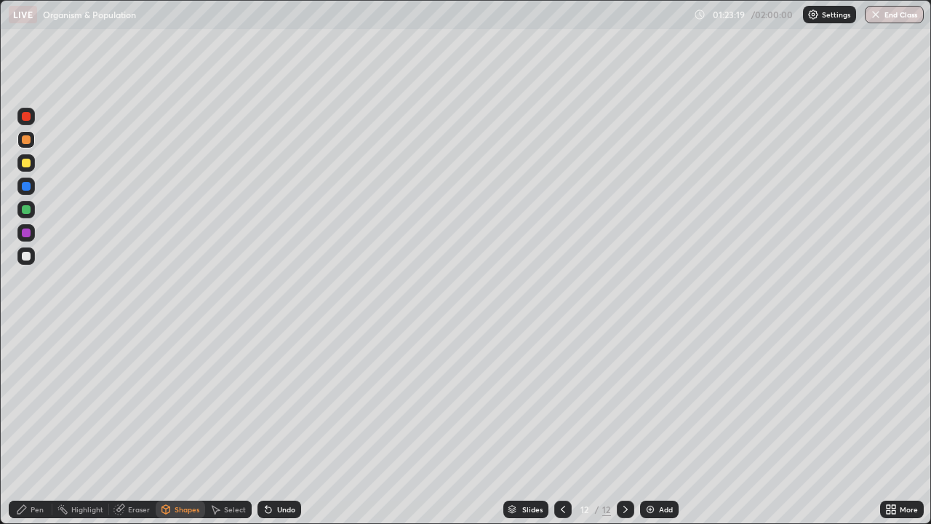
click at [26, 236] on div at bounding box center [26, 232] width 9 height 9
click at [34, 425] on div "Pen" at bounding box center [37, 509] width 13 height 7
click at [26, 253] on div at bounding box center [26, 256] width 9 height 9
click at [26, 187] on div at bounding box center [26, 186] width 9 height 9
click at [26, 263] on div at bounding box center [25, 255] width 17 height 17
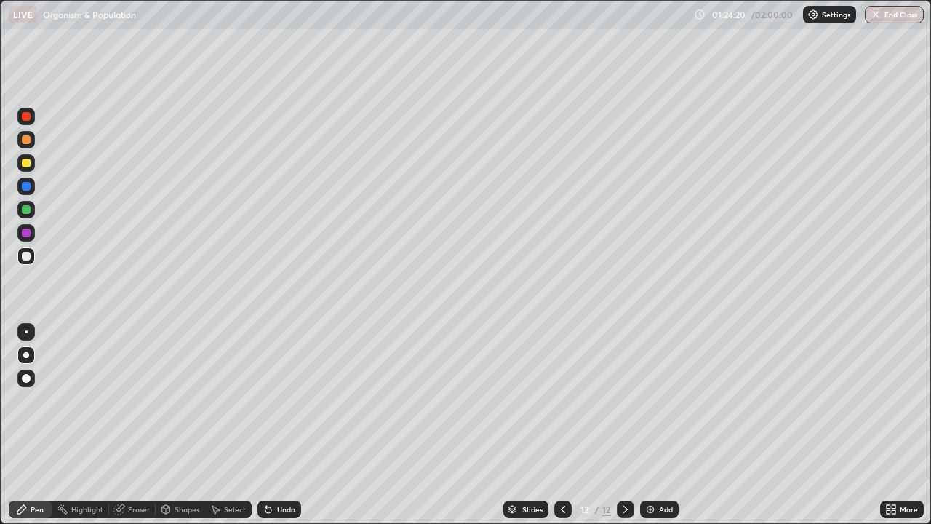
click at [182, 425] on div "Shapes" at bounding box center [187, 509] width 25 height 7
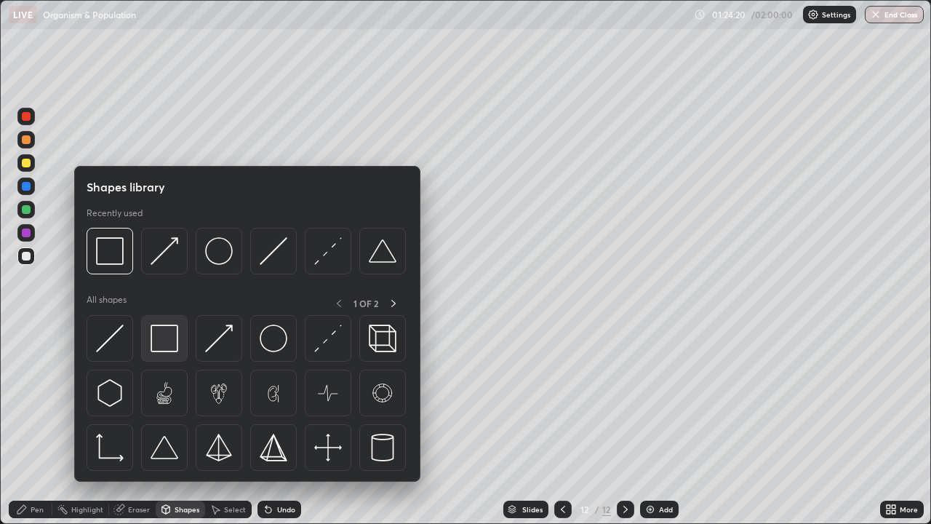
click at [164, 346] on img at bounding box center [165, 339] width 28 height 28
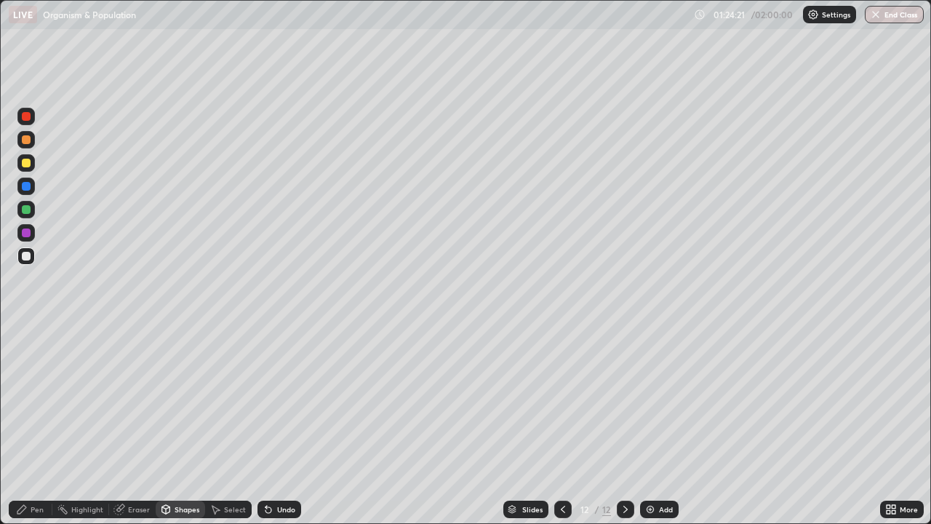
click at [23, 166] on div at bounding box center [26, 163] width 9 height 9
click at [23, 425] on div "Pen" at bounding box center [31, 509] width 44 height 17
click at [25, 163] on div at bounding box center [26, 163] width 9 height 9
click at [32, 425] on div "Pen" at bounding box center [37, 509] width 13 height 7
click at [289, 425] on div "Undo" at bounding box center [286, 509] width 18 height 7
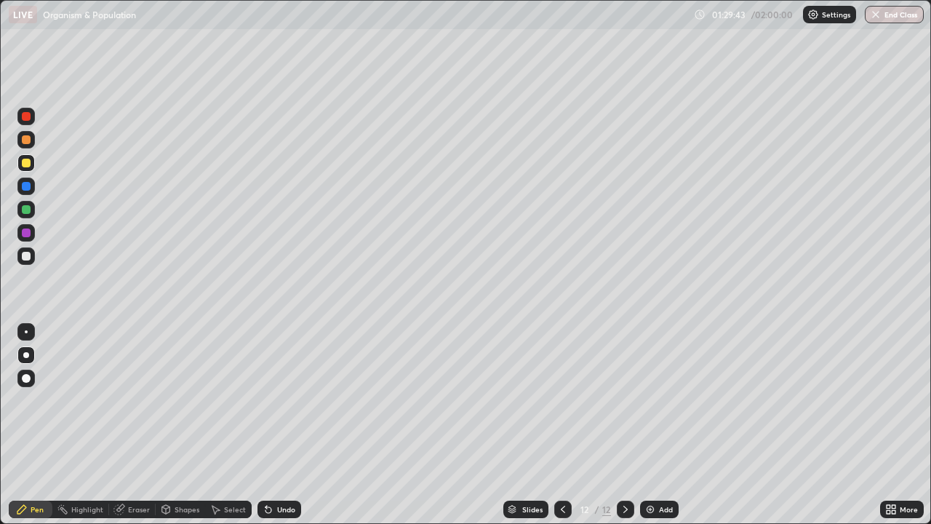
click at [655, 425] on div "Add" at bounding box center [659, 509] width 39 height 17
click at [27, 258] on div at bounding box center [26, 256] width 9 height 9
click at [27, 164] on div at bounding box center [26, 163] width 9 height 9
click at [191, 425] on div "Shapes" at bounding box center [187, 509] width 25 height 7
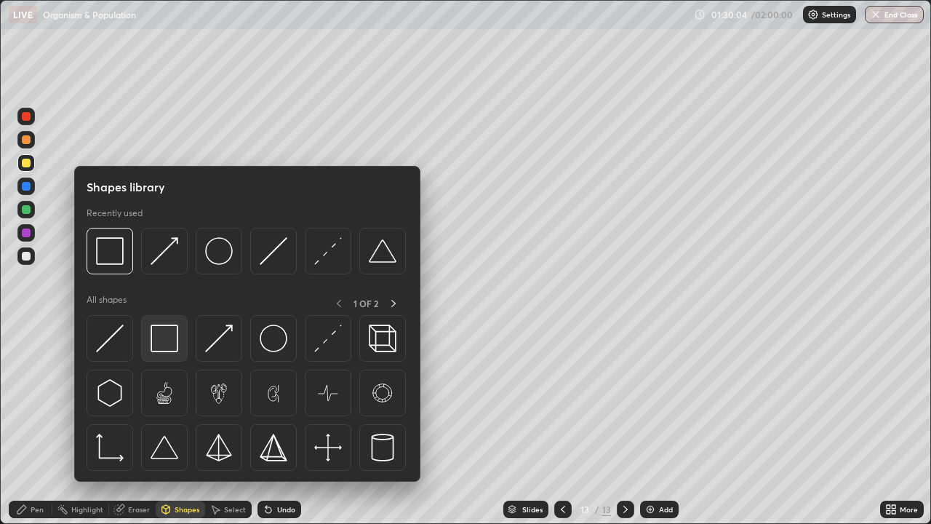
click at [174, 345] on img at bounding box center [165, 339] width 28 height 28
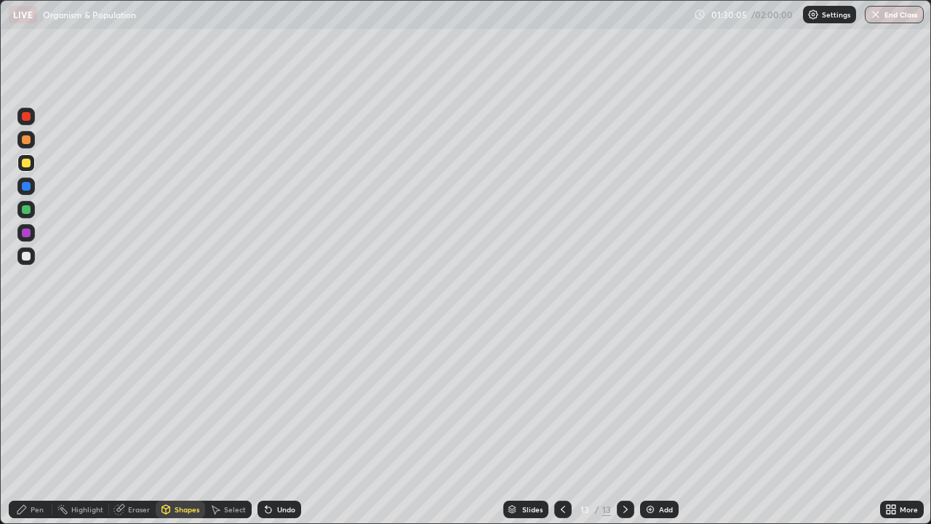
click at [26, 257] on div at bounding box center [26, 256] width 9 height 9
click at [26, 210] on div at bounding box center [26, 209] width 9 height 9
click at [24, 248] on div at bounding box center [25, 255] width 17 height 17
click at [166, 425] on icon at bounding box center [166, 511] width 0 height 5
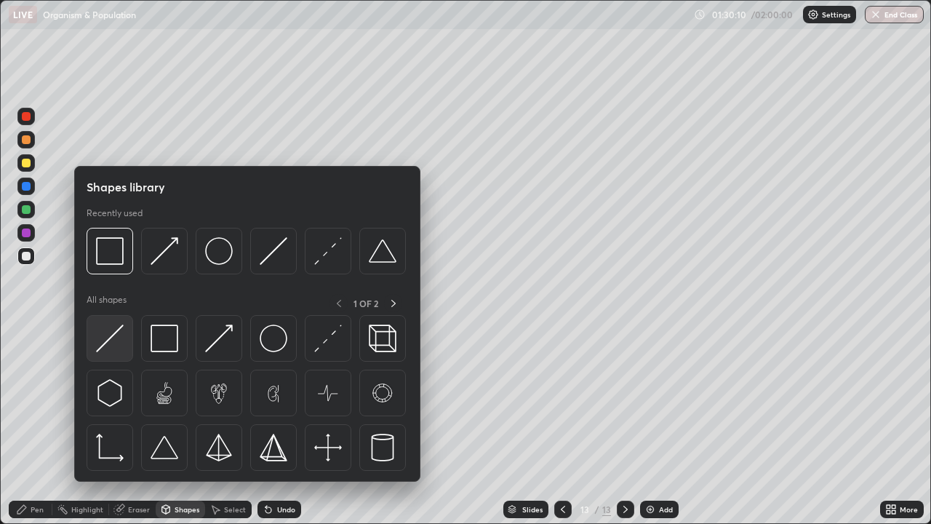
click at [119, 339] on img at bounding box center [110, 339] width 28 height 28
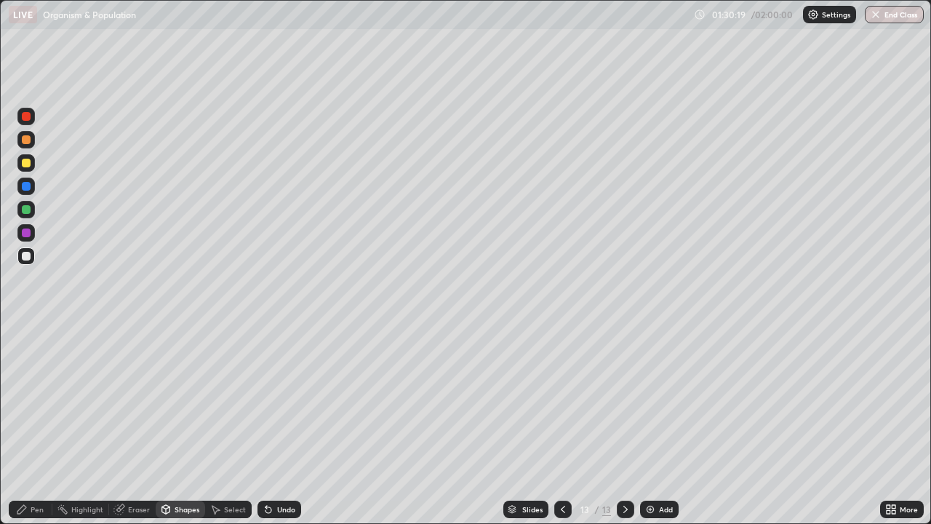
click at [23, 164] on div at bounding box center [26, 163] width 9 height 9
click at [39, 425] on div "Pen" at bounding box center [31, 509] width 44 height 17
click at [26, 234] on div at bounding box center [26, 232] width 9 height 9
click at [26, 210] on div at bounding box center [26, 209] width 9 height 9
click at [25, 138] on div at bounding box center [26, 139] width 9 height 9
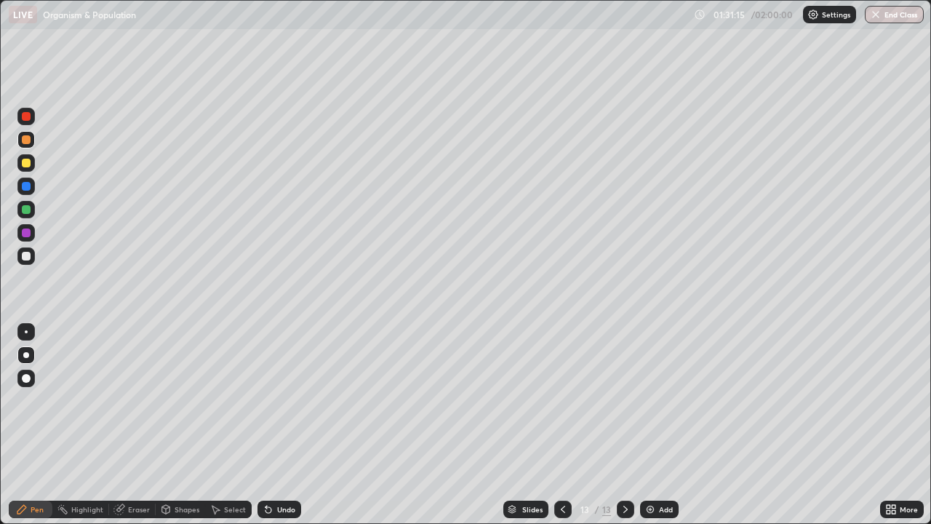
click at [28, 236] on div at bounding box center [26, 232] width 9 height 9
click at [26, 164] on div at bounding box center [26, 163] width 9 height 9
click at [26, 187] on div at bounding box center [26, 186] width 9 height 9
click at [27, 233] on div at bounding box center [26, 232] width 9 height 9
click at [25, 234] on div at bounding box center [26, 232] width 9 height 9
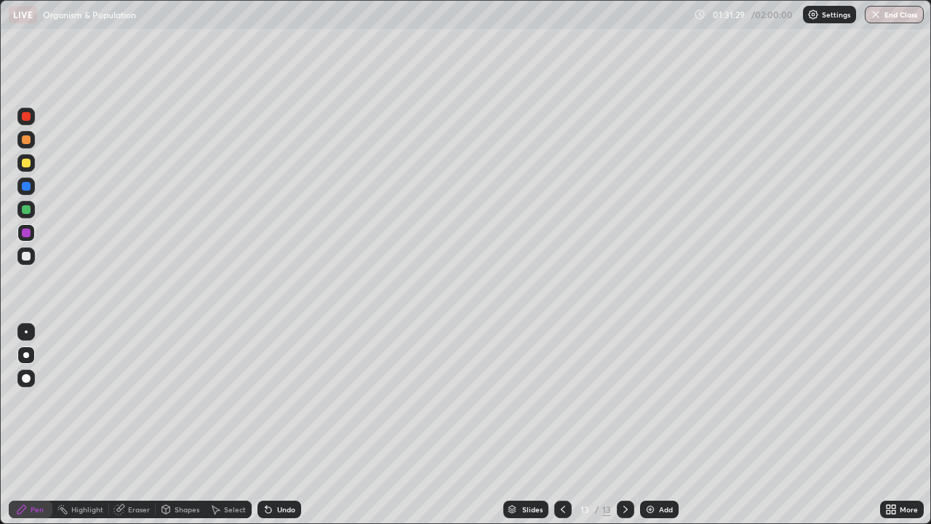
click at [26, 187] on div at bounding box center [26, 186] width 9 height 9
click at [178, 425] on div "Shapes" at bounding box center [187, 509] width 25 height 7
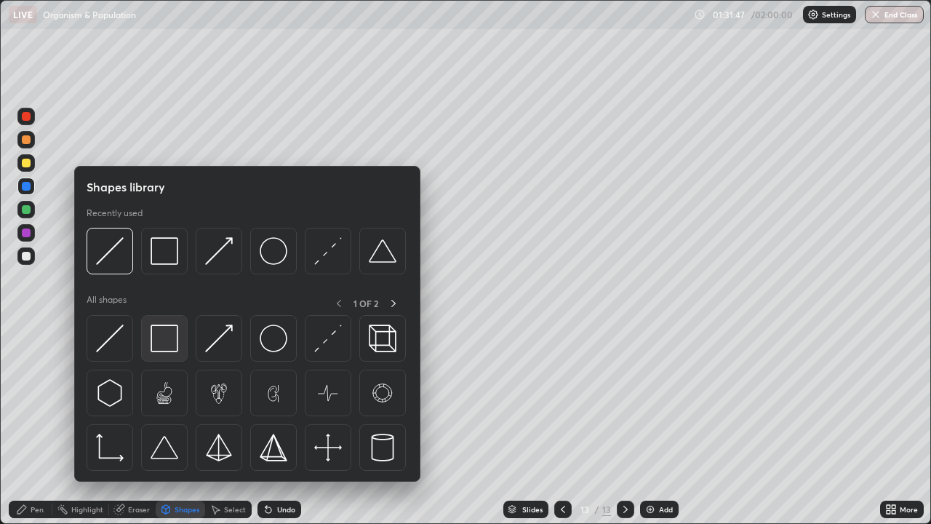
click at [167, 341] on img at bounding box center [165, 339] width 28 height 28
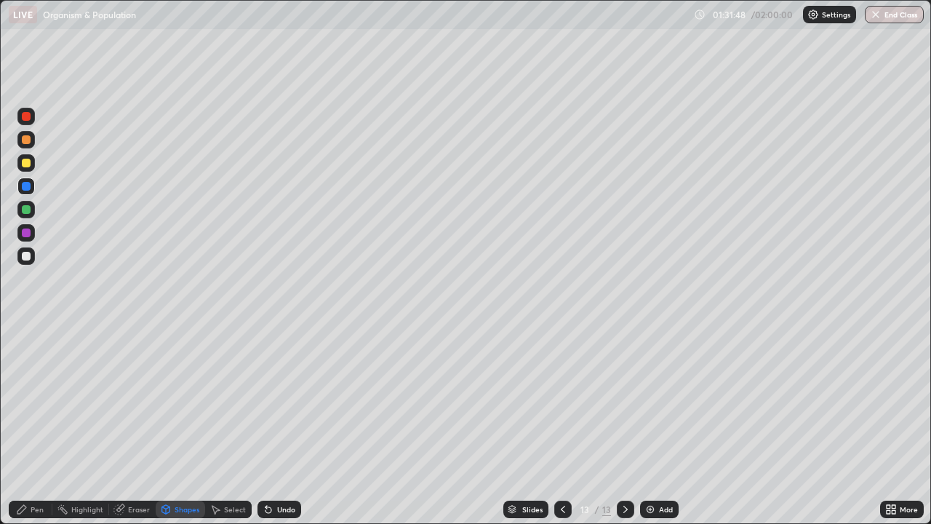
click at [31, 215] on div at bounding box center [25, 209] width 17 height 17
click at [278, 425] on div "Undo" at bounding box center [280, 509] width 44 height 17
click at [20, 257] on div at bounding box center [25, 255] width 17 height 17
click at [28, 167] on div at bounding box center [26, 163] width 9 height 9
click at [29, 212] on div at bounding box center [26, 209] width 9 height 9
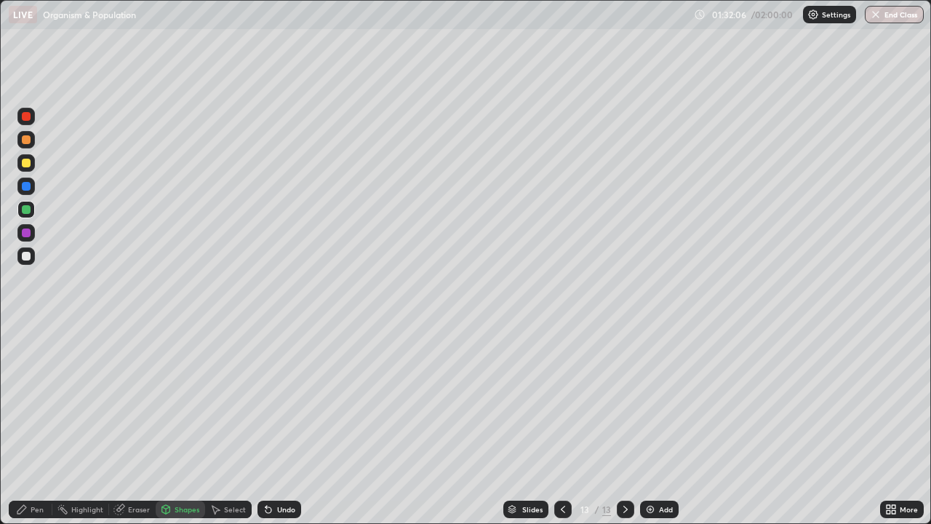
click at [31, 146] on div at bounding box center [25, 139] width 17 height 17
click at [30, 425] on div "Pen" at bounding box center [31, 509] width 44 height 17
click at [25, 255] on div at bounding box center [26, 256] width 9 height 9
click at [286, 425] on div "Undo" at bounding box center [280, 509] width 44 height 17
click at [284, 425] on div "Undo" at bounding box center [286, 509] width 18 height 7
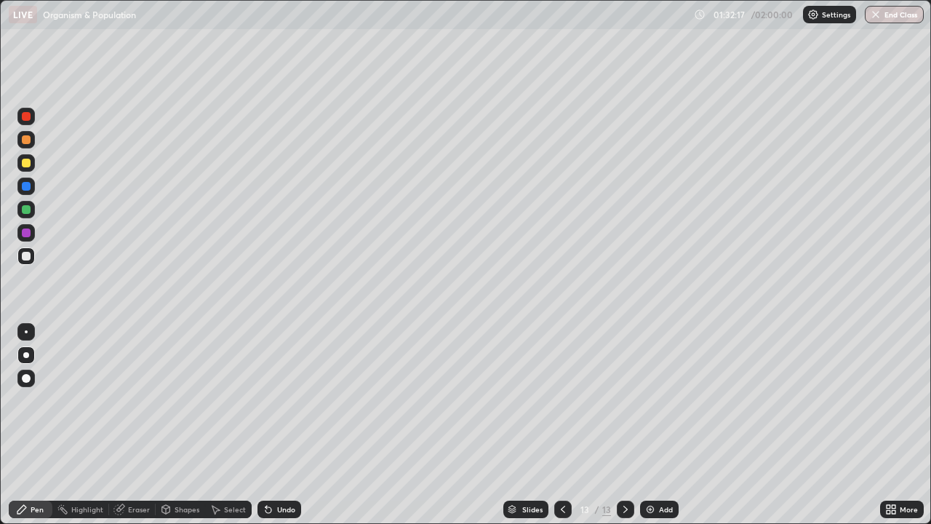
click at [284, 425] on div "Undo" at bounding box center [286, 509] width 18 height 7
click at [274, 425] on div "Undo" at bounding box center [280, 509] width 44 height 17
click at [282, 425] on div "Undo" at bounding box center [280, 509] width 44 height 17
click at [28, 252] on div at bounding box center [26, 256] width 9 height 9
click at [28, 164] on div at bounding box center [26, 163] width 9 height 9
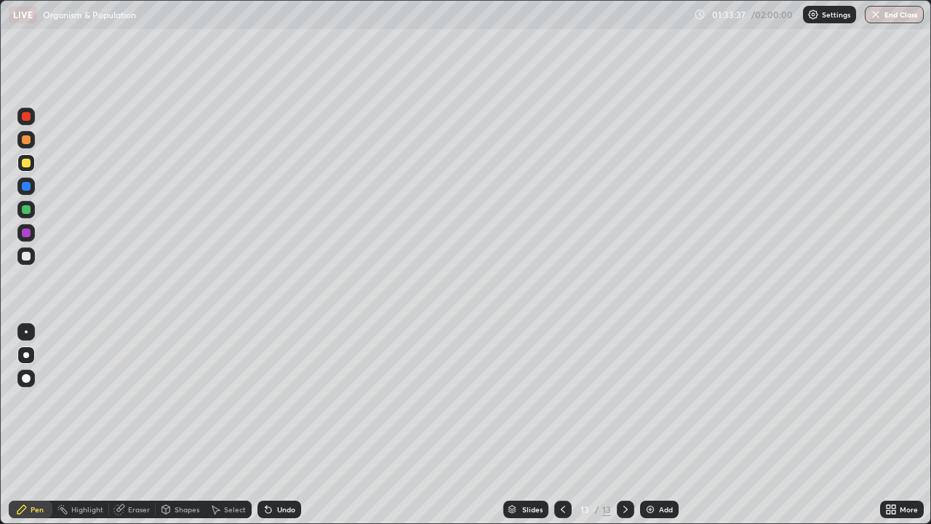
click at [29, 260] on div at bounding box center [25, 255] width 17 height 17
click at [31, 164] on div at bounding box center [25, 162] width 17 height 17
click at [181, 425] on div "Shapes" at bounding box center [187, 509] width 25 height 7
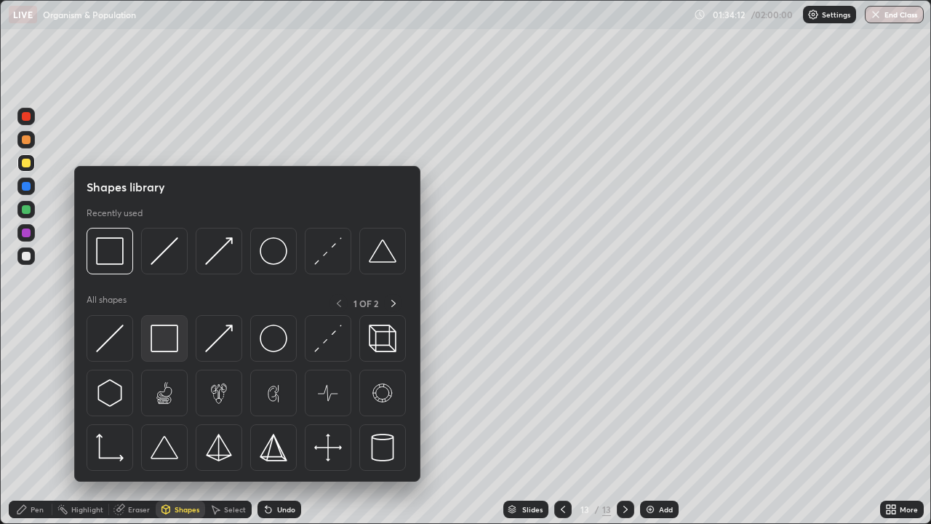
click at [170, 343] on img at bounding box center [165, 339] width 28 height 28
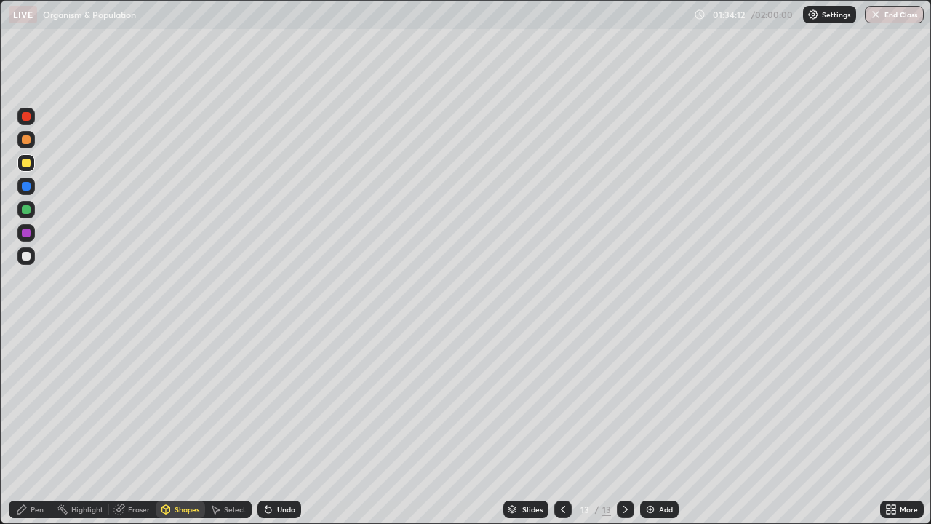
click at [25, 212] on div at bounding box center [26, 209] width 9 height 9
click at [23, 250] on div at bounding box center [25, 255] width 17 height 17
click at [29, 425] on div "Pen" at bounding box center [31, 509] width 44 height 17
click at [183, 425] on div "Shapes" at bounding box center [187, 509] width 25 height 7
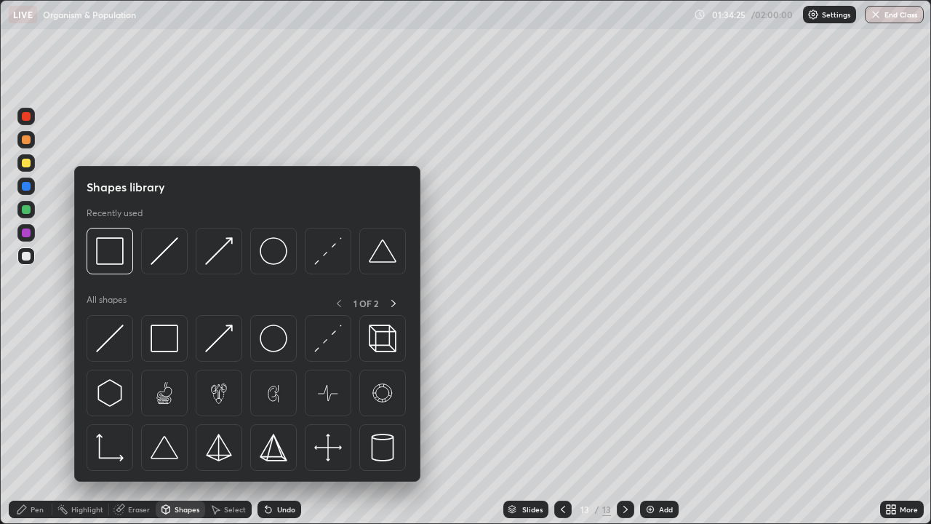
click at [172, 340] on img at bounding box center [165, 339] width 28 height 28
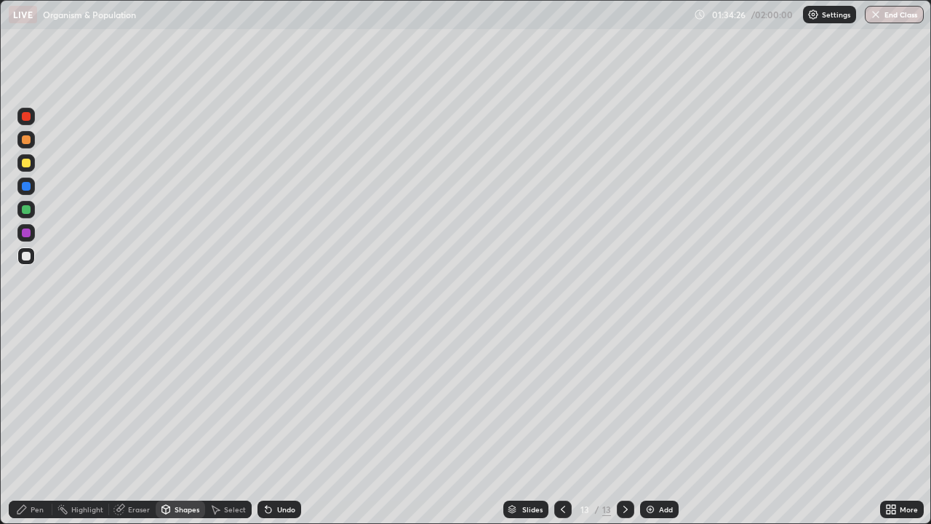
click at [26, 232] on div at bounding box center [26, 232] width 9 height 9
click at [28, 425] on div "Pen" at bounding box center [31, 509] width 44 height 17
click at [30, 162] on div at bounding box center [26, 163] width 9 height 9
click at [25, 263] on div at bounding box center [25, 255] width 17 height 17
click at [258, 425] on div "Undo" at bounding box center [280, 509] width 44 height 17
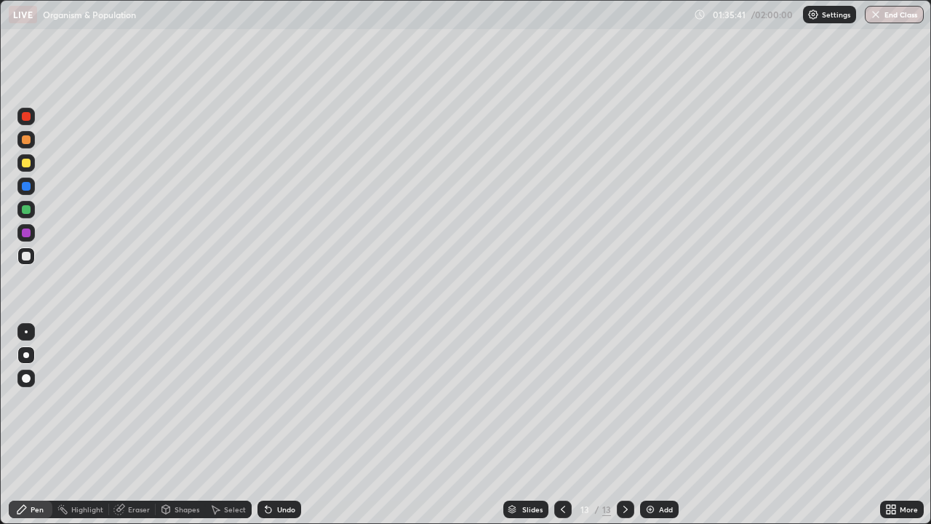
click at [178, 425] on div "Shapes" at bounding box center [187, 509] width 25 height 7
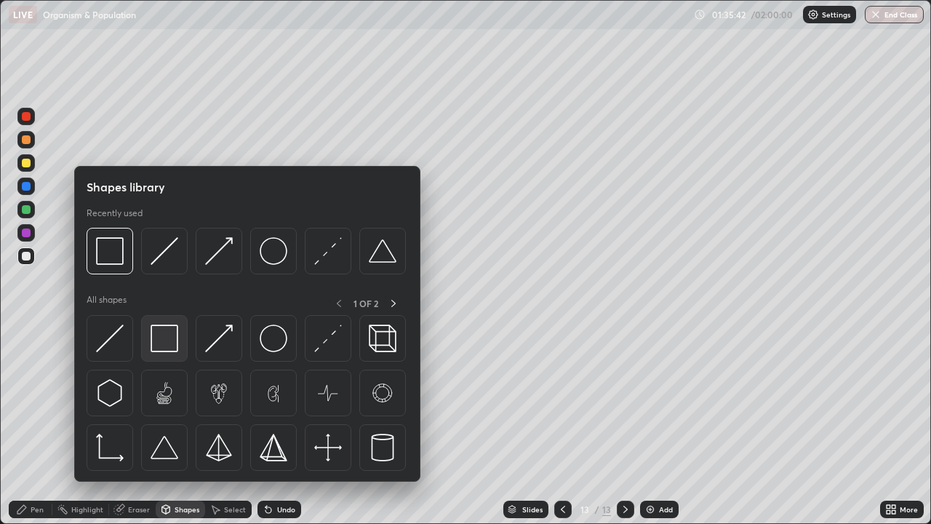
click at [171, 338] on img at bounding box center [165, 339] width 28 height 28
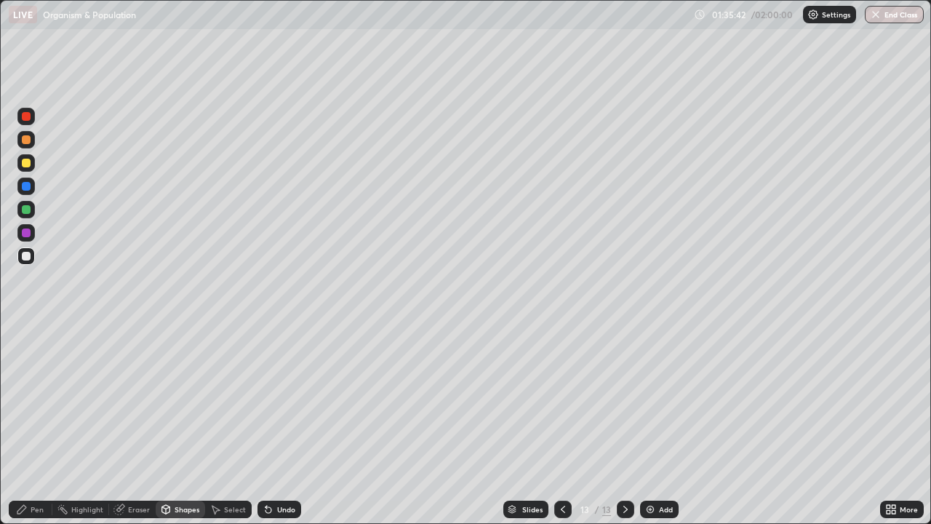
click at [25, 210] on div at bounding box center [26, 209] width 9 height 9
click at [34, 425] on div "Pen" at bounding box center [37, 509] width 13 height 7
click at [30, 262] on div at bounding box center [25, 255] width 17 height 17
click at [28, 255] on div at bounding box center [26, 256] width 9 height 9
click at [897, 17] on button "End Class" at bounding box center [894, 14] width 59 height 17
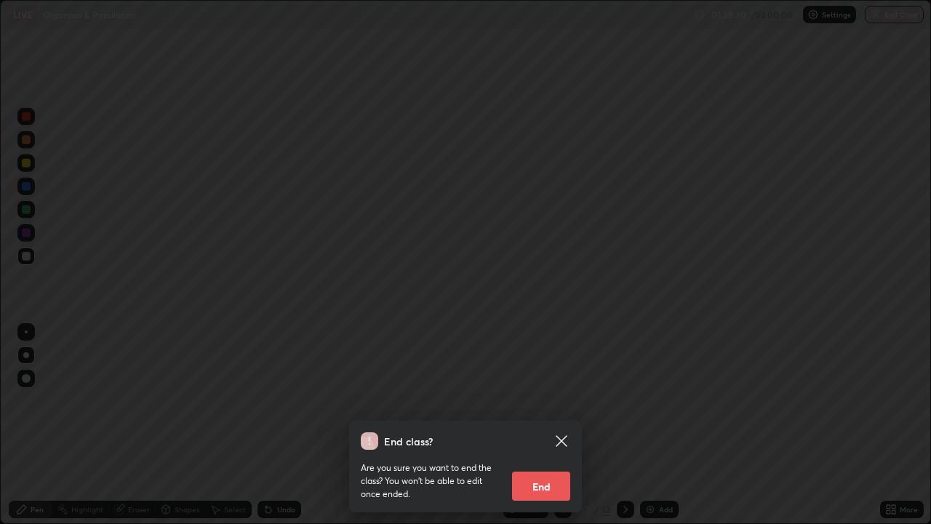
click at [552, 425] on button "End" at bounding box center [541, 486] width 58 height 29
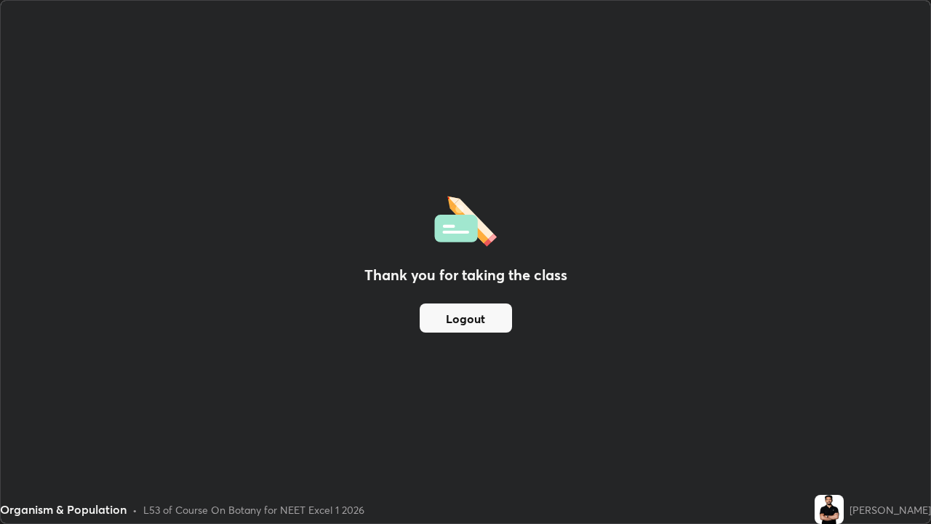
click at [453, 327] on button "Logout" at bounding box center [466, 317] width 92 height 29
click at [446, 328] on button "Logout" at bounding box center [466, 317] width 92 height 29
